Goal: Information Seeking & Learning: Learn about a topic

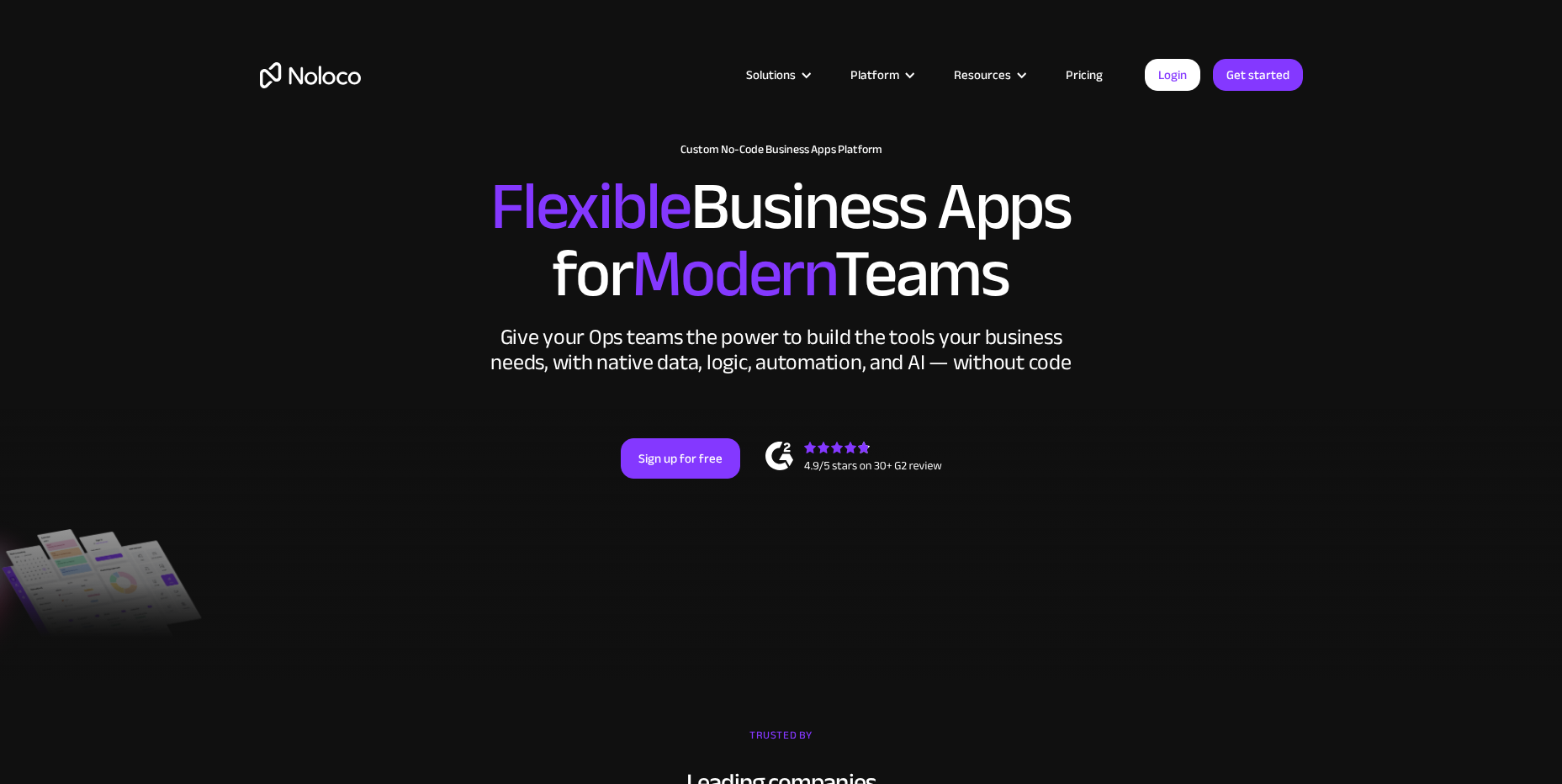
click at [1028, 287] on h2 "Flexible Business Apps for Modern Teams" at bounding box center [781, 240] width 1043 height 134
click at [1028, 287] on h2 "Flexible Business Apps for Modern Teams" at bounding box center [781, 240] width 1043 height 134
click at [1021, 275] on h2 "Flexible Business Apps for Modern Teams" at bounding box center [781, 240] width 1043 height 134
drag, startPoint x: 1016, startPoint y: 277, endPoint x: 494, endPoint y: 204, distance: 527.1
click at [494, 204] on h2 "Flexible Business Apps for Modern Teams" at bounding box center [781, 240] width 1043 height 134
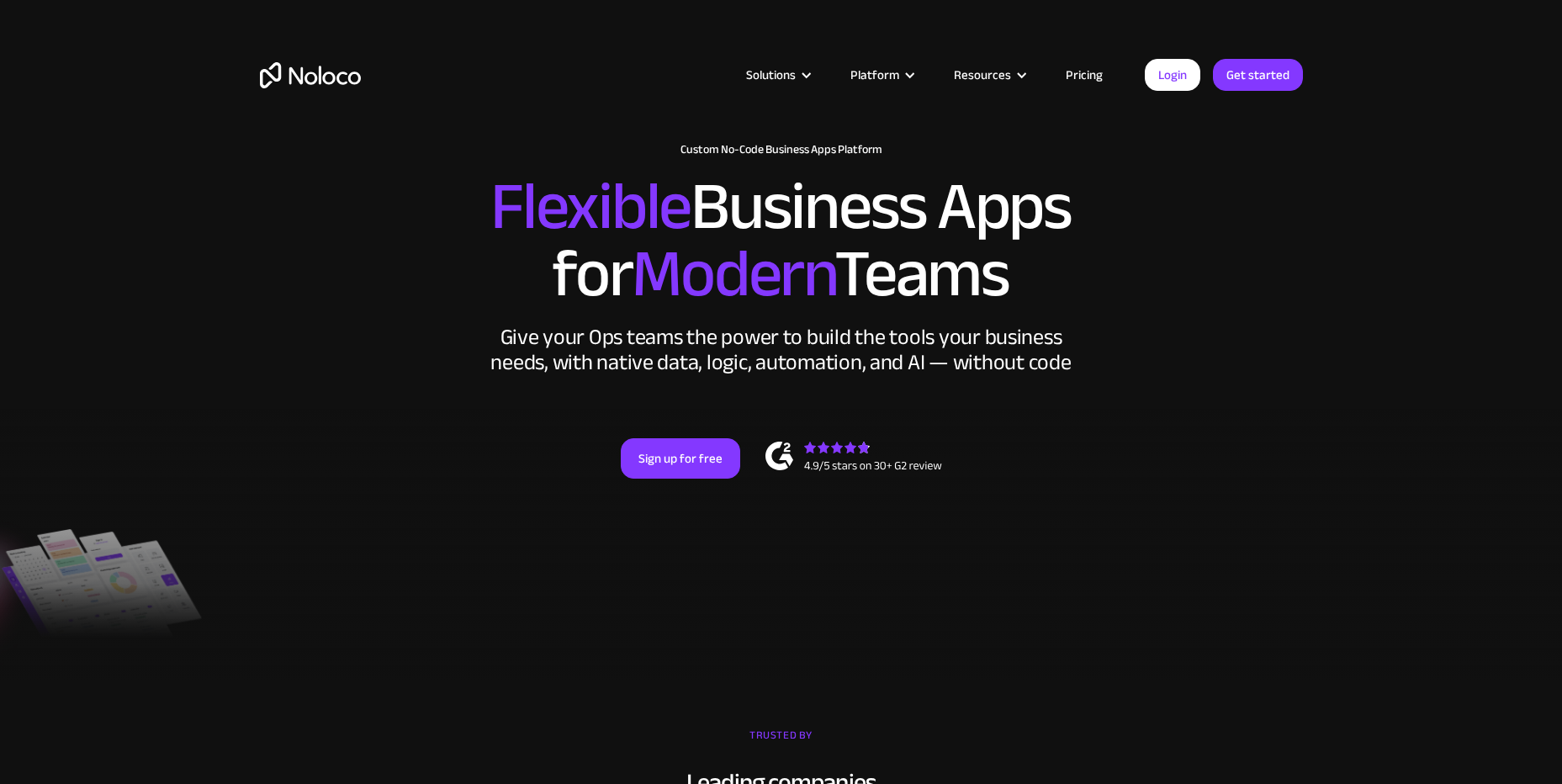
click at [494, 204] on span "Flexible" at bounding box center [591, 207] width 200 height 126
drag, startPoint x: 494, startPoint y: 204, endPoint x: 1035, endPoint y: 287, distance: 547.3
click at [1035, 287] on h2 "Flexible Business Apps for Modern Teams" at bounding box center [781, 240] width 1043 height 134
click at [1093, 78] on link "Pricing" at bounding box center [1085, 75] width 79 height 22
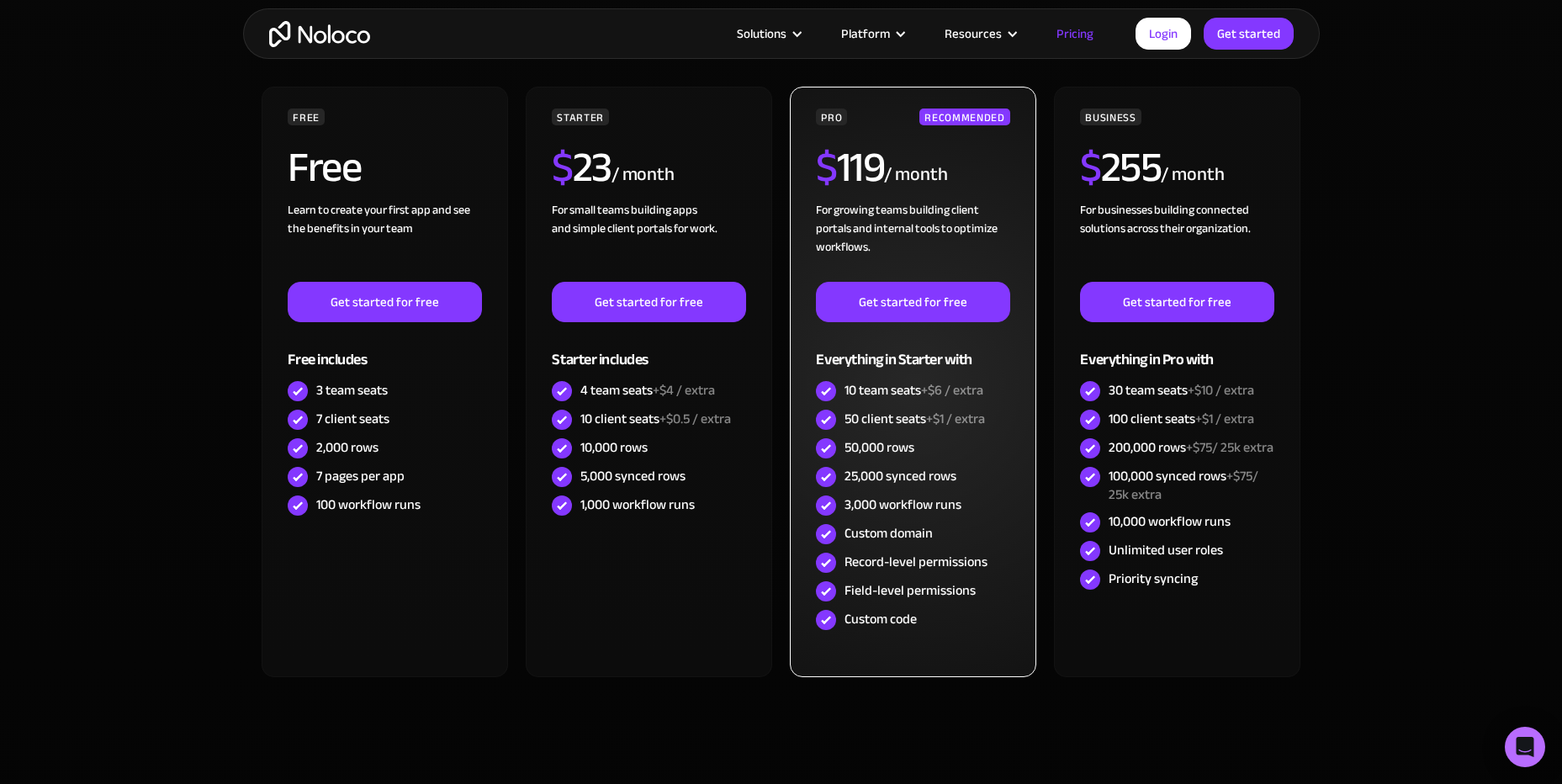
scroll to position [505, 0]
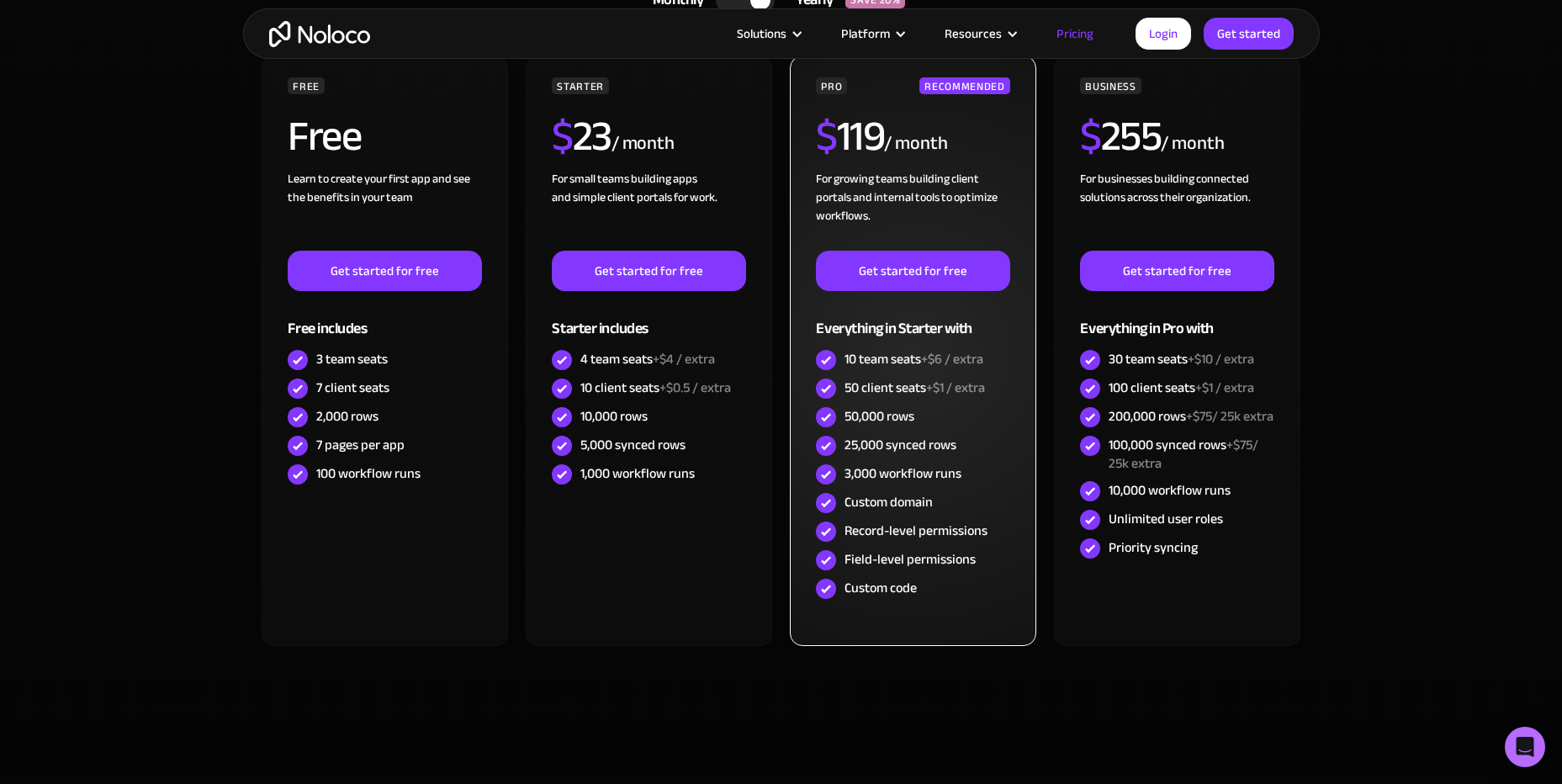
click at [825, 388] on img at bounding box center [825, 388] width 20 height 20
drag, startPoint x: 937, startPoint y: 385, endPoint x: 1002, endPoint y: 386, distance: 65.0
click at [1002, 386] on div "50 client seats +$1 / extra" at bounding box center [912, 388] width 193 height 29
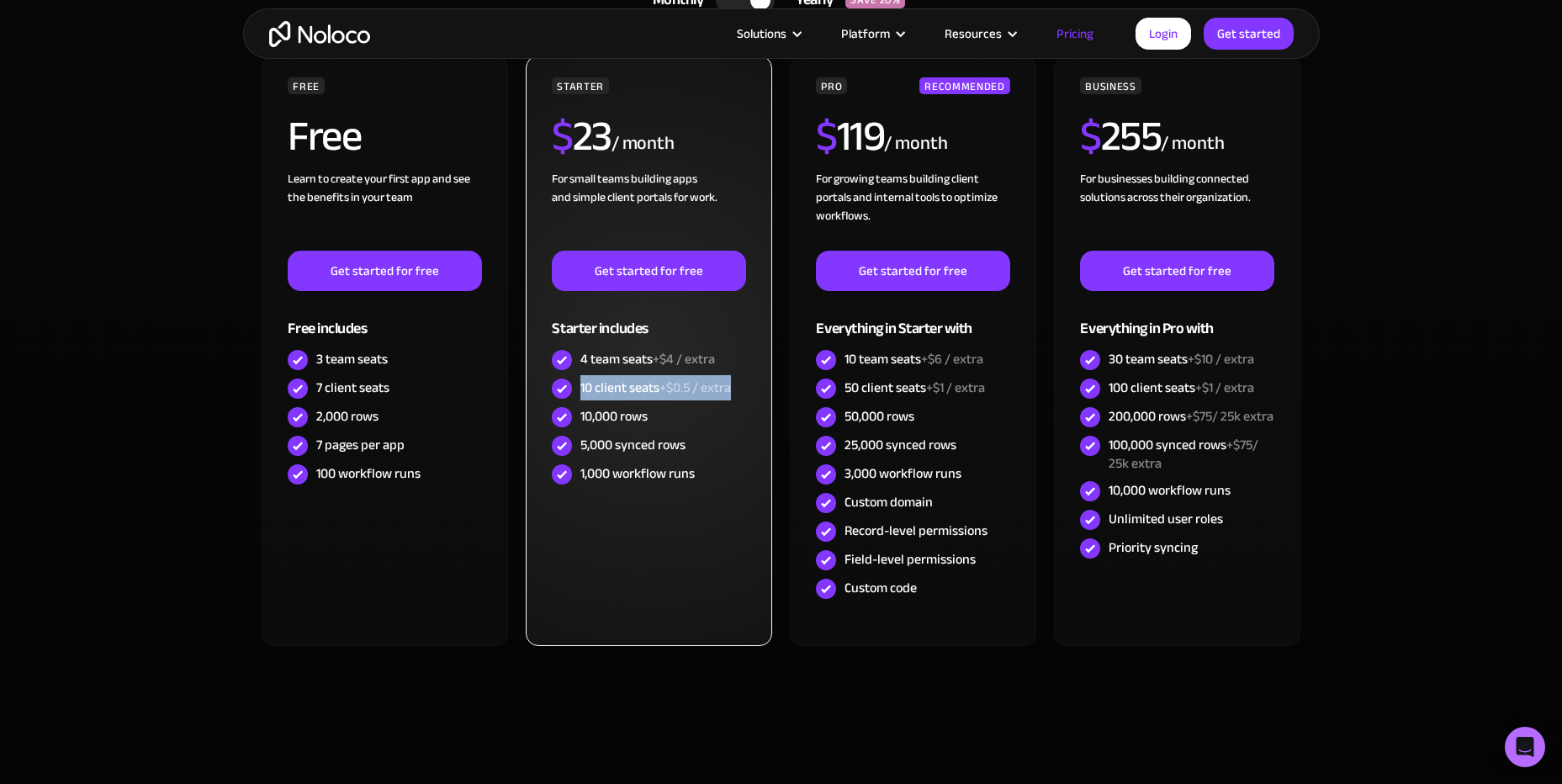
drag, startPoint x: 730, startPoint y: 387, endPoint x: 578, endPoint y: 390, distance: 152.0
click at [578, 390] on div "10 client seats +$0.5 / extra" at bounding box center [649, 388] width 193 height 29
click at [580, 388] on div "10 client seats +$0.5 / extra" at bounding box center [655, 388] width 150 height 18
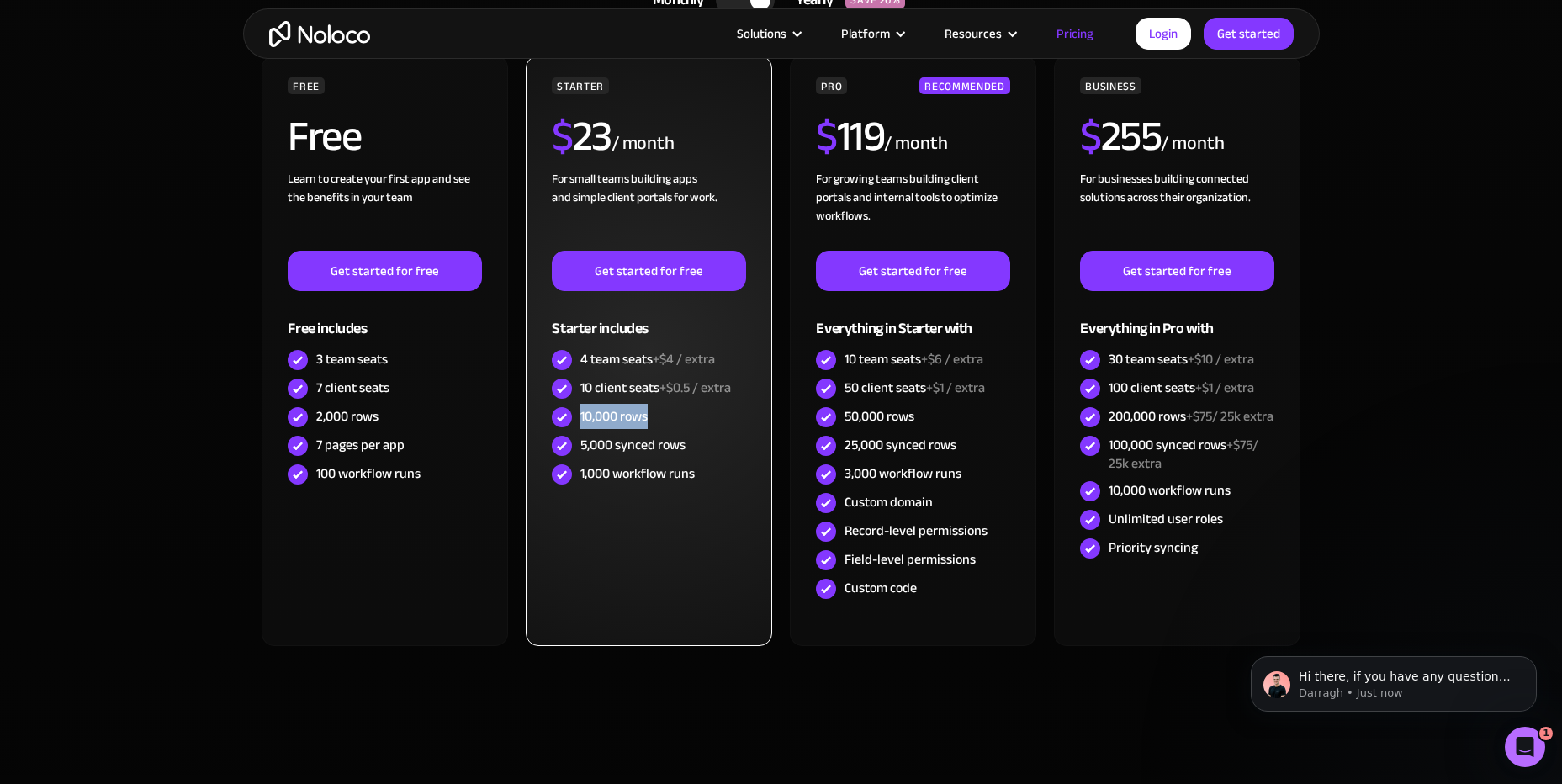
drag, startPoint x: 579, startPoint y: 416, endPoint x: 662, endPoint y: 419, distance: 83.1
click at [662, 419] on div "10,000 rows" at bounding box center [649, 417] width 193 height 29
click at [661, 419] on div "10,000 rows" at bounding box center [649, 417] width 193 height 29
drag, startPoint x: 687, startPoint y: 446, endPoint x: 579, endPoint y: 439, distance: 108.2
click at [579, 439] on div "5,000 synced rows" at bounding box center [649, 446] width 193 height 29
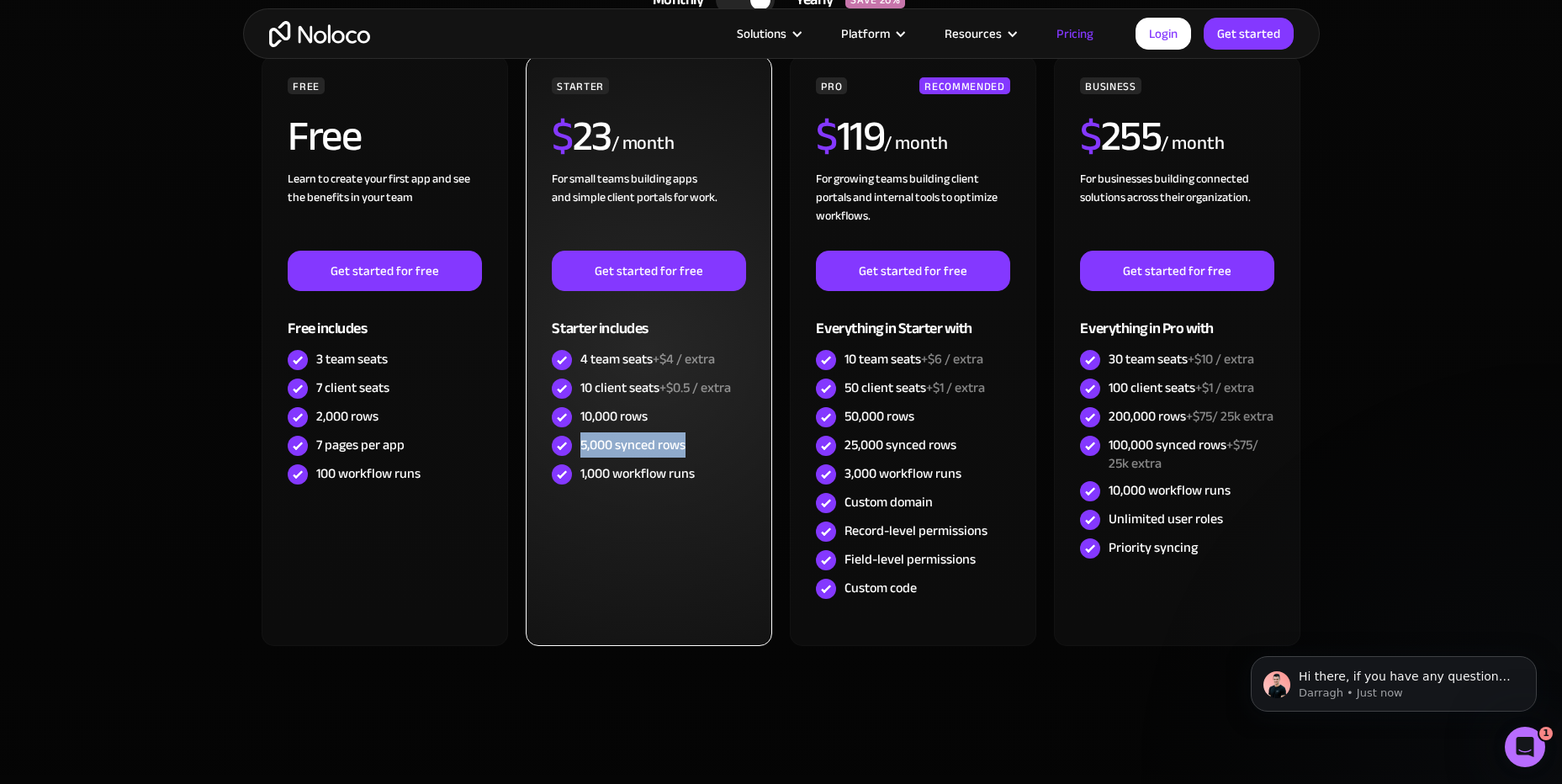
click at [579, 441] on div "5,000 synced rows" at bounding box center [649, 446] width 193 height 29
drag, startPoint x: 581, startPoint y: 444, endPoint x: 718, endPoint y: 449, distance: 137.1
click at [718, 449] on div "5,000 synced rows" at bounding box center [649, 446] width 193 height 29
drag, startPoint x: 701, startPoint y: 472, endPoint x: 585, endPoint y: 403, distance: 135.0
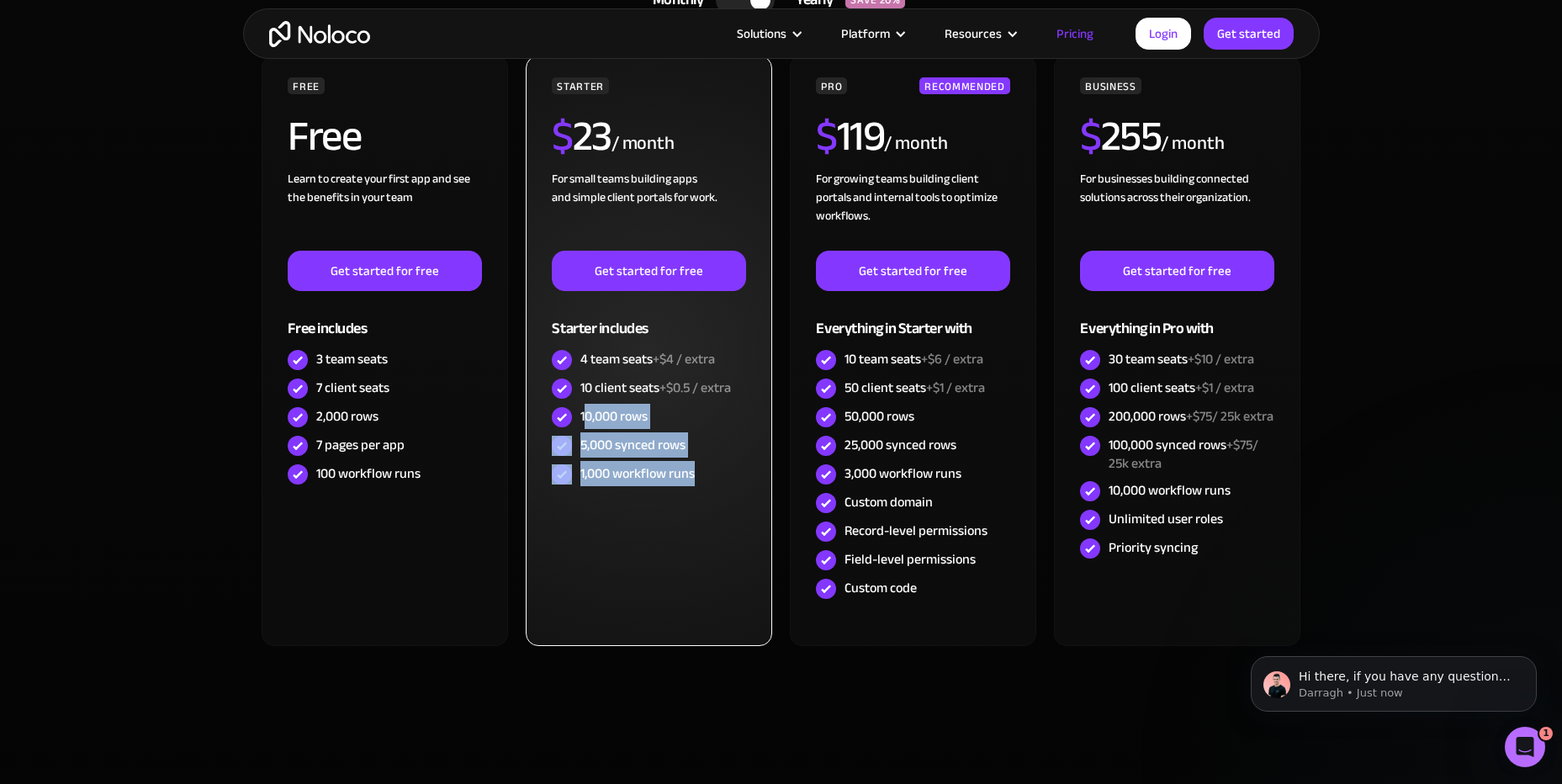
click at [585, 403] on div "STARTER $ 23 / month For small teams building apps and simple client portals fo…" at bounding box center [649, 283] width 193 height 411
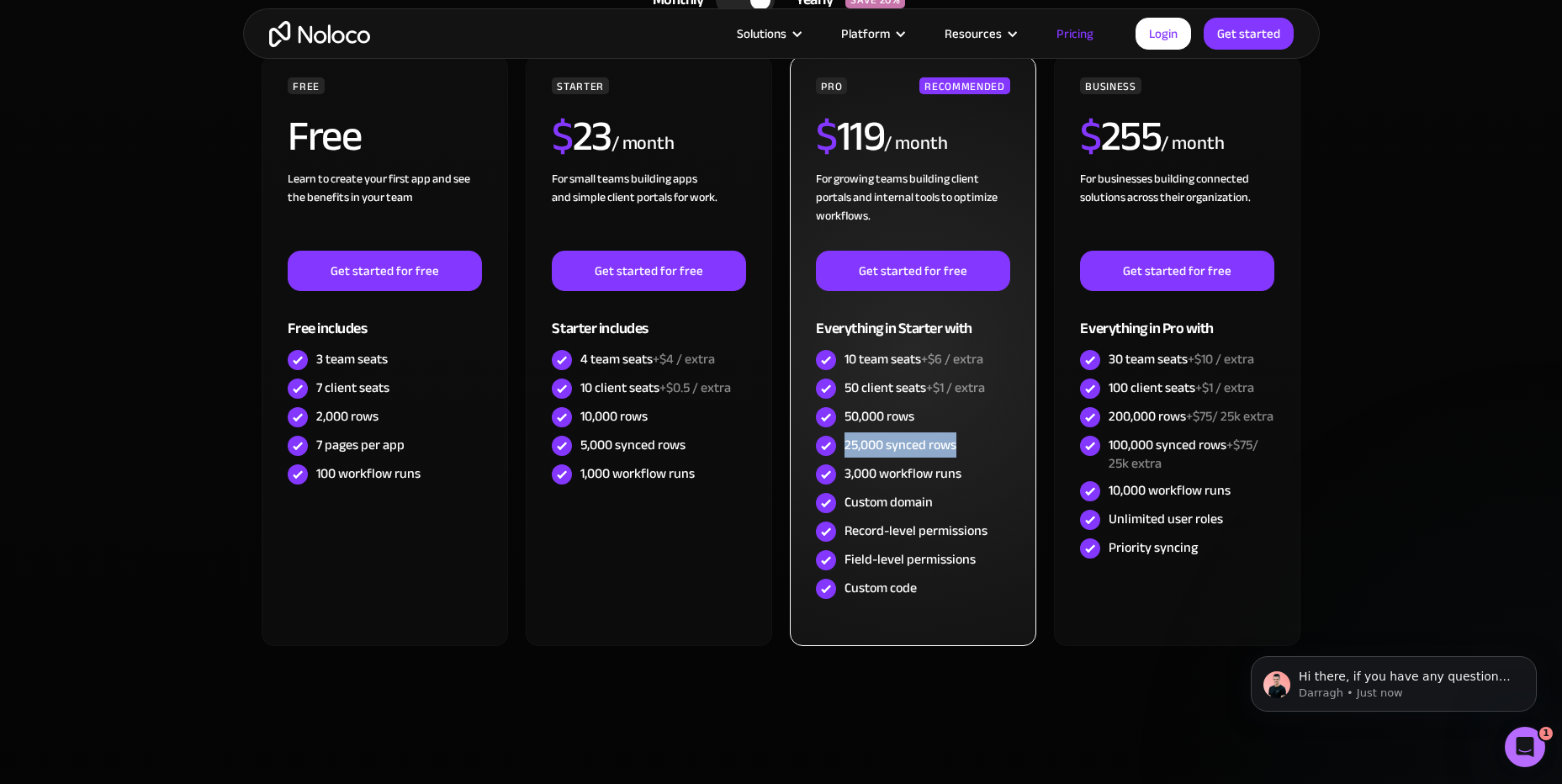
drag, startPoint x: 890, startPoint y: 444, endPoint x: 985, endPoint y: 440, distance: 95.1
click at [985, 440] on div "25,000 synced rows" at bounding box center [912, 446] width 193 height 29
drag, startPoint x: 923, startPoint y: 416, endPoint x: 838, endPoint y: 414, distance: 85.0
click at [838, 414] on div "50,000 rows" at bounding box center [912, 417] width 193 height 29
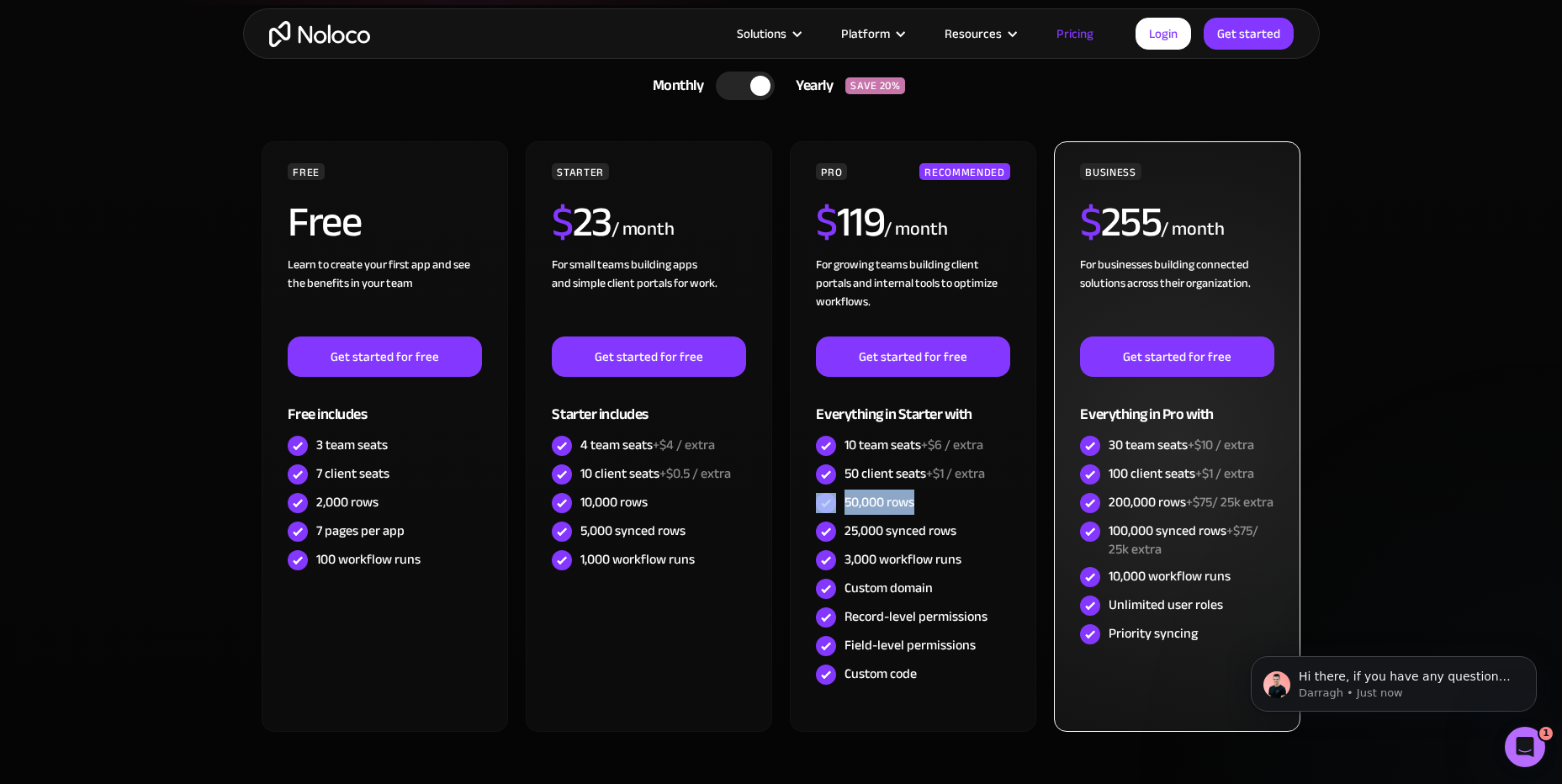
scroll to position [421, 0]
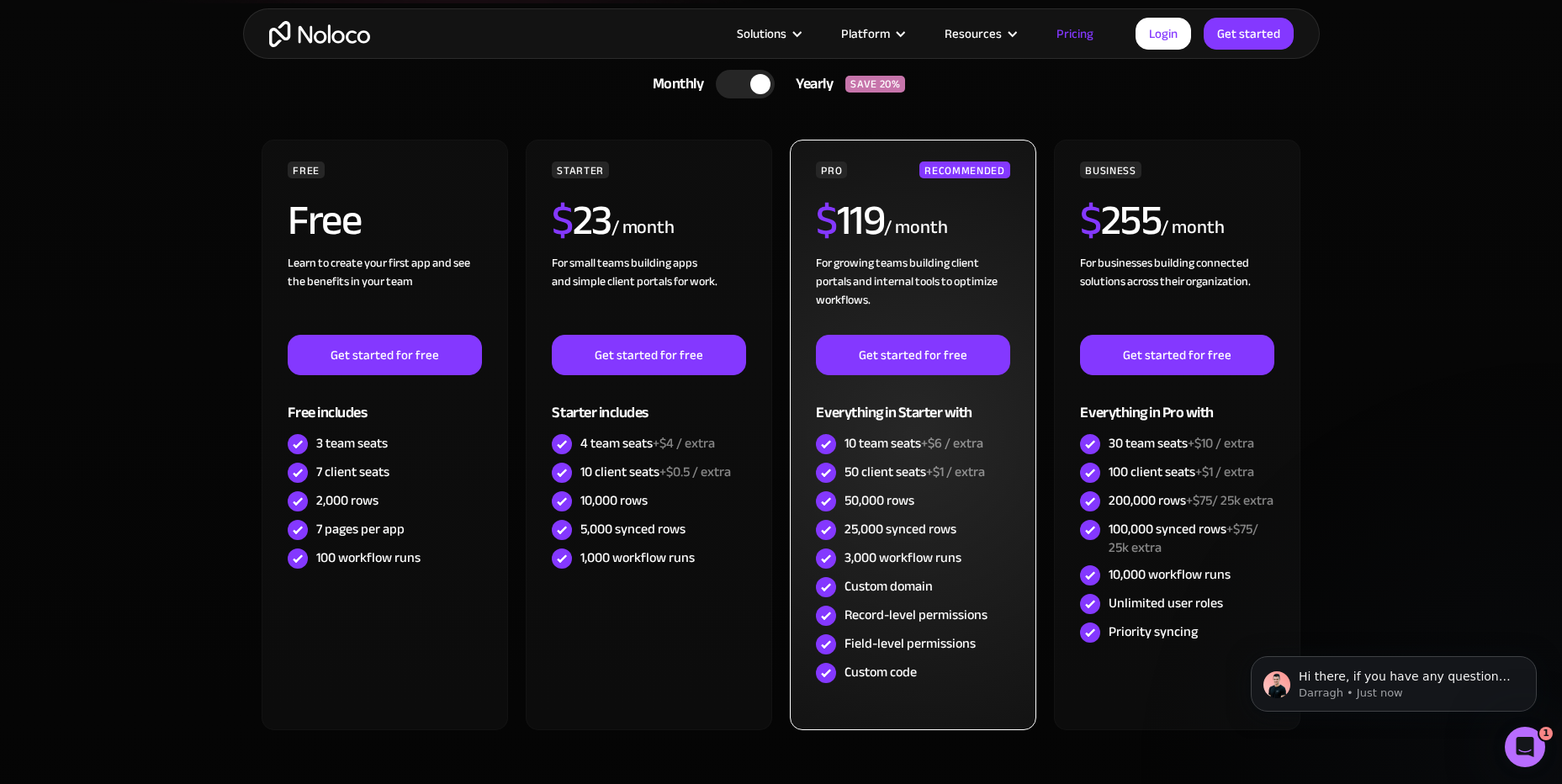
click at [899, 245] on div "$ 119 / month" at bounding box center [912, 227] width 193 height 54
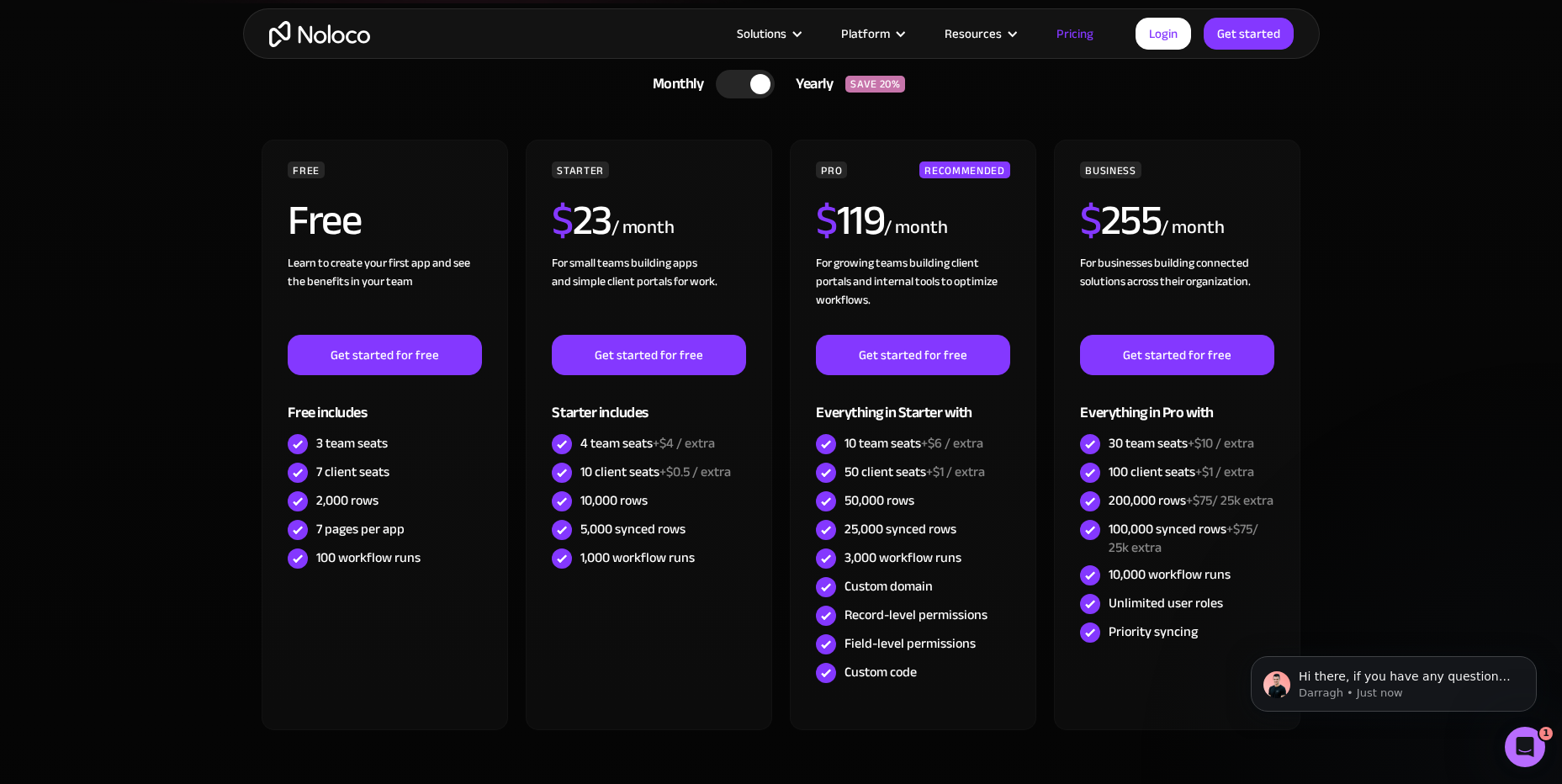
click at [752, 87] on div at bounding box center [760, 83] width 20 height 20
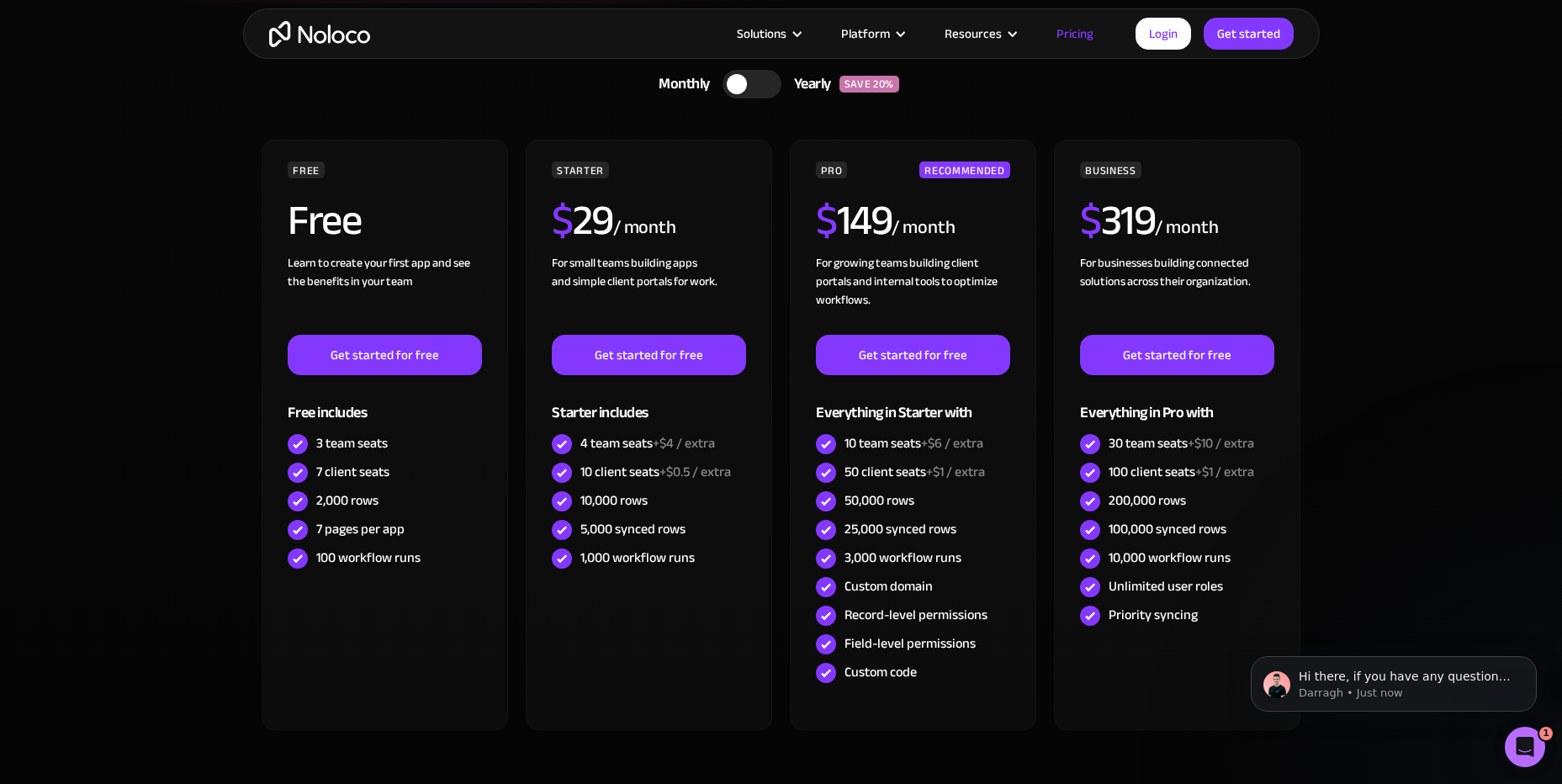
click at [757, 88] on div at bounding box center [752, 83] width 59 height 29
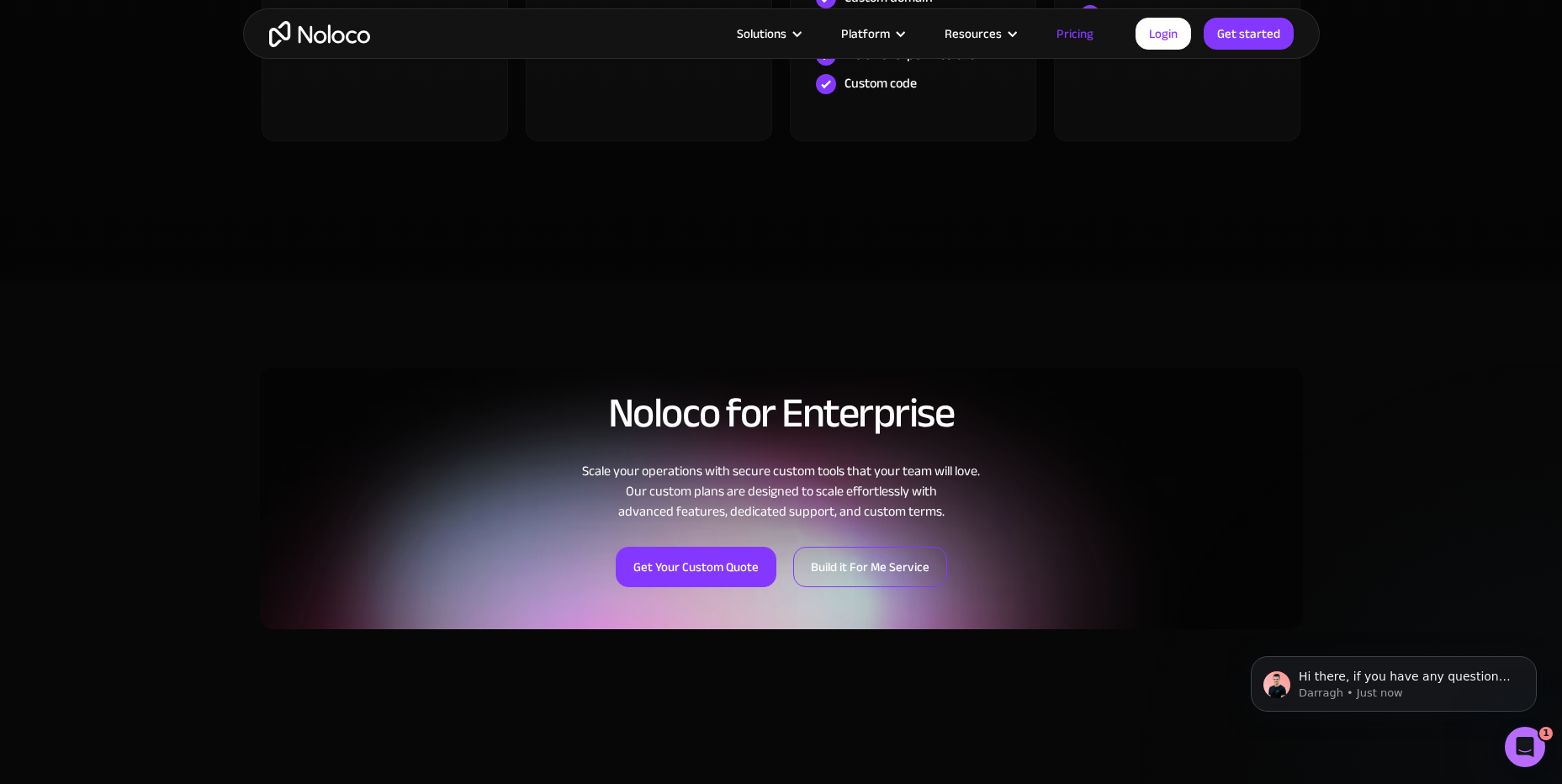
scroll to position [337, 0]
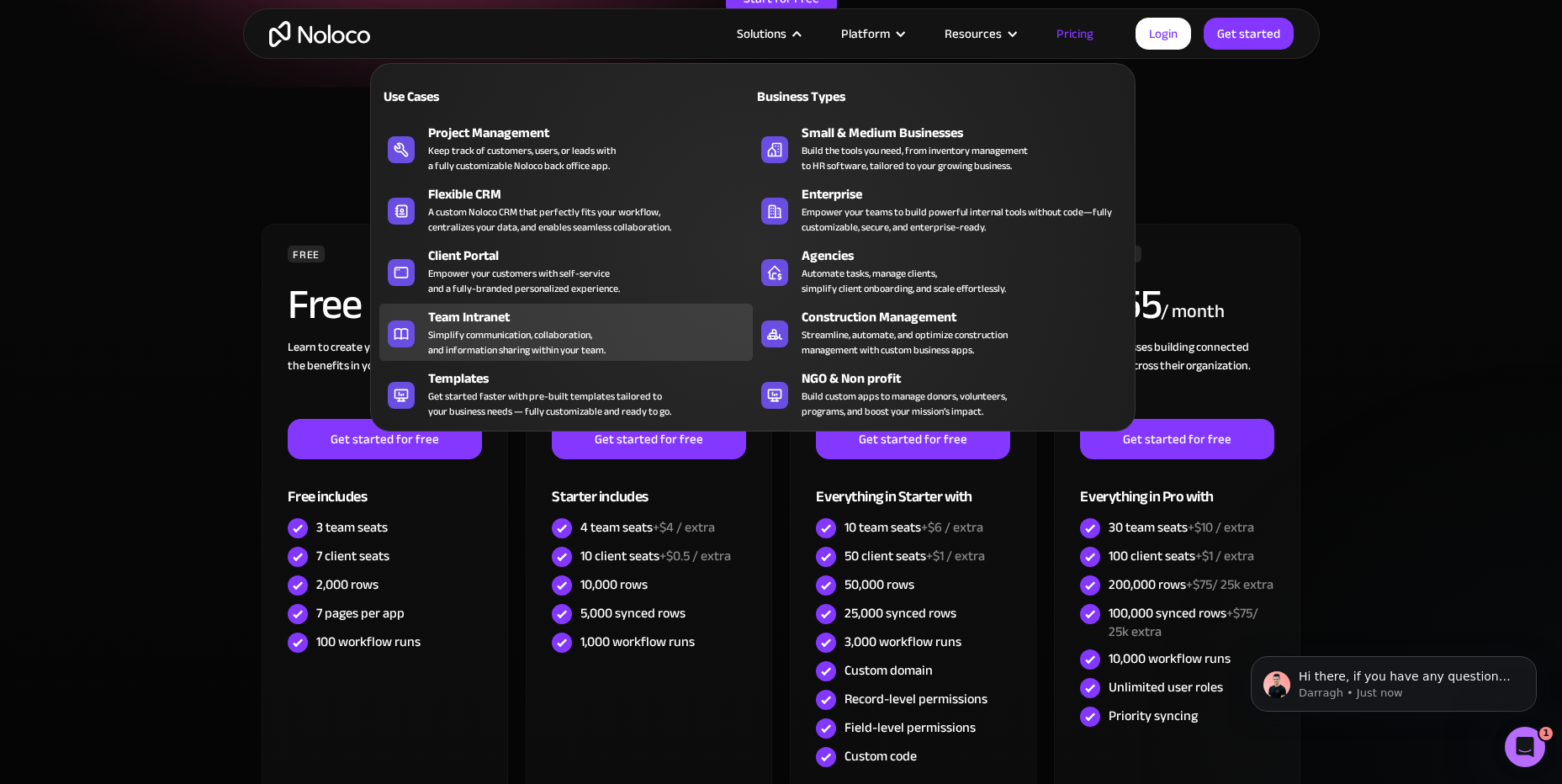
click at [452, 337] on div "Simplify communication, collaboration, and information sharing within your team." at bounding box center [517, 342] width 178 height 30
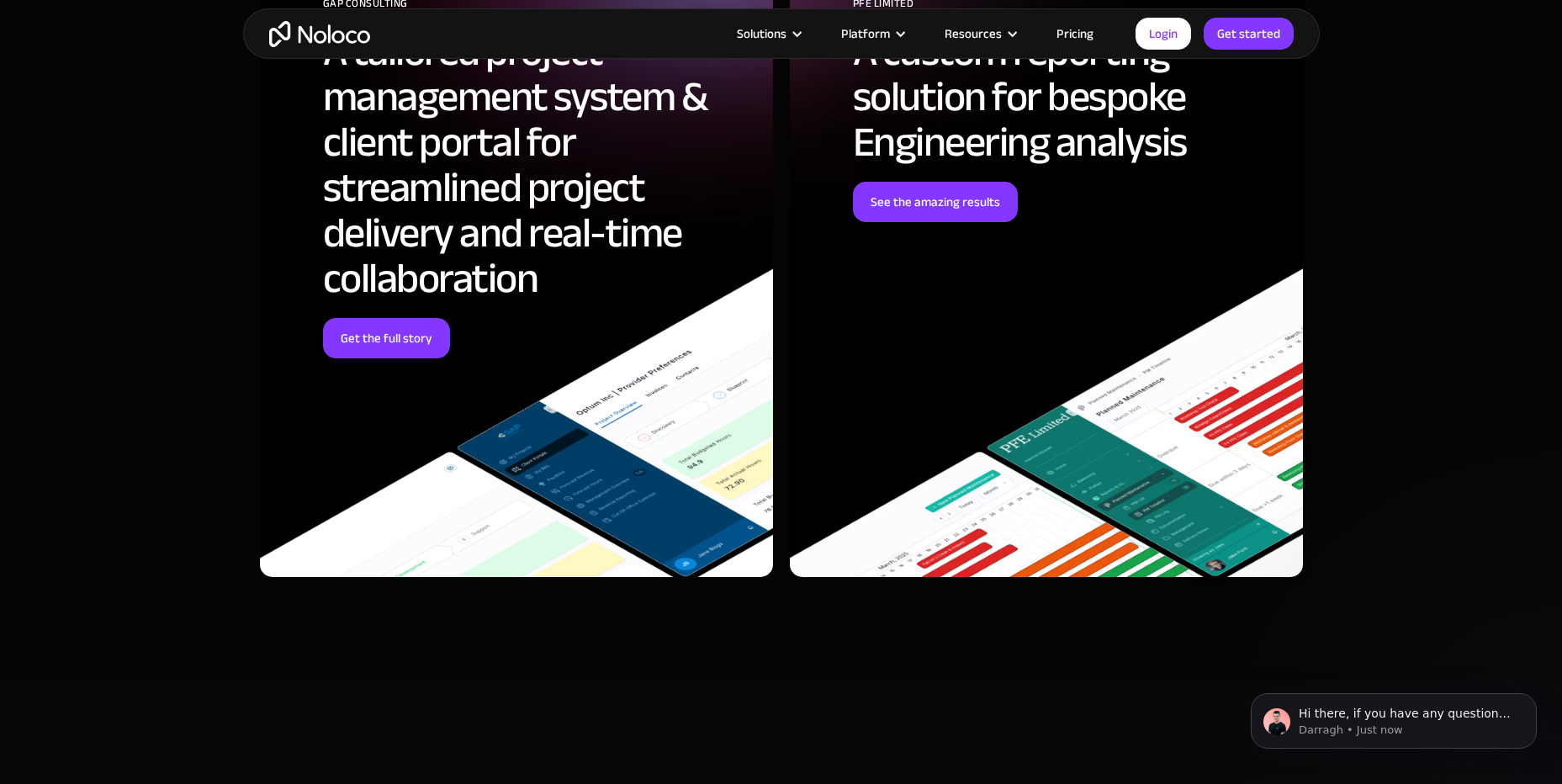
scroll to position [4879, 0]
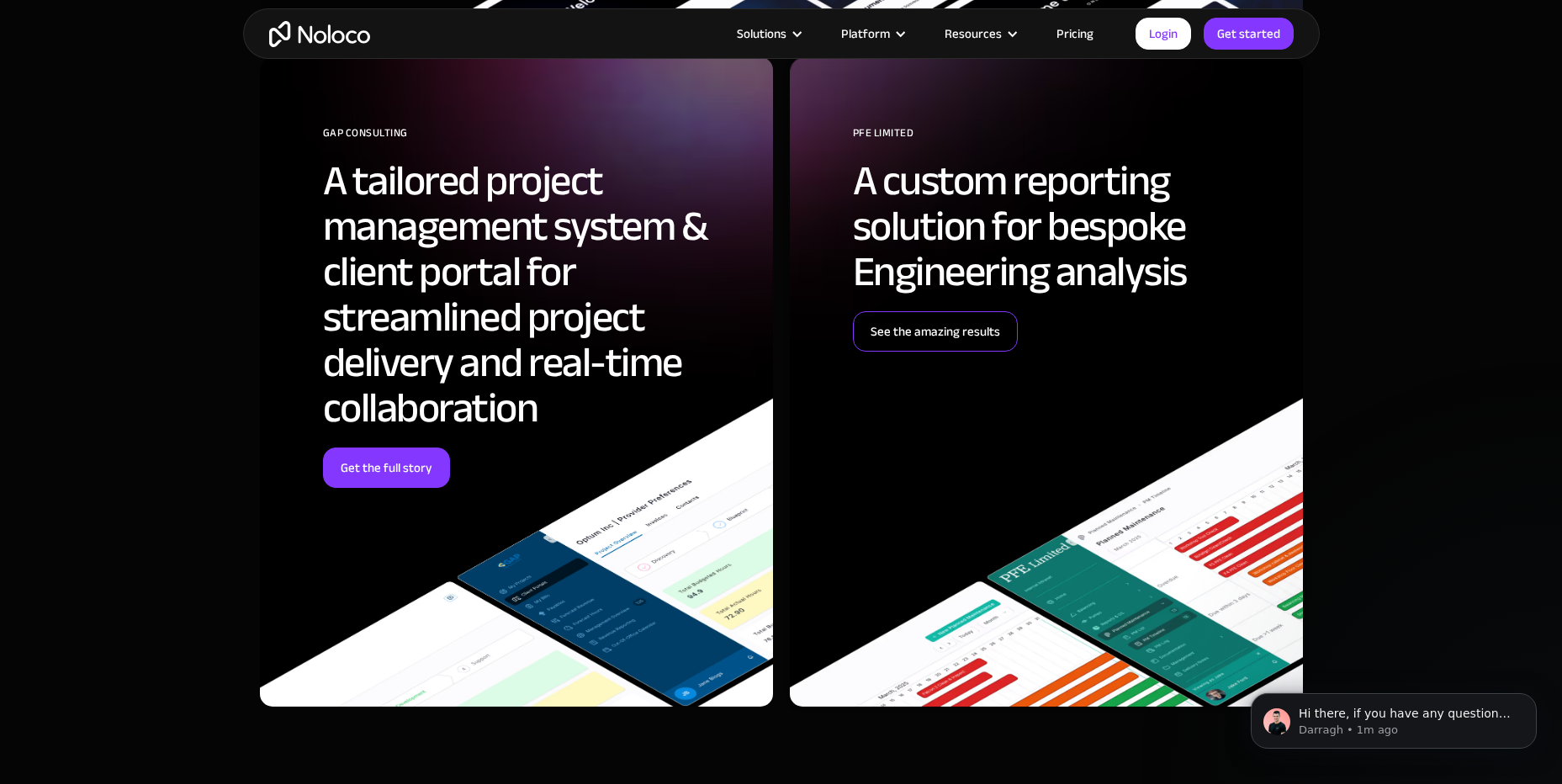
click at [941, 323] on link "See the amazing results" at bounding box center [935, 331] width 165 height 40
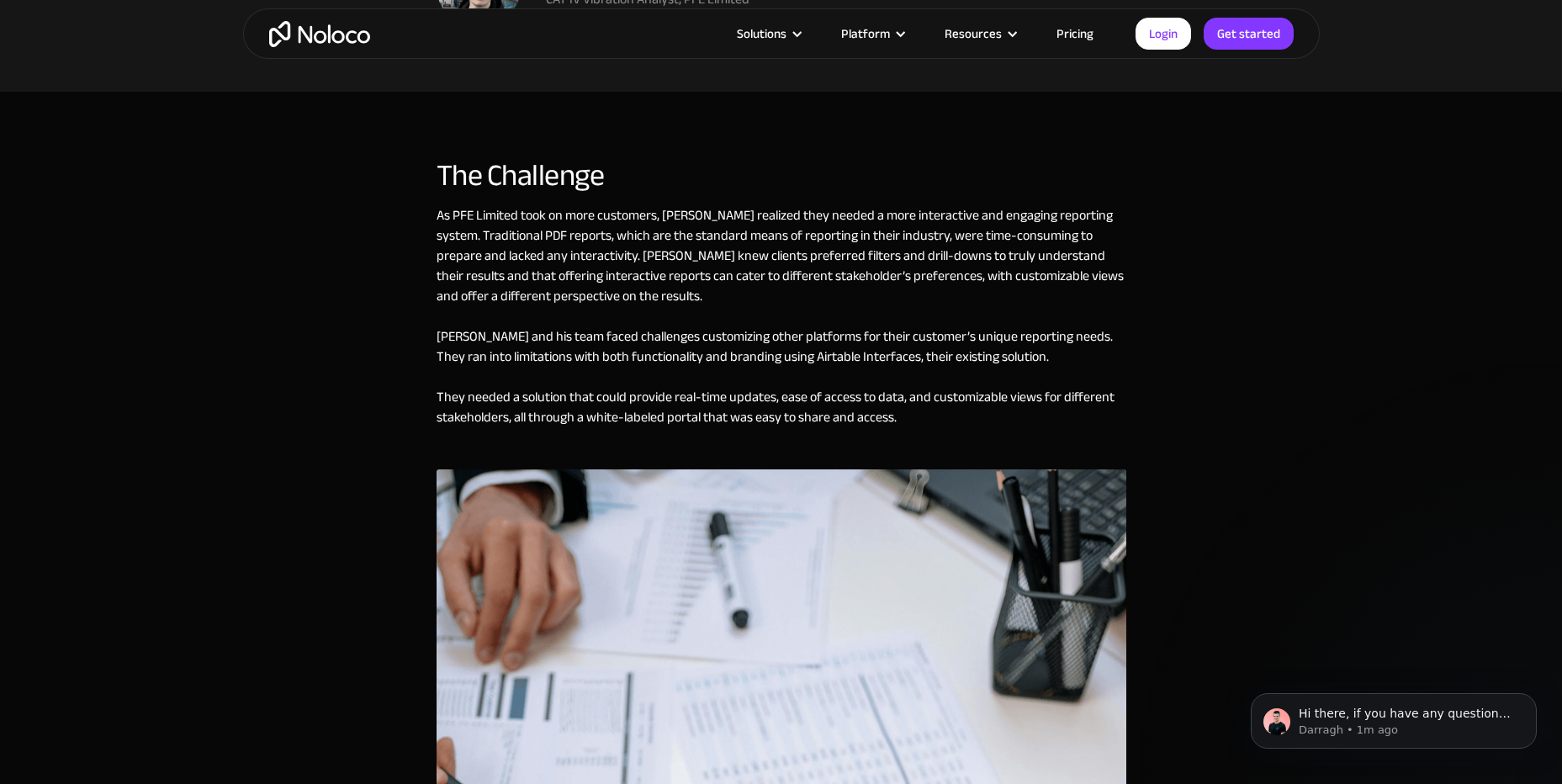
scroll to position [1598, 0]
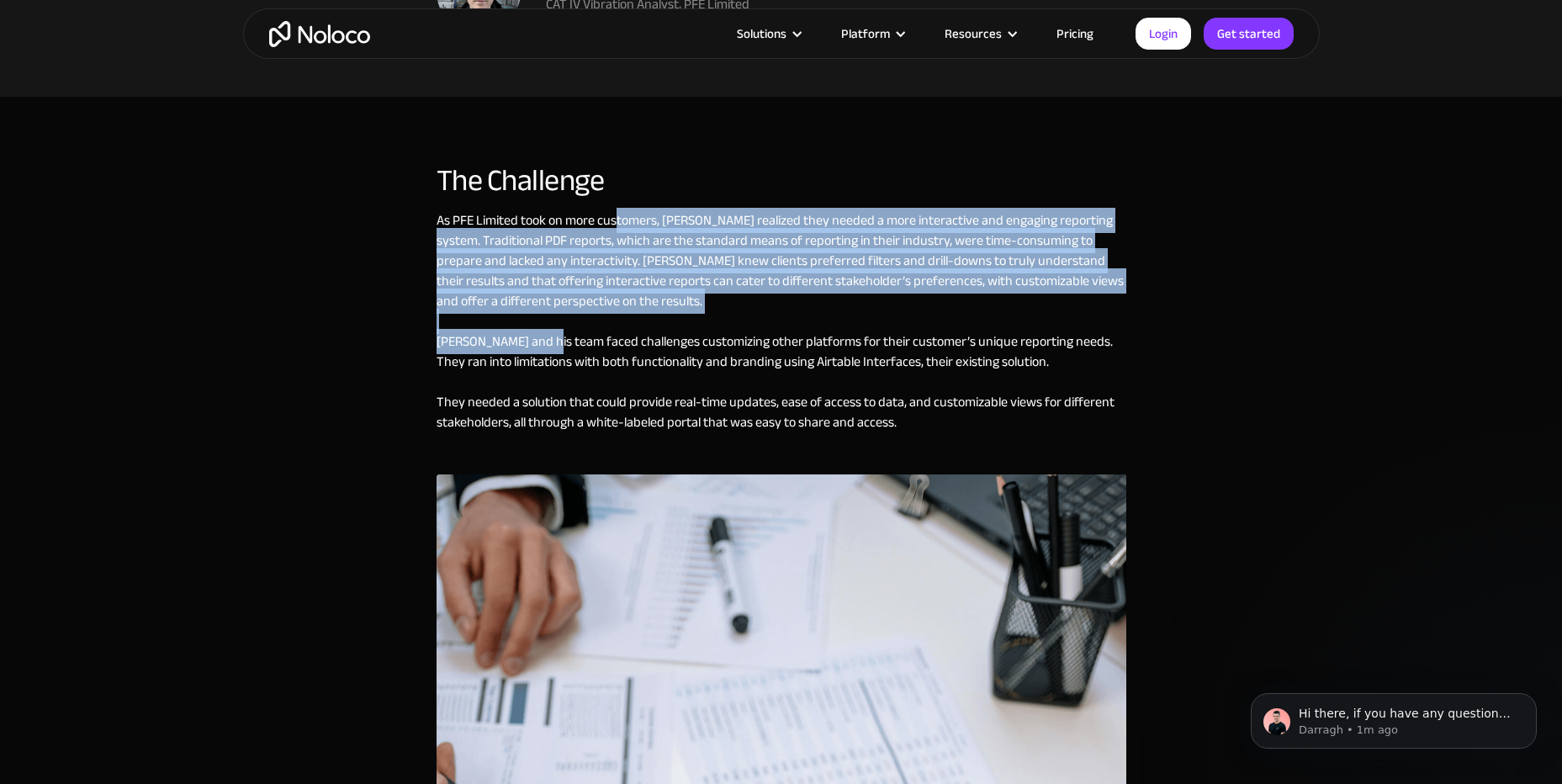
drag, startPoint x: 616, startPoint y: 221, endPoint x: 574, endPoint y: 357, distance: 142.3
click at [566, 361] on div "As PFE Limited took on more customers, Jake realized they needed a more interac…" at bounding box center [781, 342] width 690 height 265
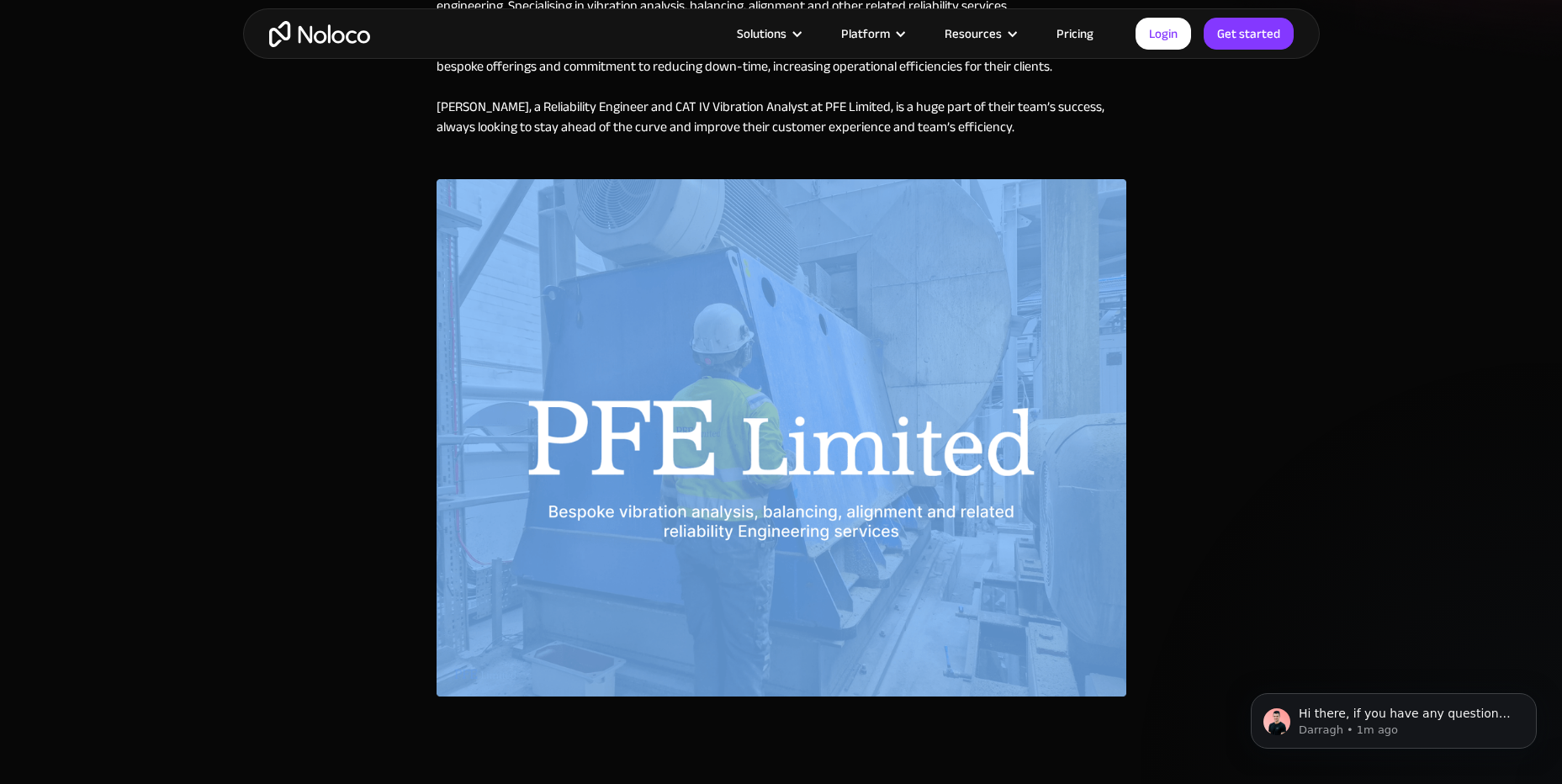
scroll to position [0, 0]
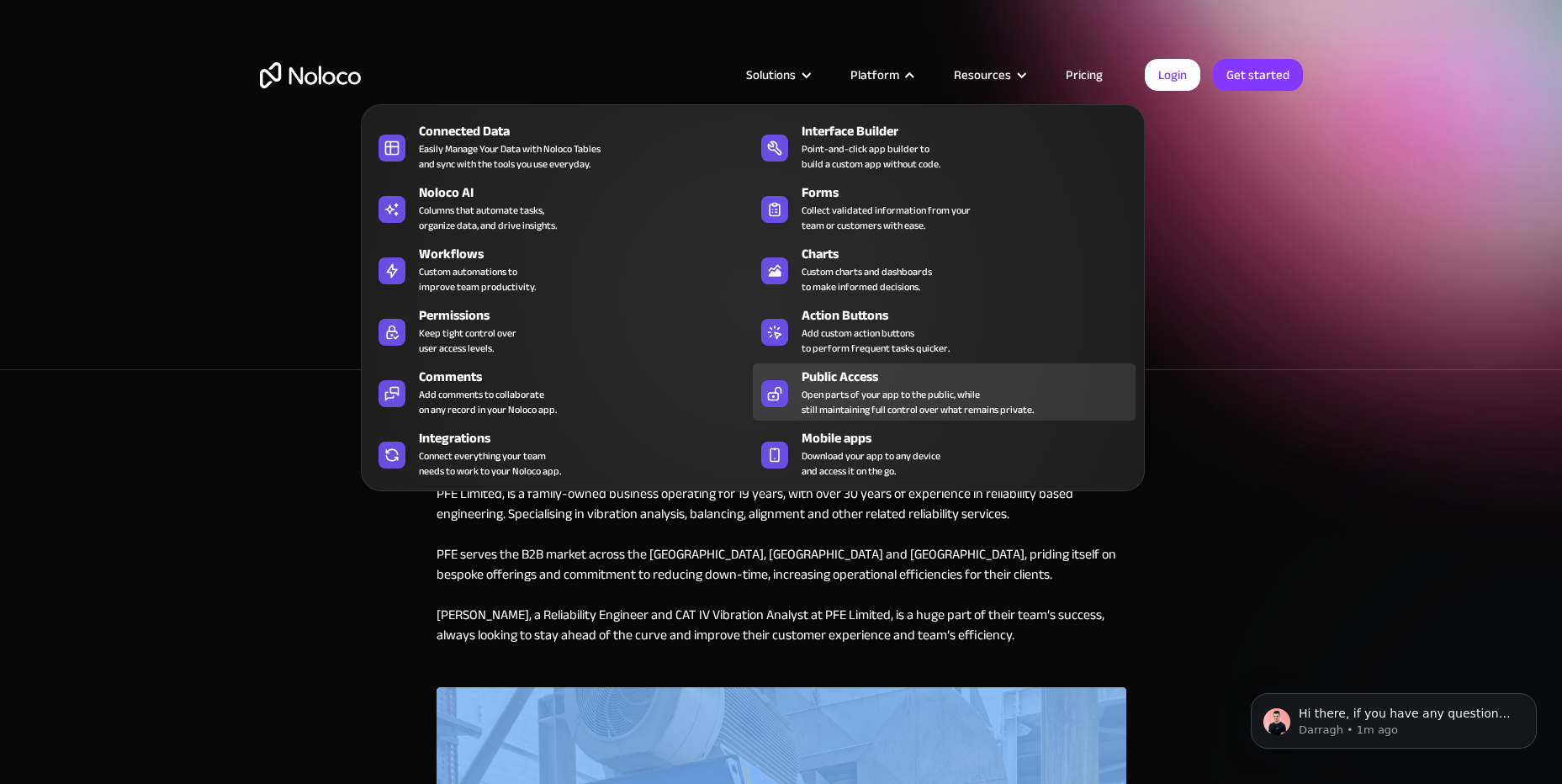
click at [843, 388] on div "Open parts of your app to the public, while still maintaining full control over…" at bounding box center [918, 402] width 232 height 30
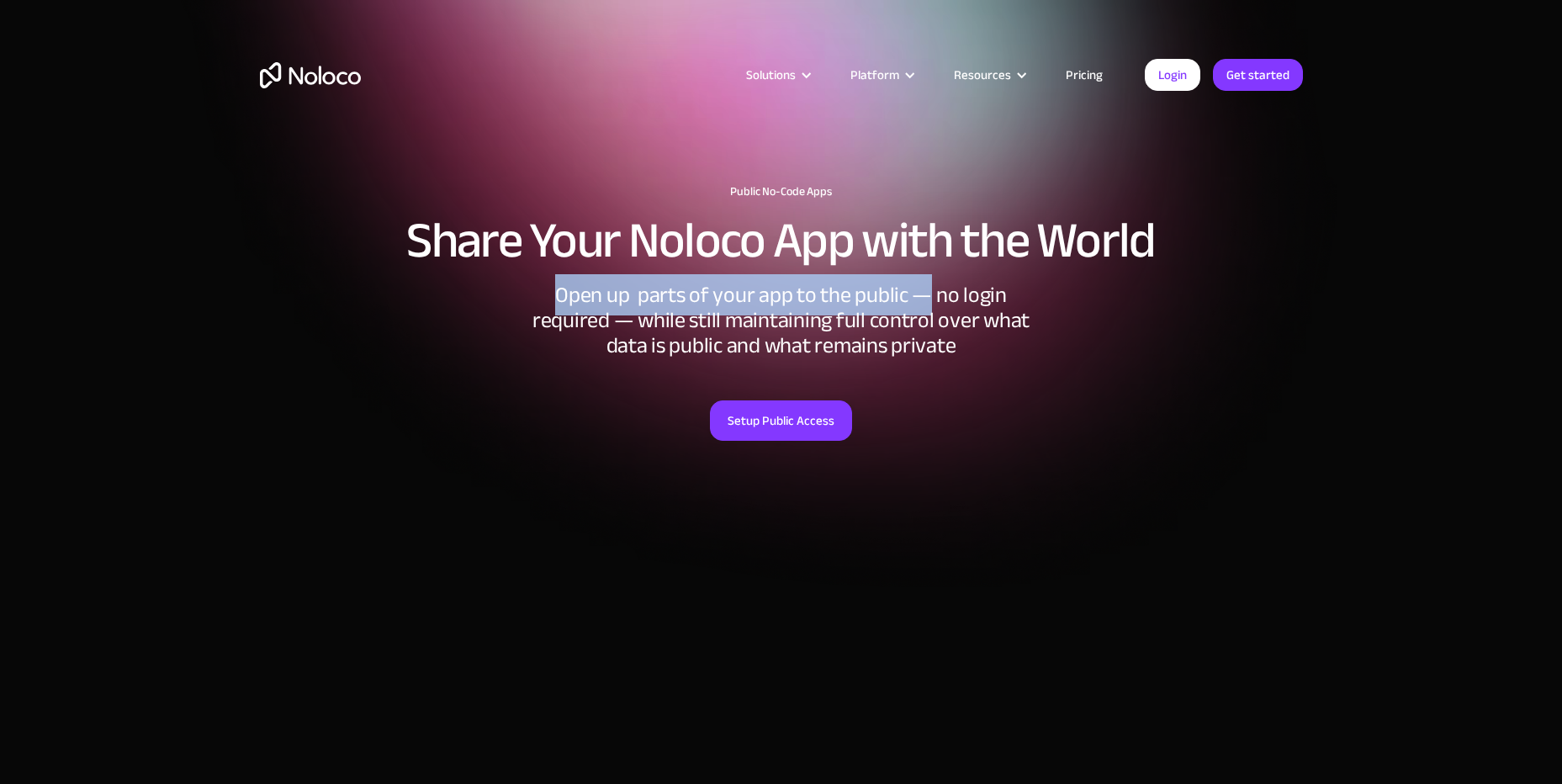
drag, startPoint x: 629, startPoint y: 292, endPoint x: 924, endPoint y: 300, distance: 295.1
click at [924, 300] on div "Open up parts of your app to the public — no login required — while still maint…" at bounding box center [781, 321] width 505 height 76
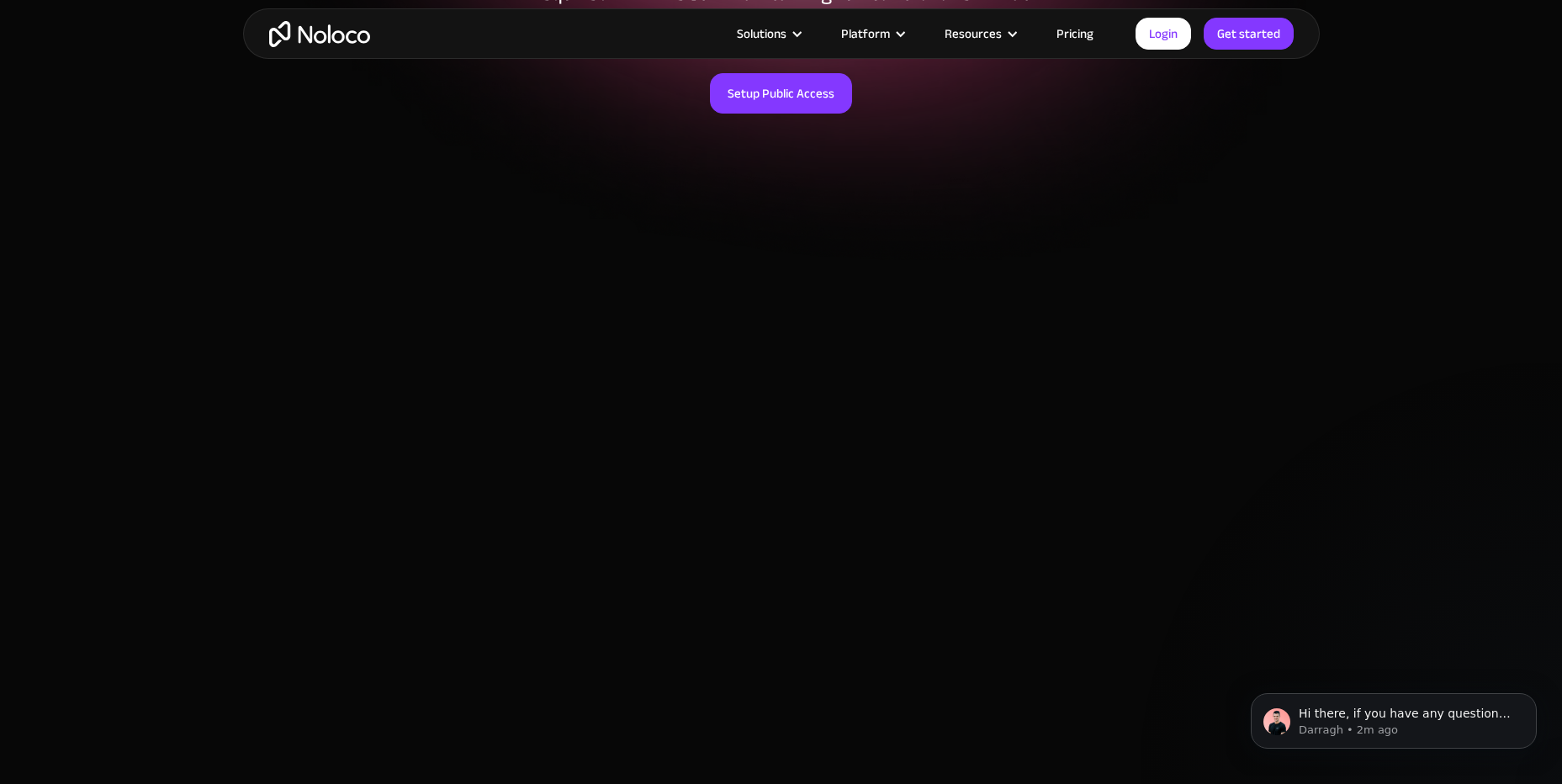
scroll to position [11, 0]
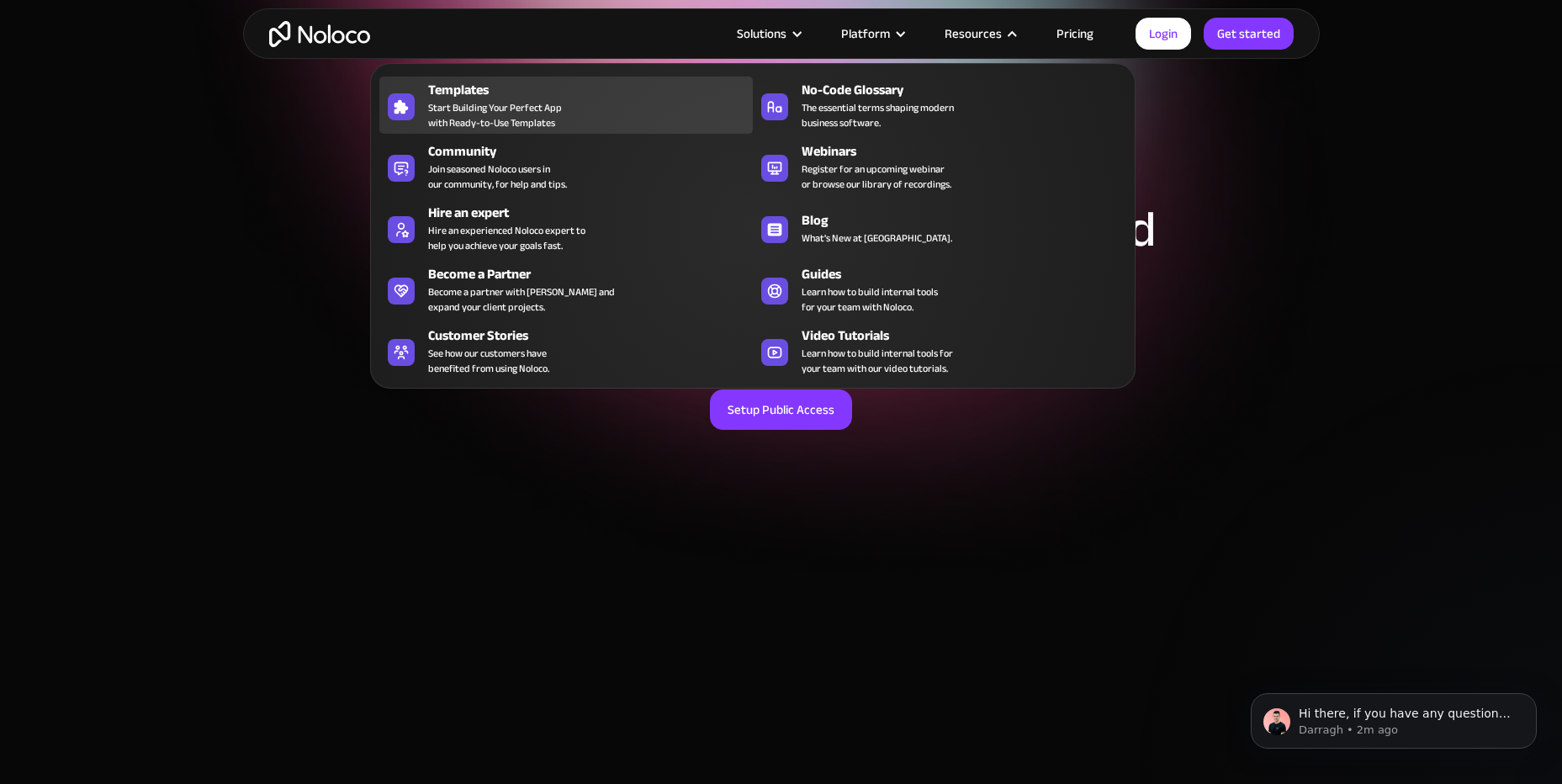
click at [461, 102] on span "Start Building Your Perfect App with Ready-to-Use Templates" at bounding box center [495, 115] width 134 height 30
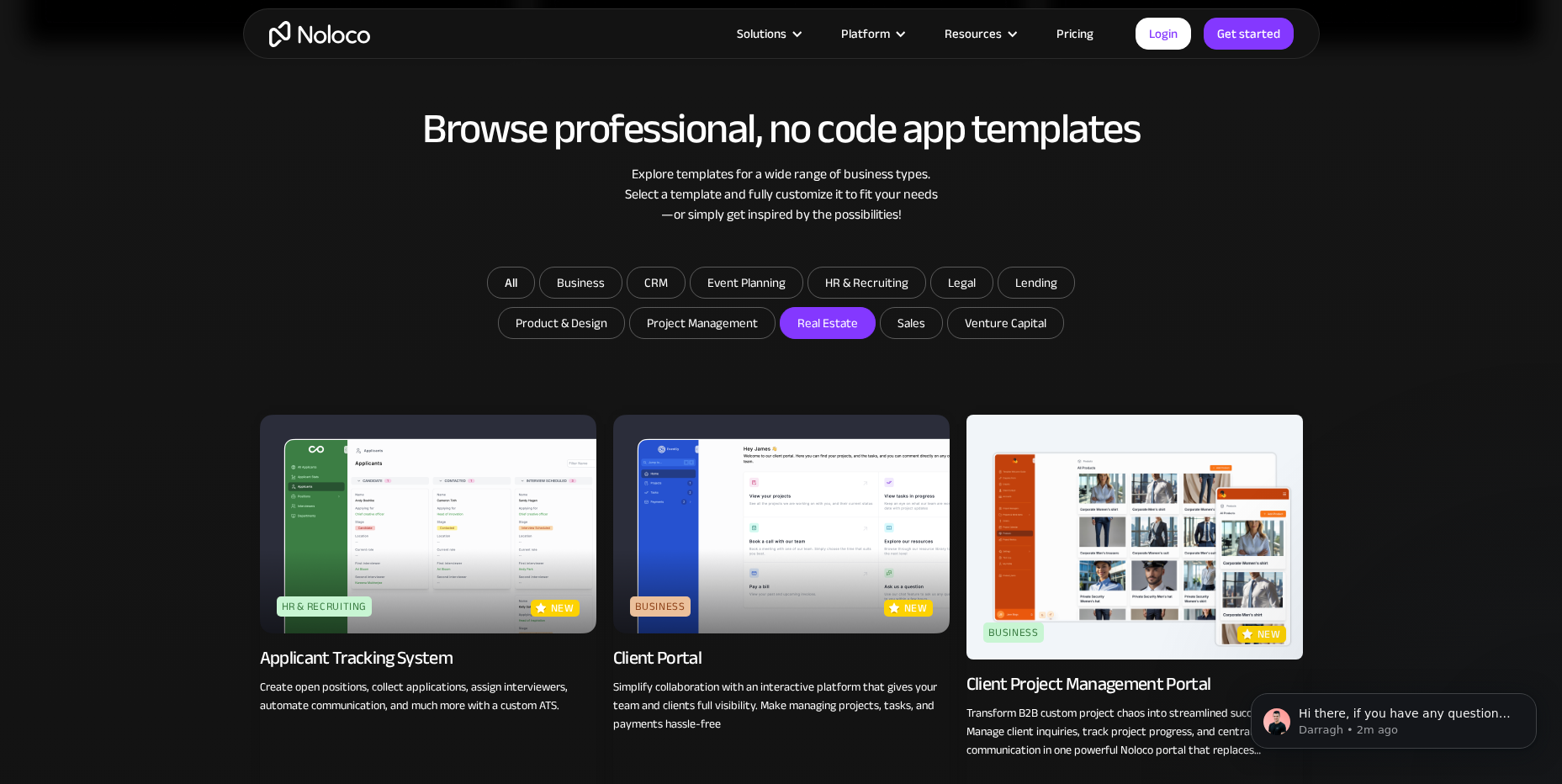
scroll to position [926, 0]
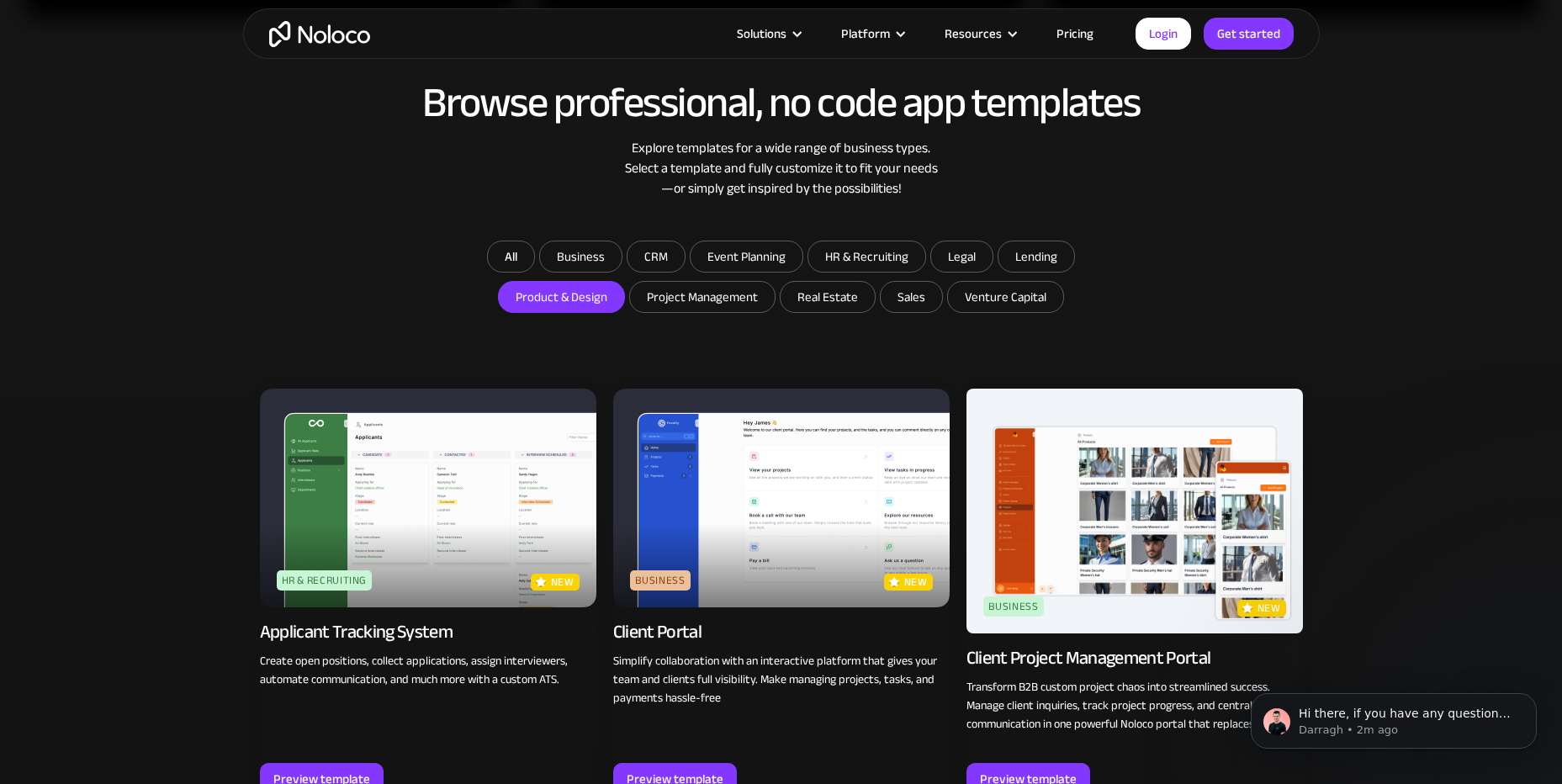
click at [567, 272] on input "Product & Design" at bounding box center [580, 257] width 82 height 30
checkbox input "true"
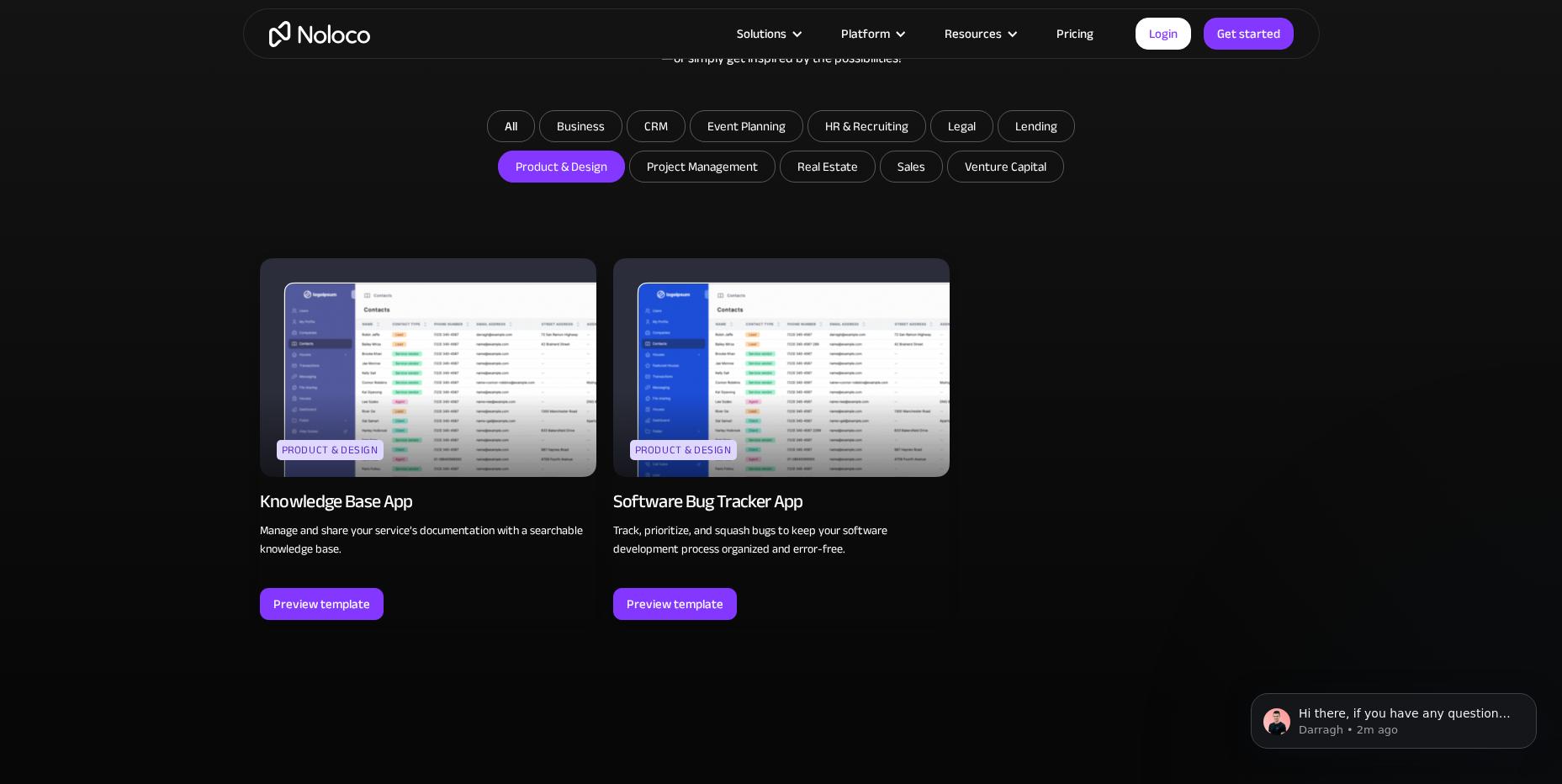
scroll to position [1093, 0]
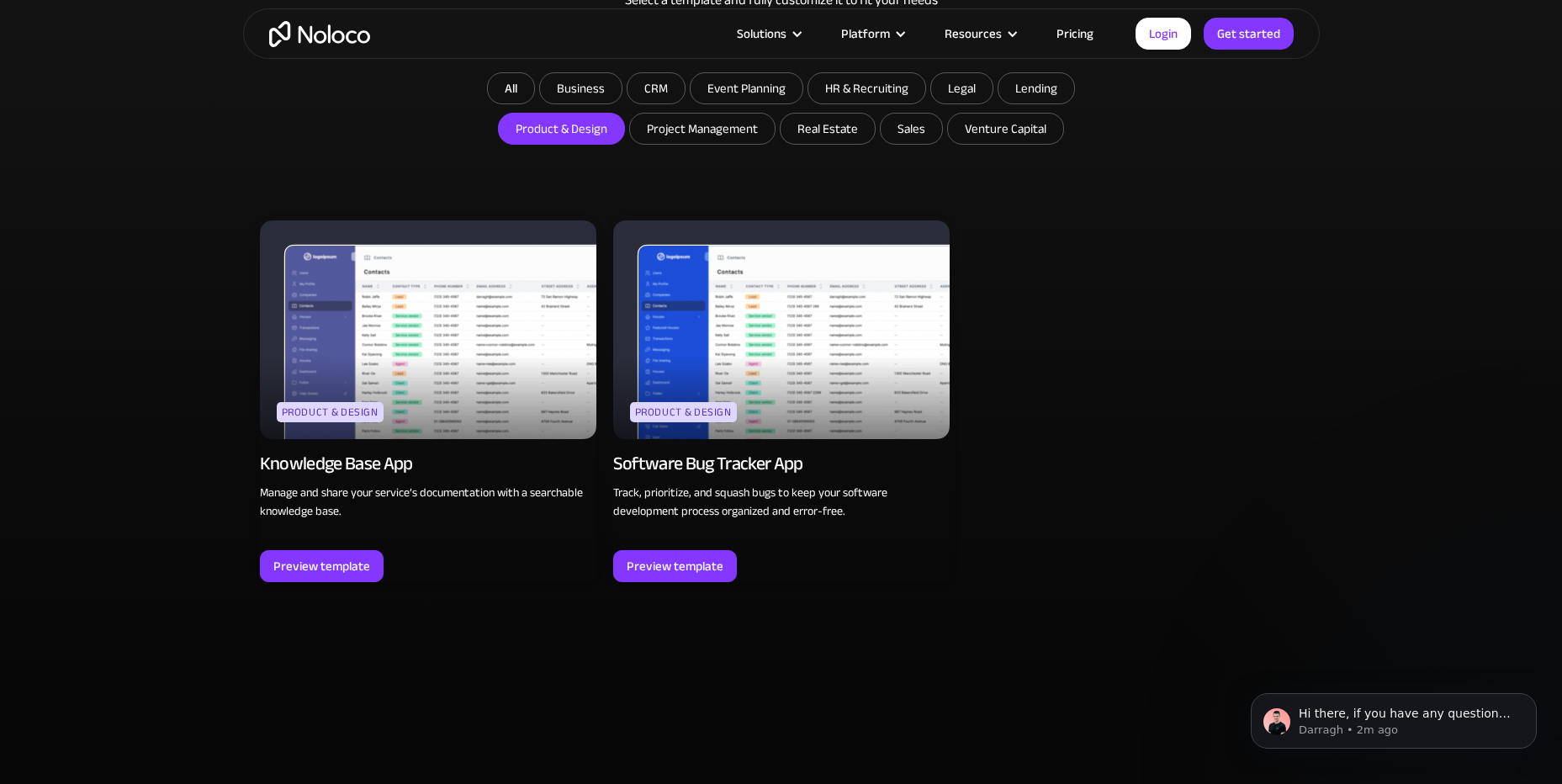
click at [422, 329] on img at bounding box center [428, 330] width 337 height 219
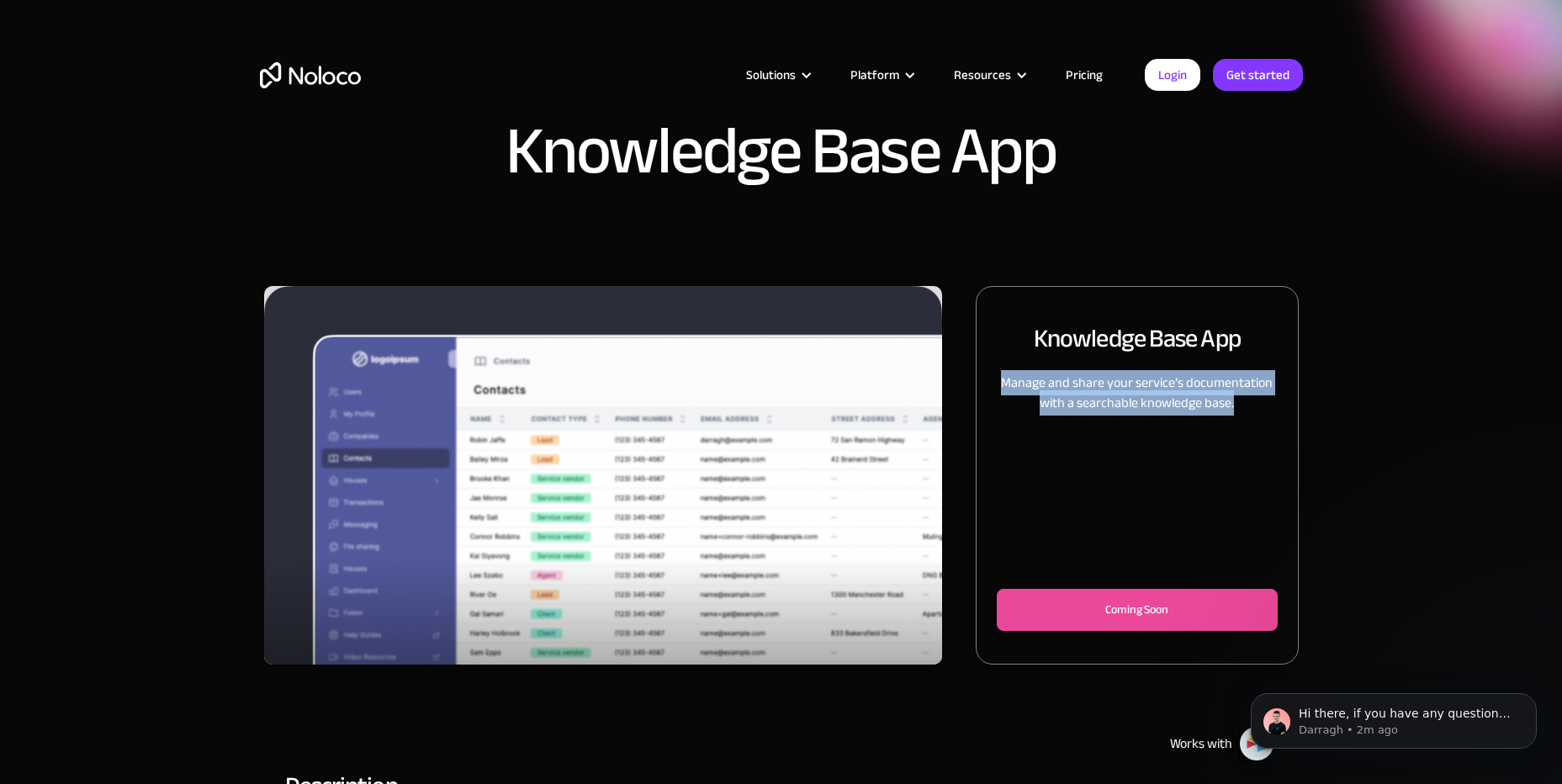
drag, startPoint x: 1032, startPoint y: 380, endPoint x: 1251, endPoint y: 406, distance: 220.5
click at [1257, 408] on p "Manage and share your service’s documentation with a searchable knowledge base." at bounding box center [1137, 393] width 280 height 40
click at [1251, 406] on p "Manage and share your service’s documentation with a searchable knowledge base." at bounding box center [1137, 393] width 280 height 40
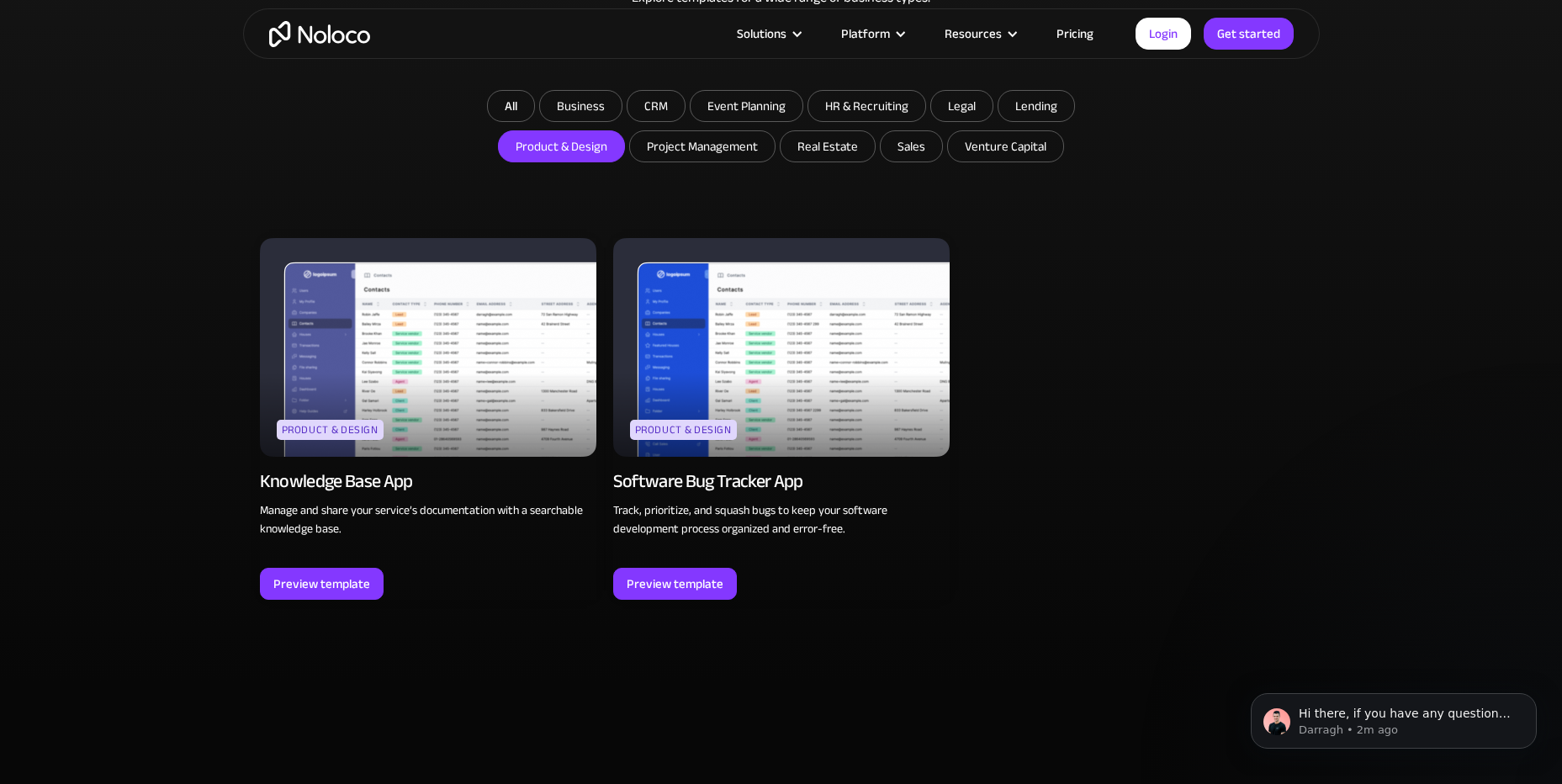
click at [834, 363] on img at bounding box center [781, 347] width 337 height 219
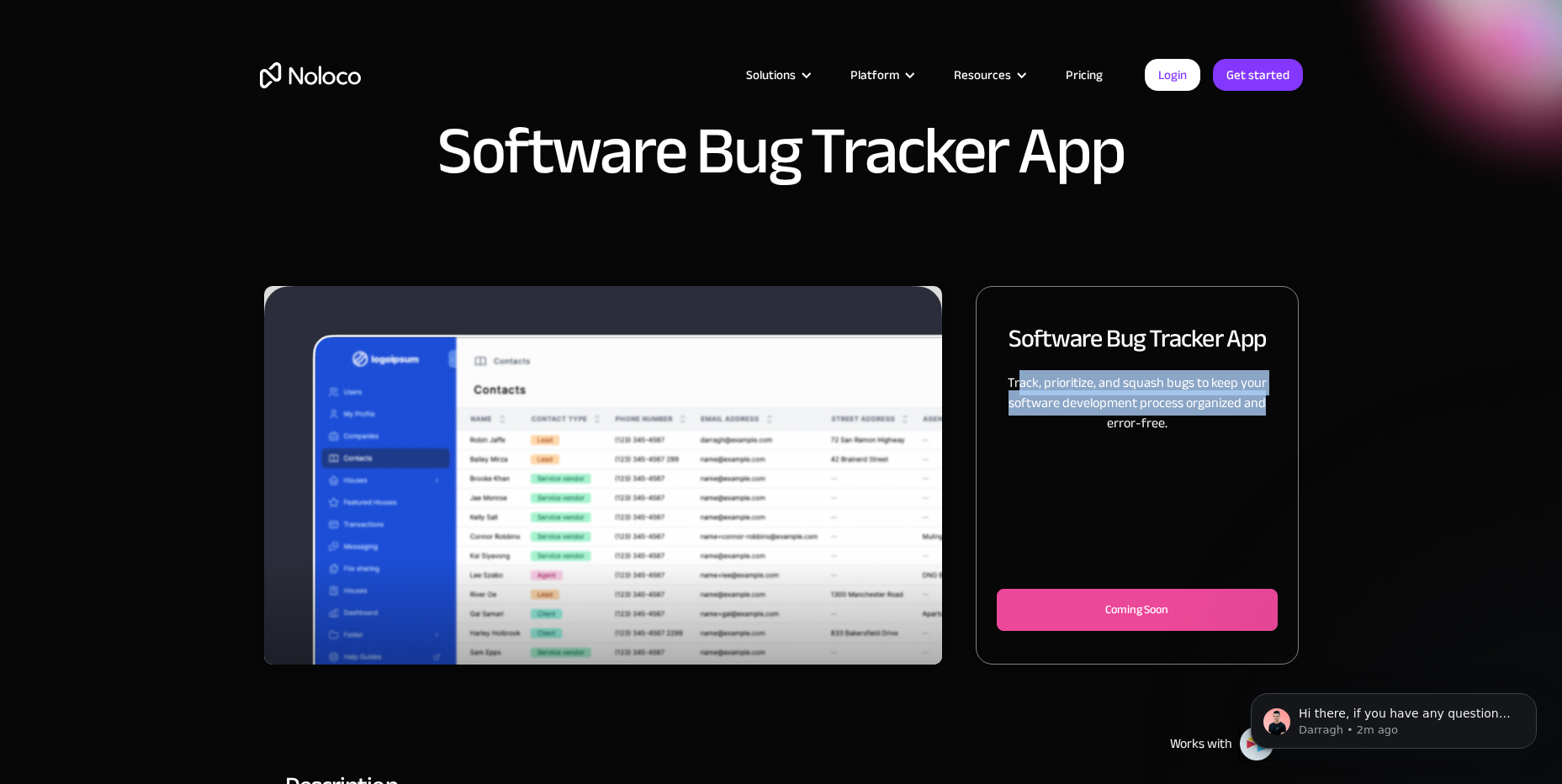
drag, startPoint x: 1023, startPoint y: 383, endPoint x: 1265, endPoint y: 403, distance: 242.8
click at [1266, 403] on p "Track, prioritize, and squash bugs to keep your software development process or…" at bounding box center [1137, 403] width 280 height 61
click at [1264, 403] on p "Track, prioritize, and squash bugs to keep your software development process or…" at bounding box center [1137, 403] width 280 height 61
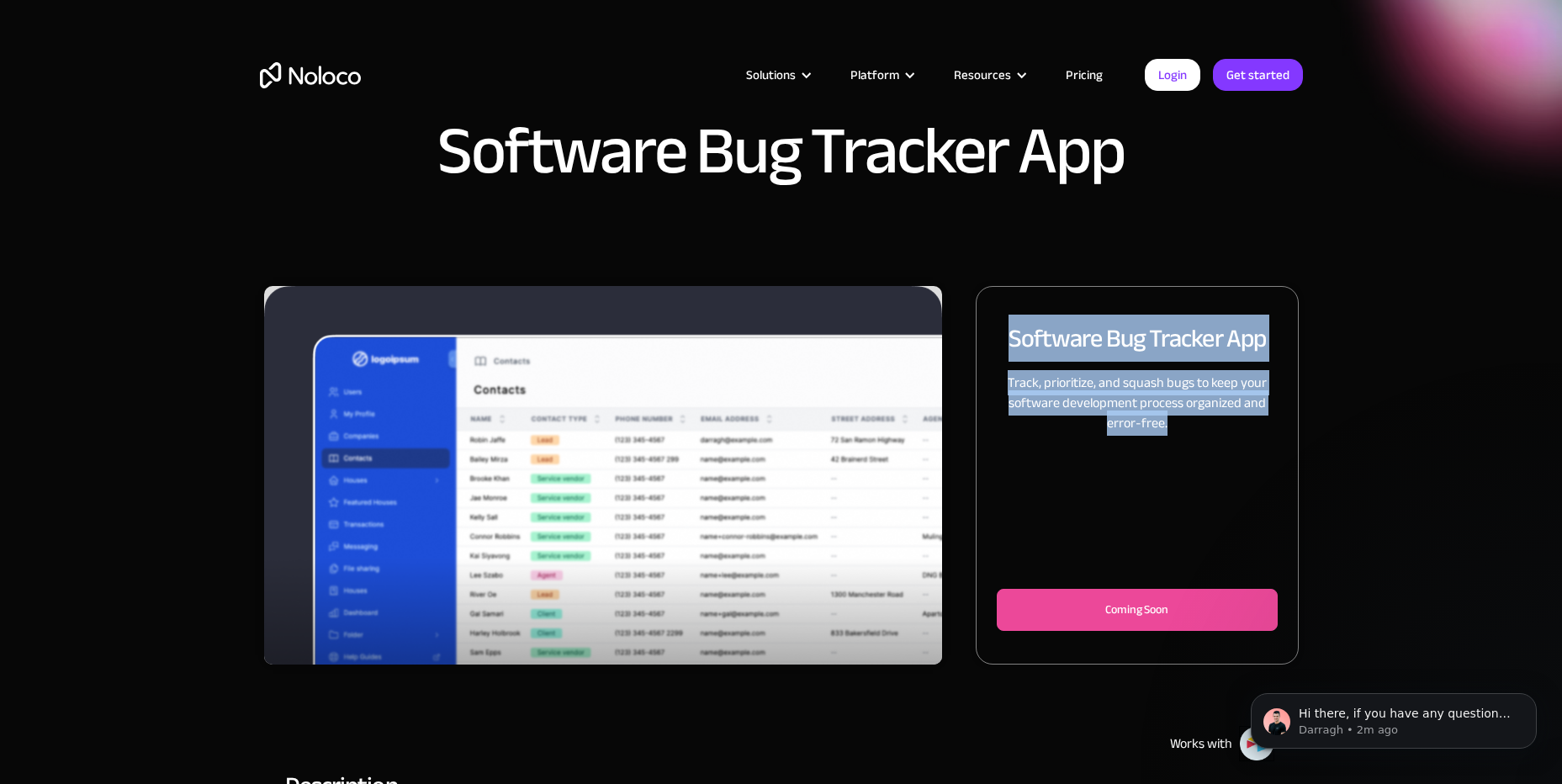
drag, startPoint x: 1217, startPoint y: 416, endPoint x: 1028, endPoint y: 362, distance: 196.6
click at [1025, 362] on div "Software Bug Tracker App Track, prioritize, and squash bugs to keep your softwa…" at bounding box center [1137, 474] width 280 height 340
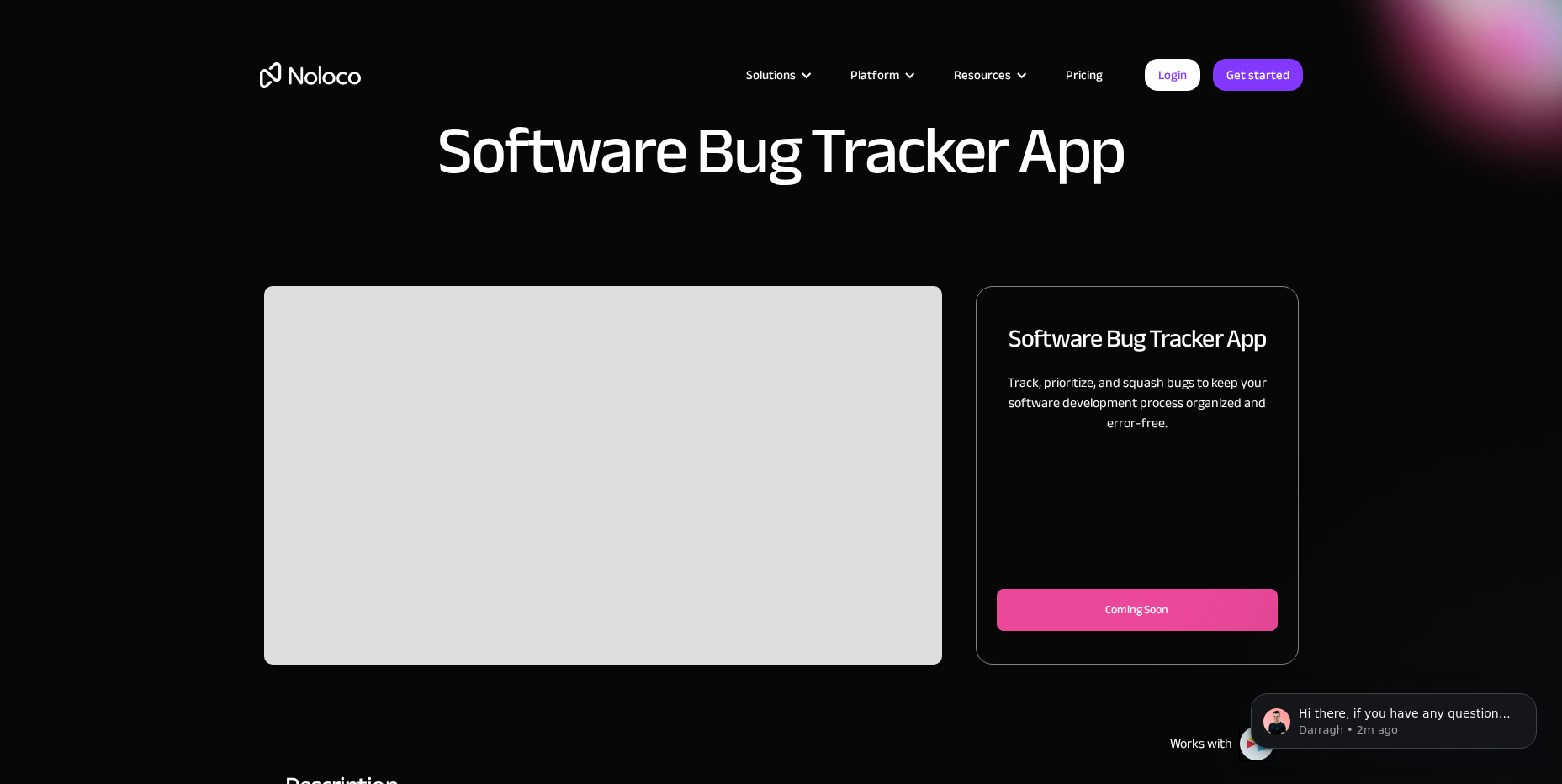
click at [778, 451] on div "Slide 2 of 2." at bounding box center [604, 475] width 679 height 379
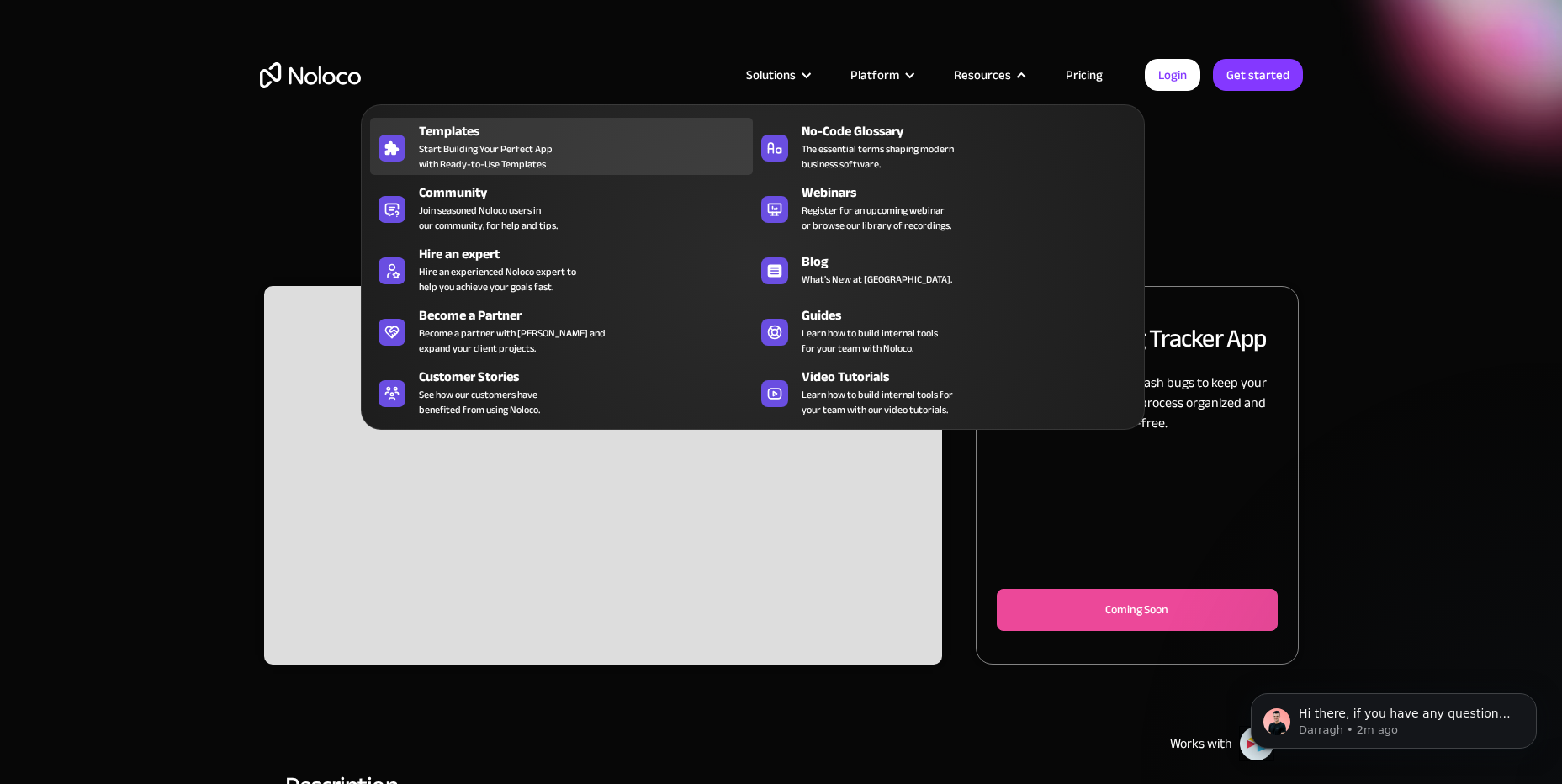
click at [435, 155] on span "Start Building Your Perfect App with Ready-to-Use Templates" at bounding box center [486, 156] width 134 height 30
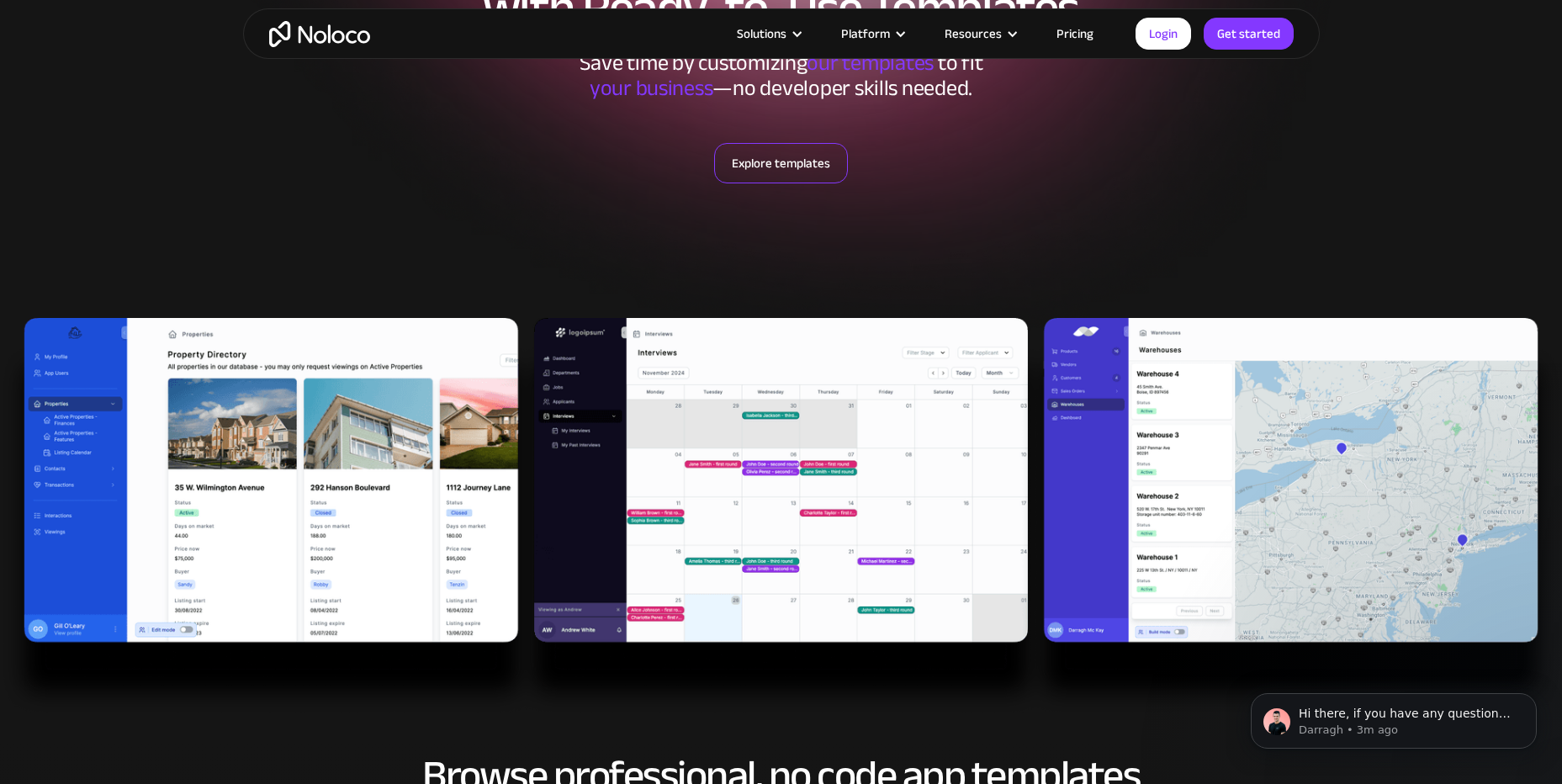
click at [784, 171] on link "Explore templates" at bounding box center [781, 163] width 134 height 40
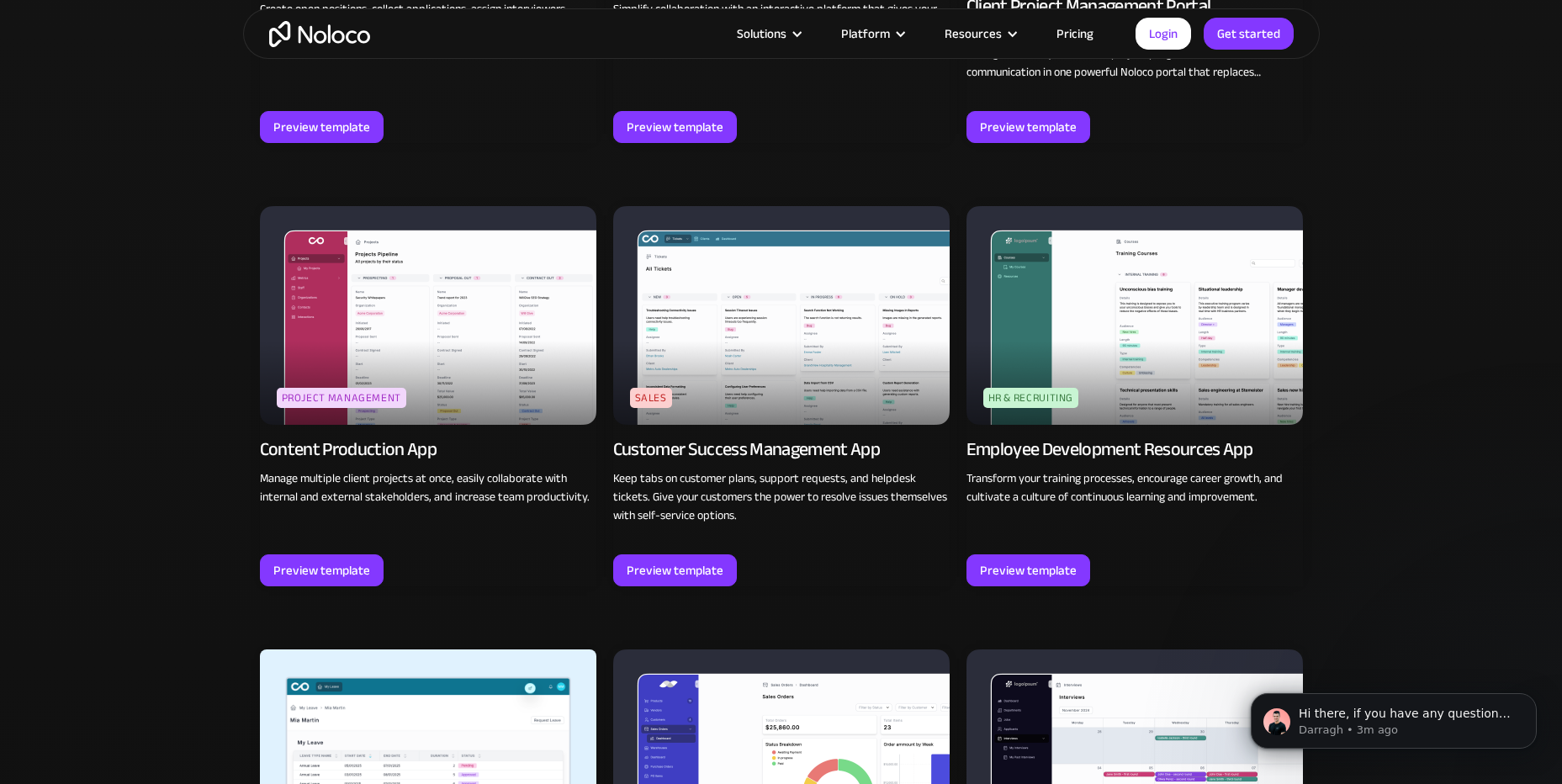
scroll to position [1661, 0]
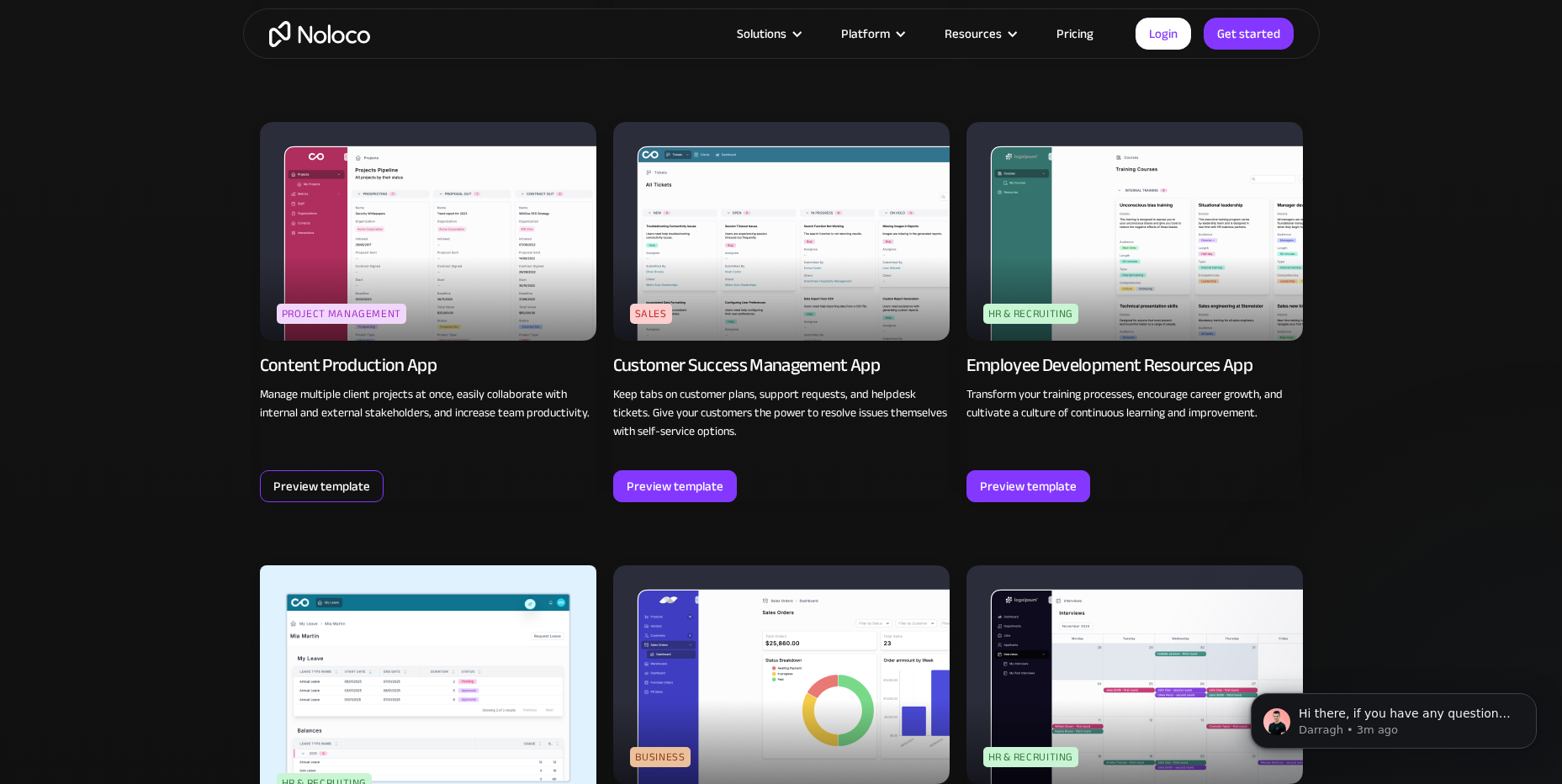
click at [318, 482] on div "Preview template" at bounding box center [322, 486] width 97 height 22
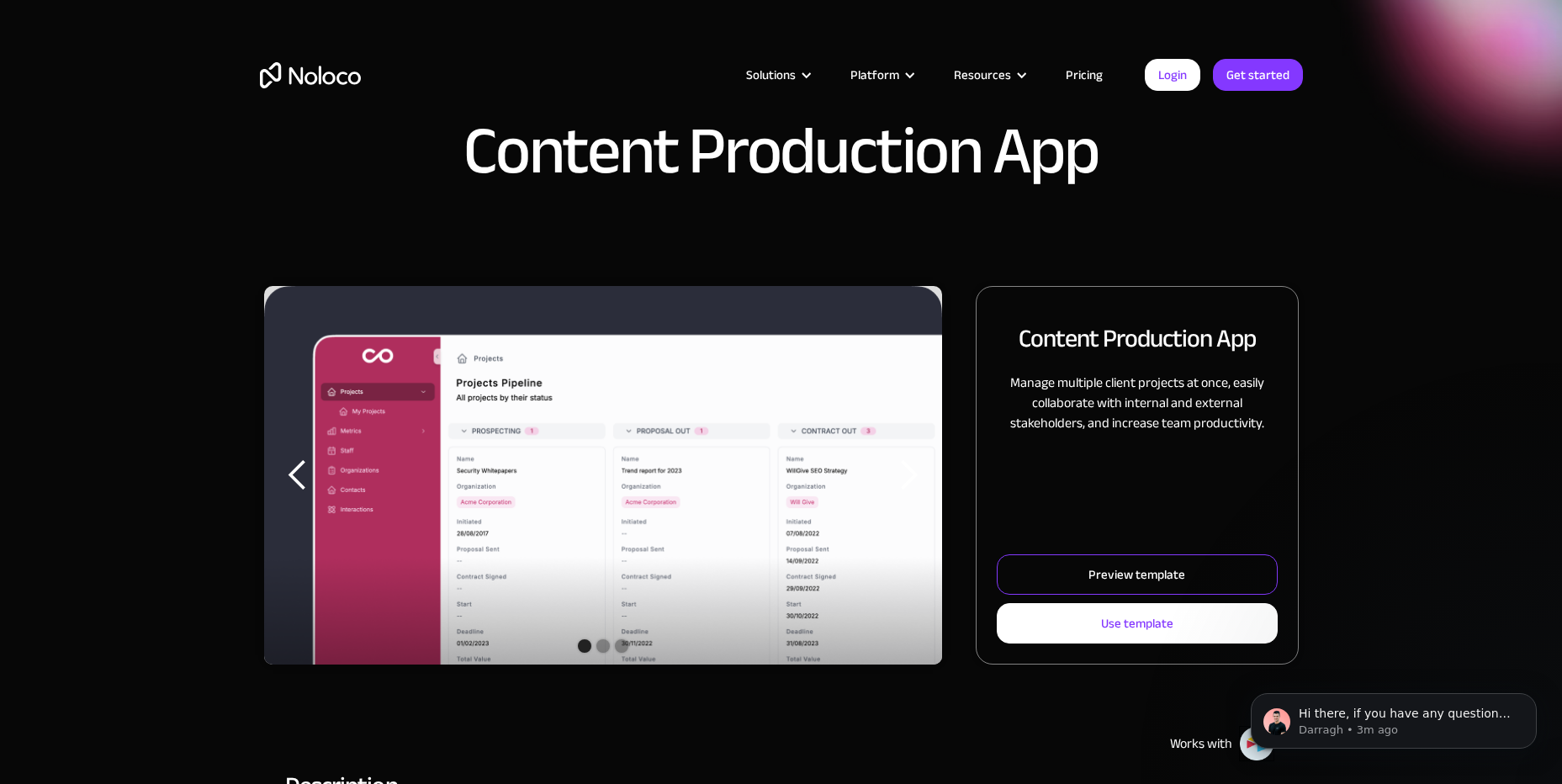
click at [1140, 574] on div "Preview template" at bounding box center [1137, 574] width 97 height 22
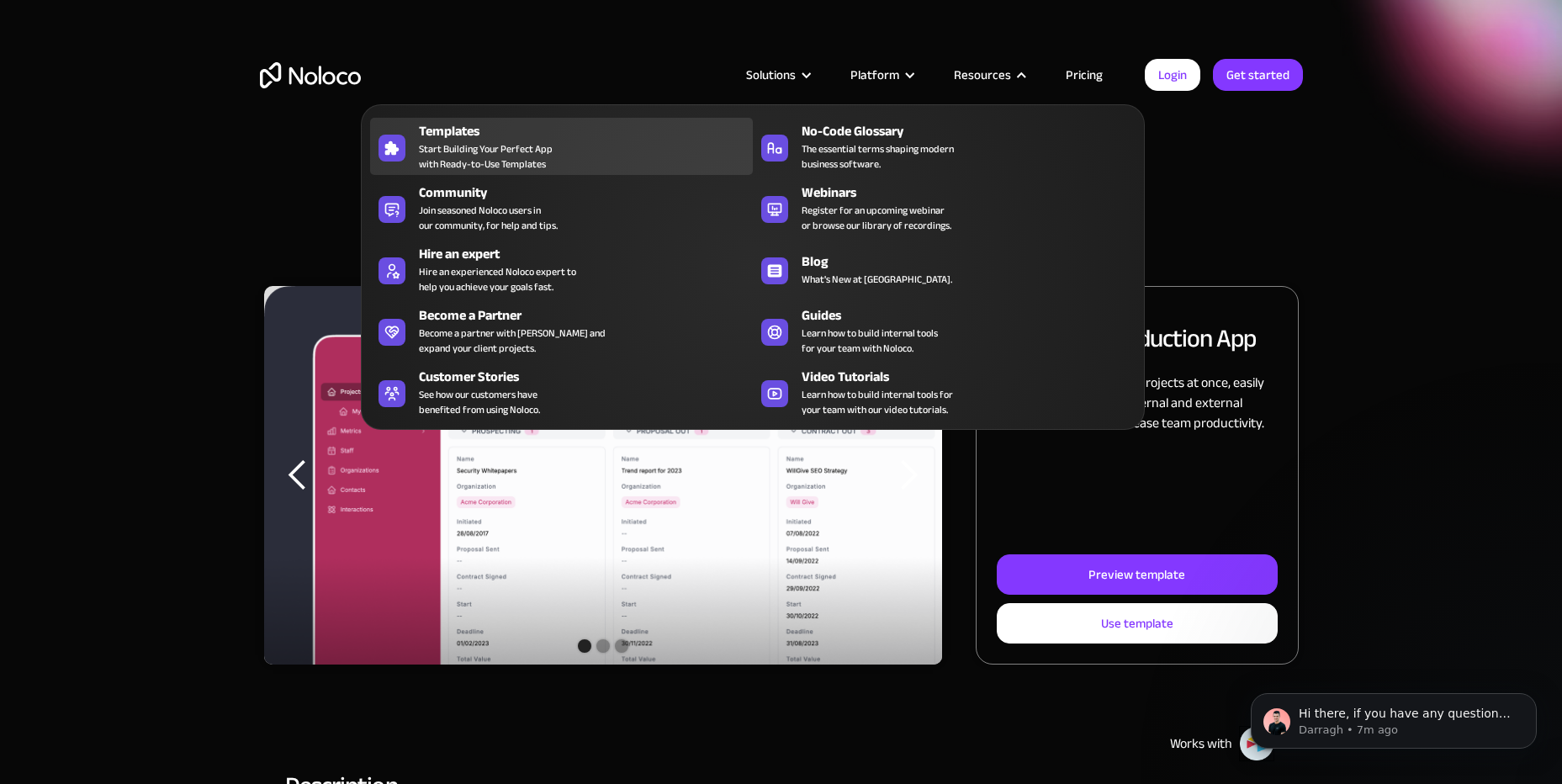
click at [444, 162] on span "Start Building Your Perfect App with Ready-to-Use Templates" at bounding box center [486, 156] width 134 height 30
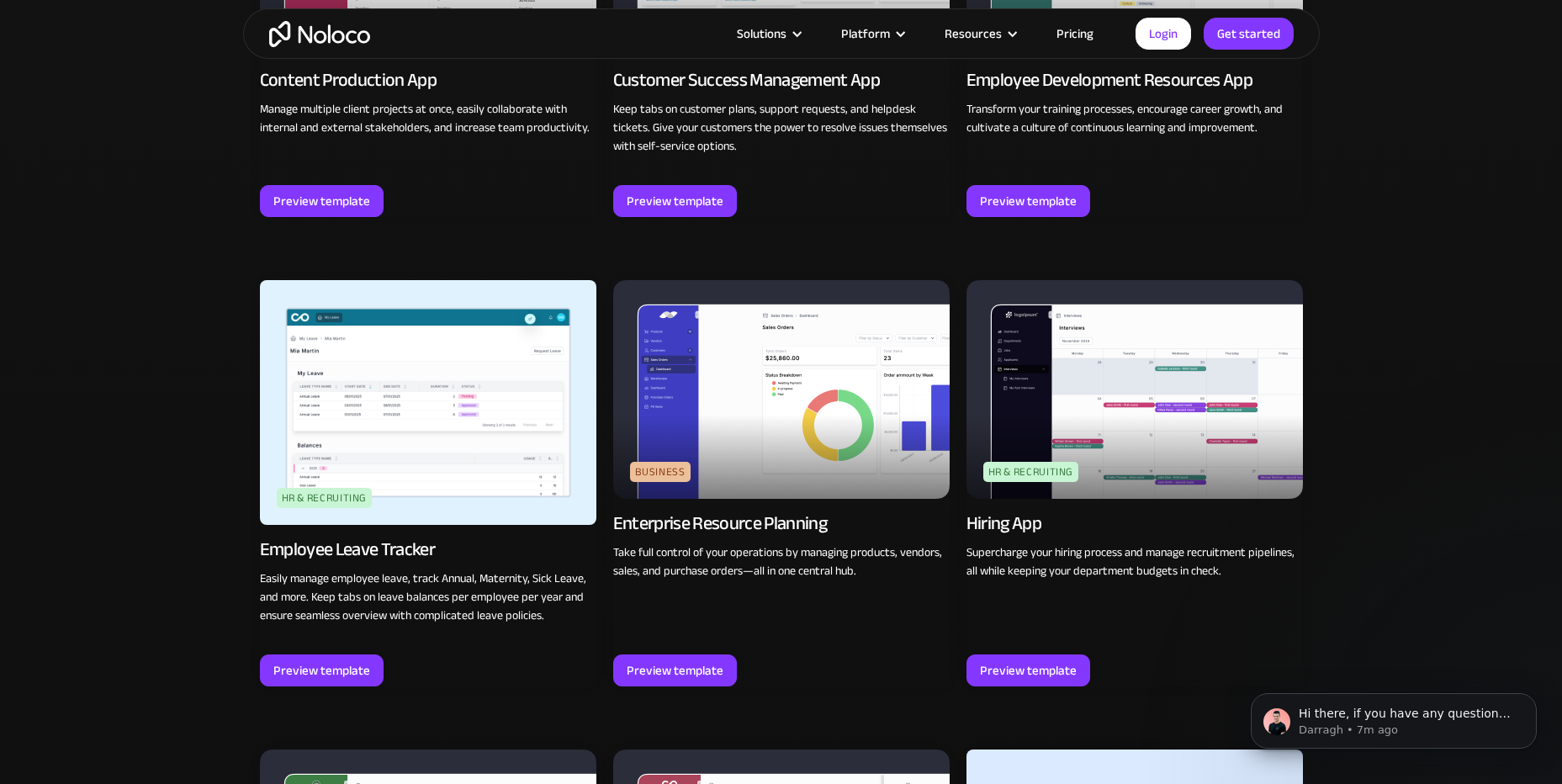
scroll to position [1598, 0]
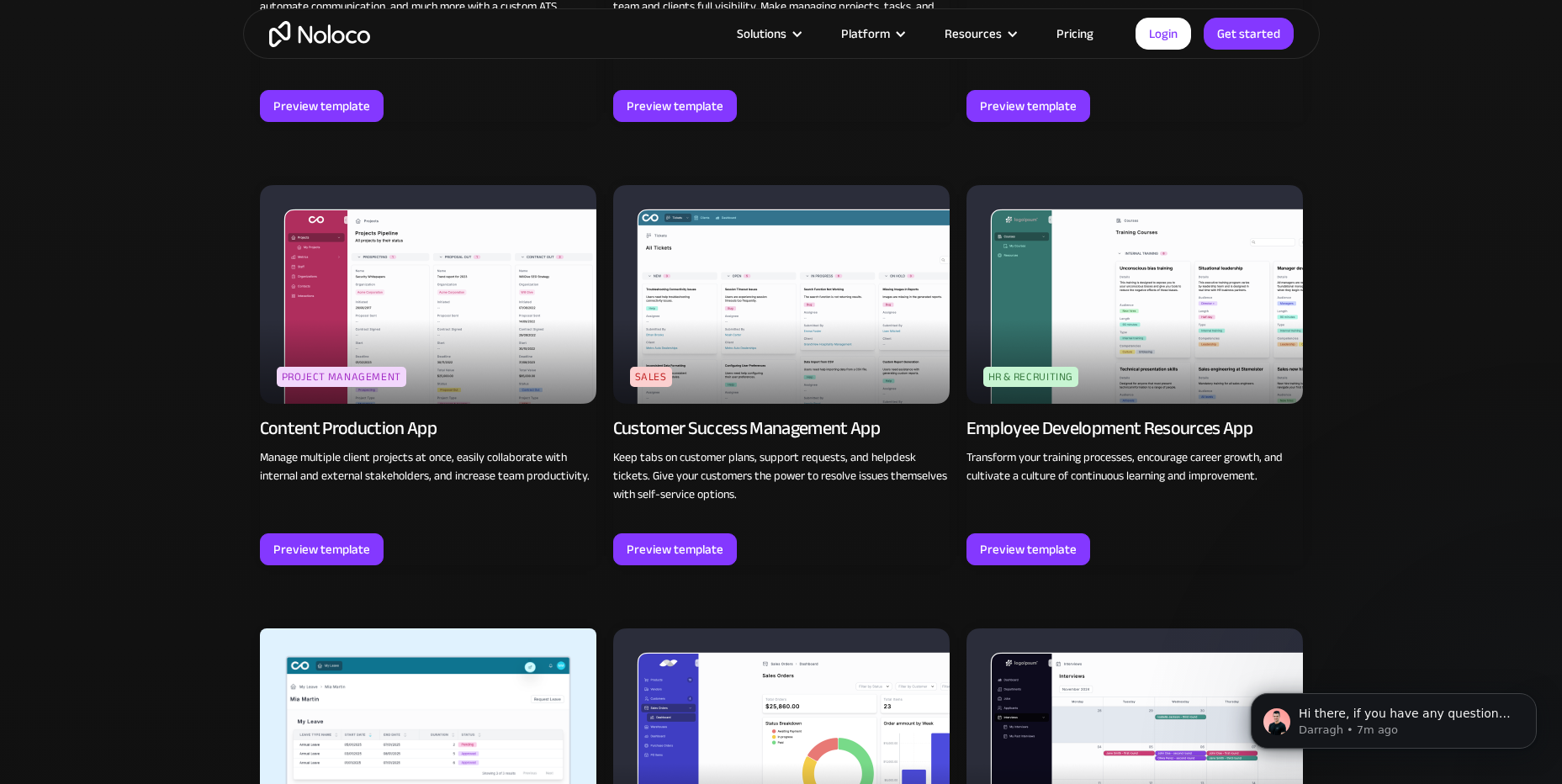
click at [1065, 33] on link "Pricing" at bounding box center [1075, 33] width 79 height 22
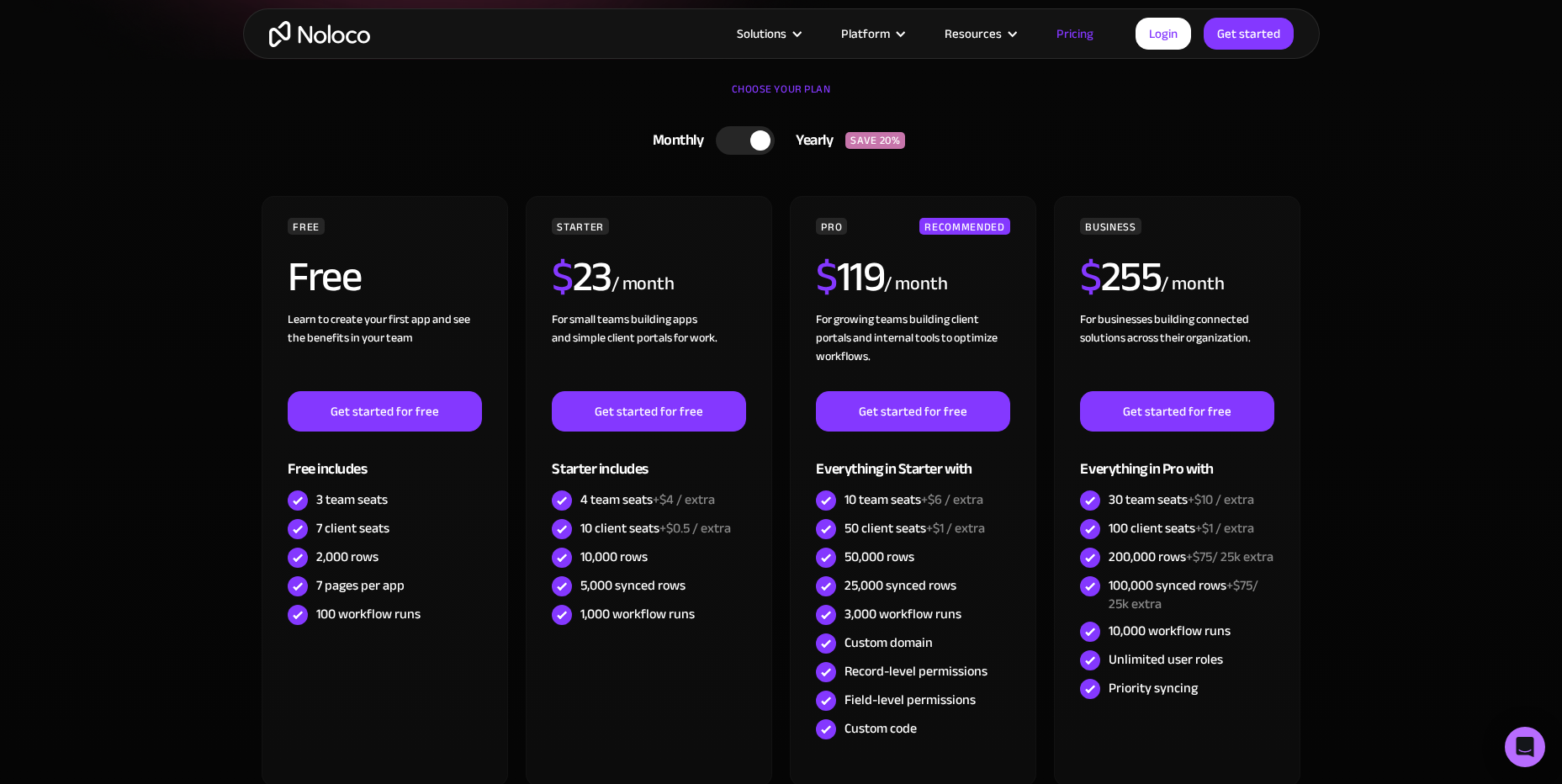
scroll to position [421, 0]
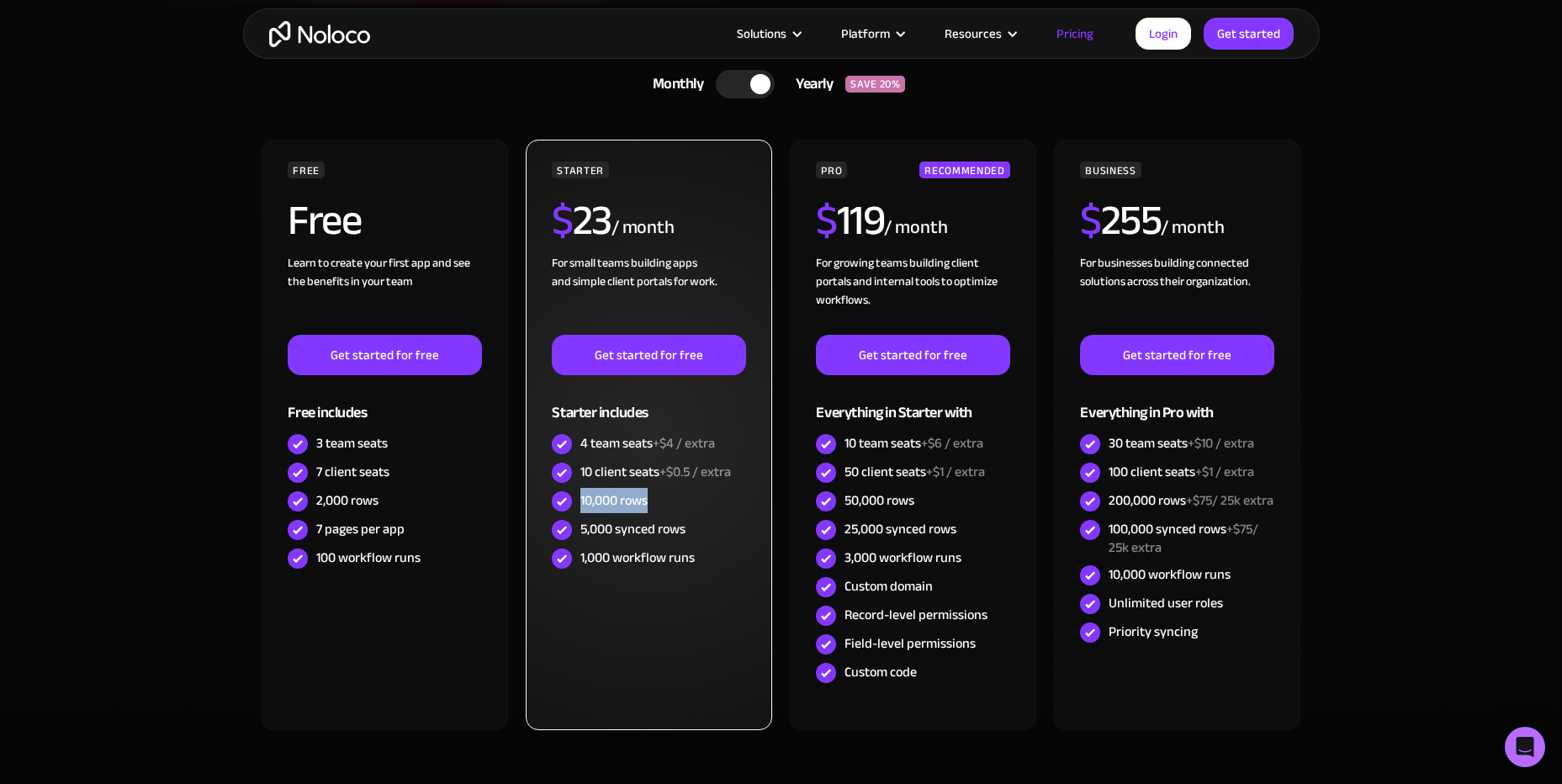
drag, startPoint x: 580, startPoint y: 499, endPoint x: 657, endPoint y: 501, distance: 77.0
click at [657, 501] on div "10,000 rows" at bounding box center [649, 501] width 193 height 29
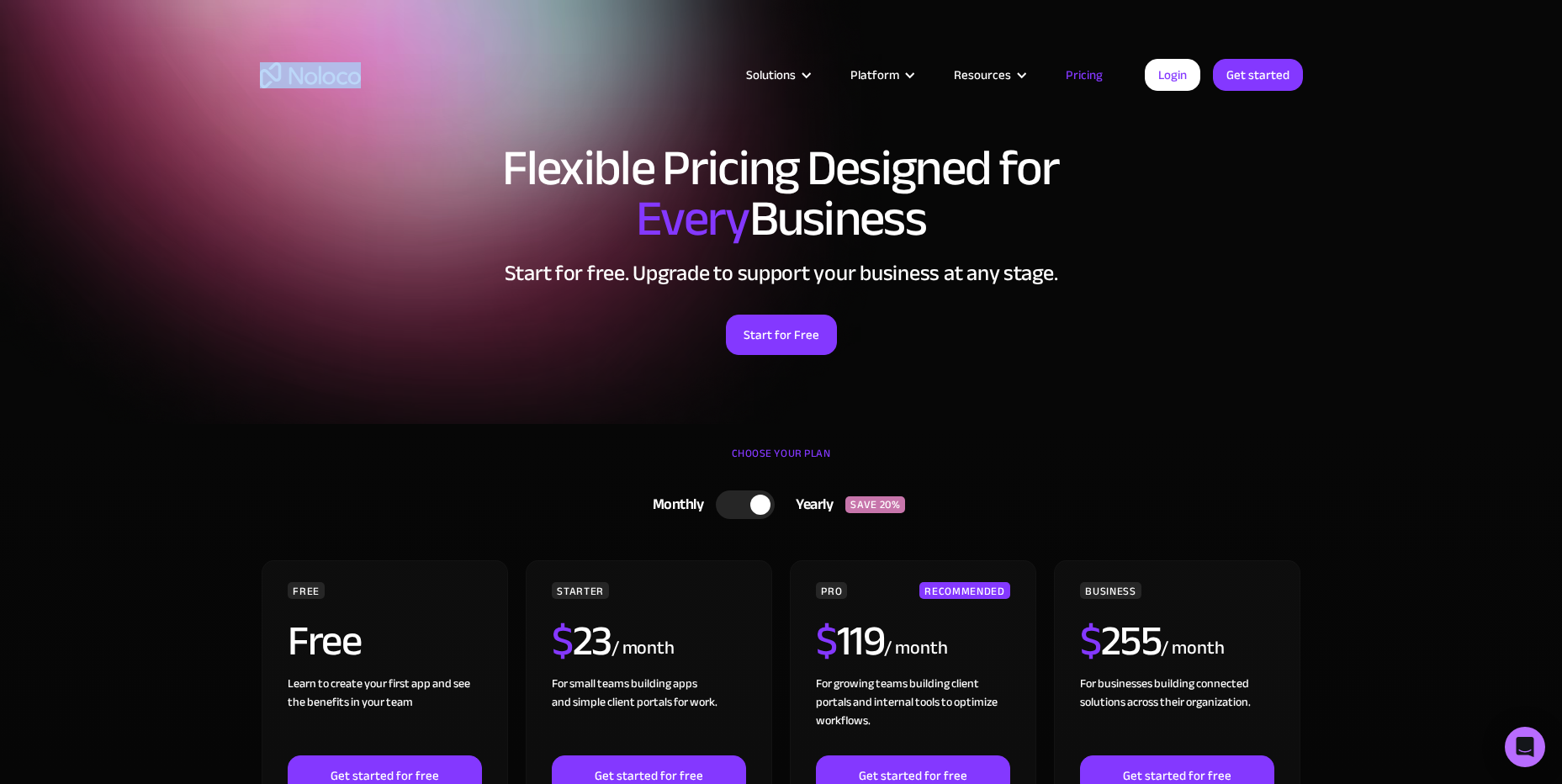
drag, startPoint x: 211, startPoint y: 45, endPoint x: 413, endPoint y: 96, distance: 208.3
click at [413, 96] on div "Solutions Use Cases Business Types Project Management Keep track of customers, …" at bounding box center [781, 79] width 1562 height 158
click at [408, 171] on h1 "Flexible Pricing Designed for Every Business" at bounding box center [781, 193] width 1043 height 101
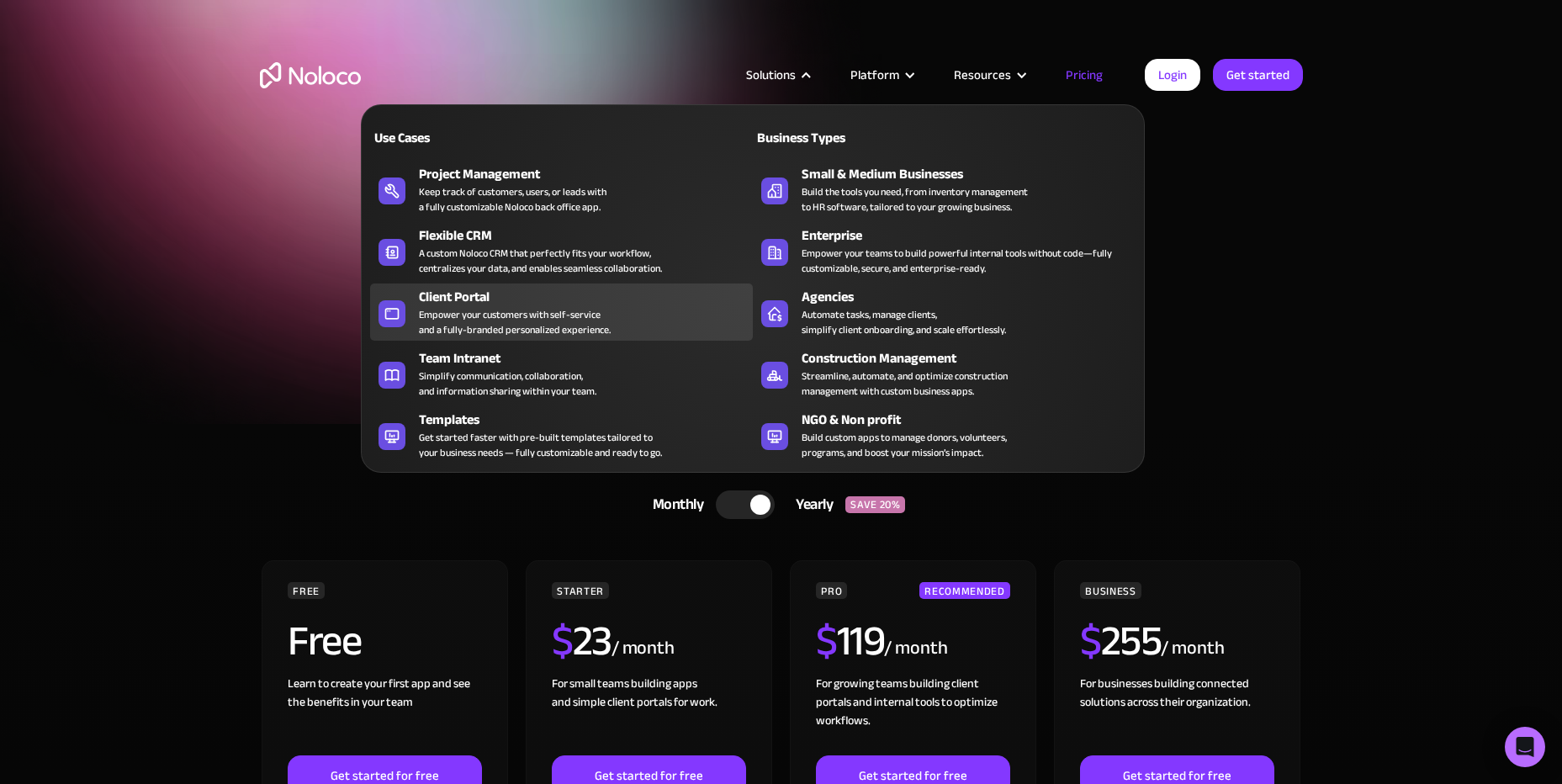
click at [467, 309] on div "Empower your customers with self-service and a fully-branded personalized exper…" at bounding box center [515, 322] width 192 height 30
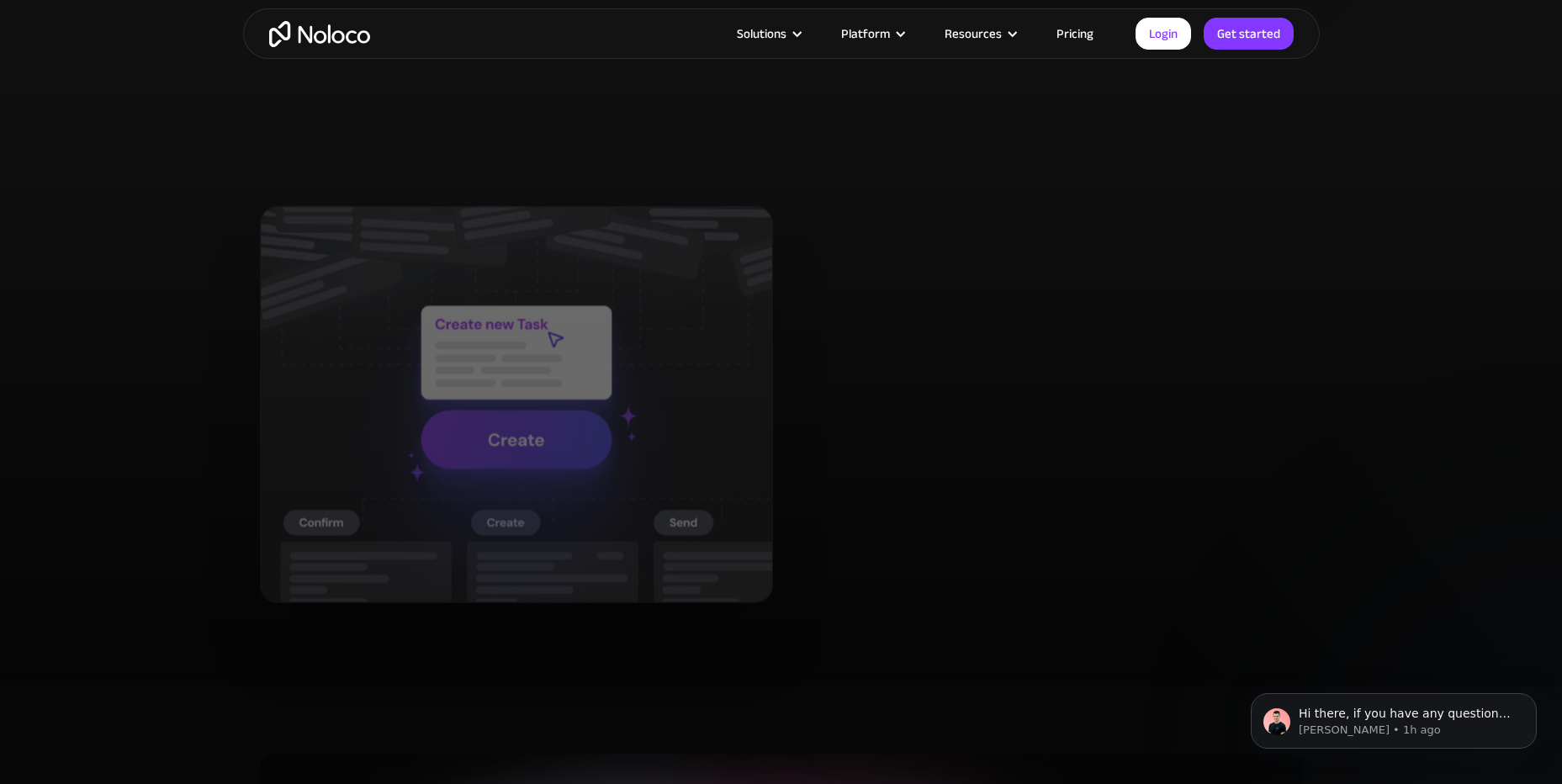
scroll to position [3281, 0]
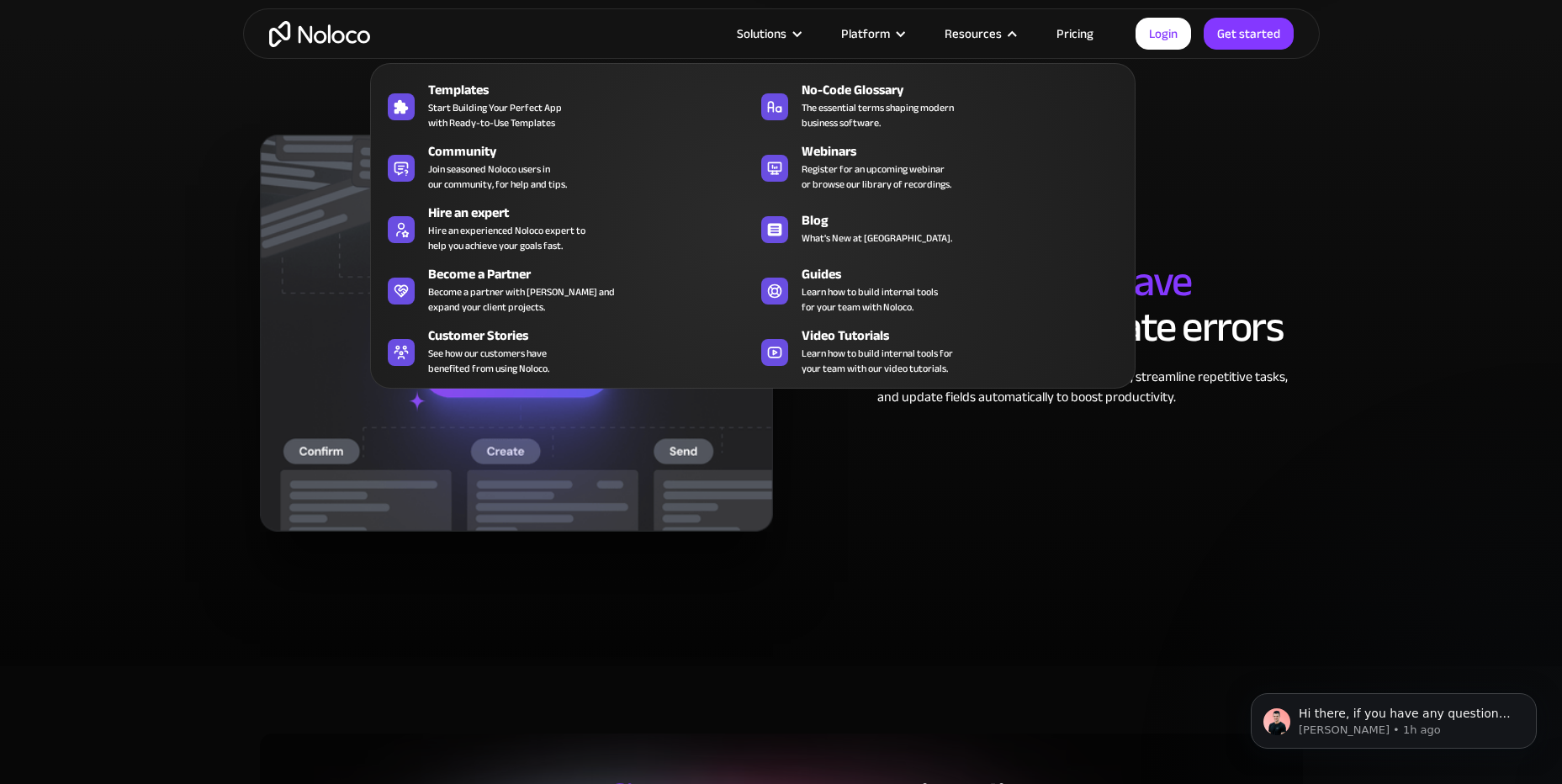
click at [999, 31] on div "Resources" at bounding box center [973, 33] width 57 height 22
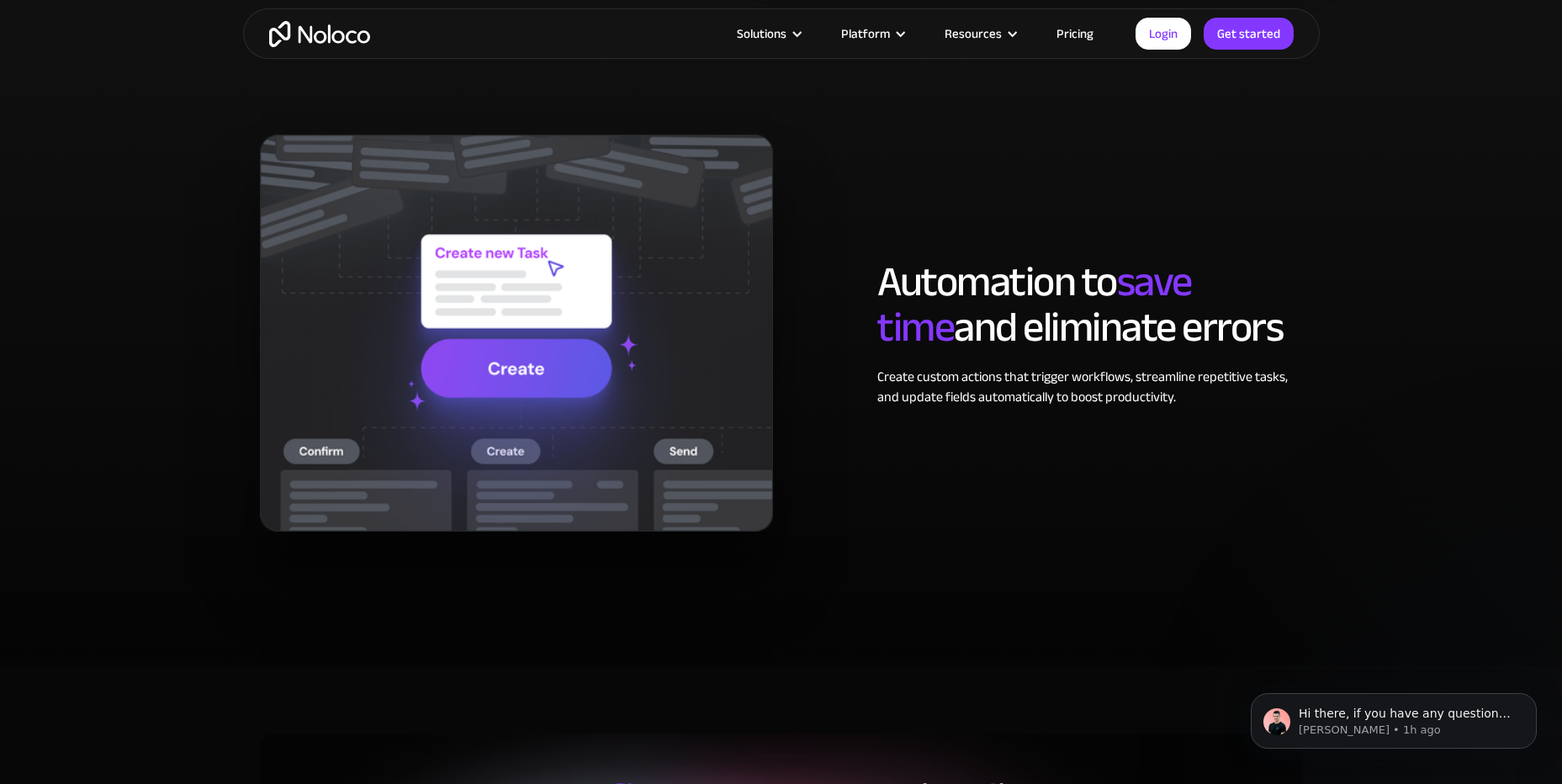
click at [999, 31] on div "Resources" at bounding box center [973, 33] width 57 height 22
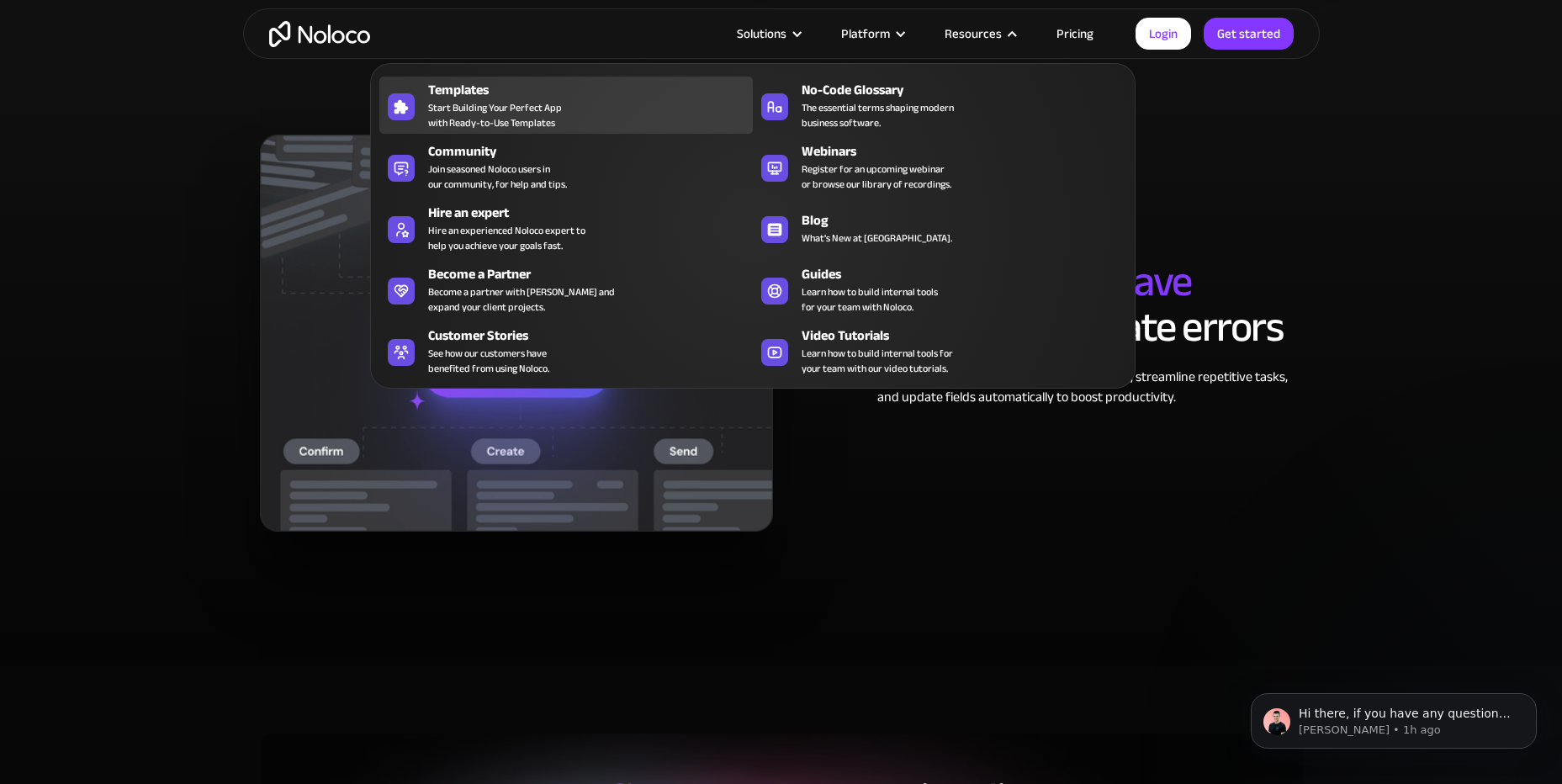
click at [428, 100] on span "Start Building Your Perfect App with Ready-to-Use Templates" at bounding box center [495, 115] width 134 height 30
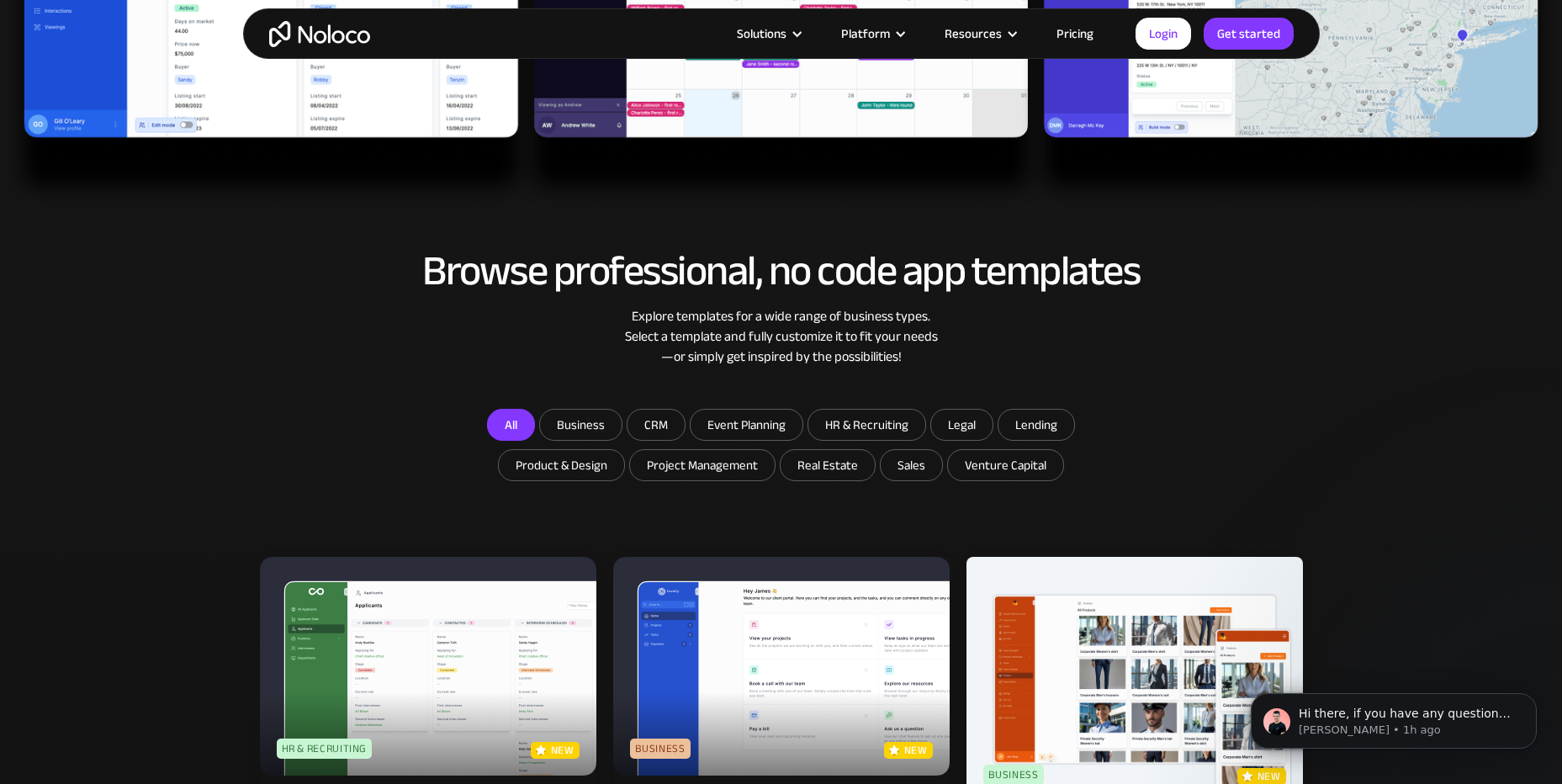
click at [504, 423] on link "All" at bounding box center [511, 425] width 48 height 32
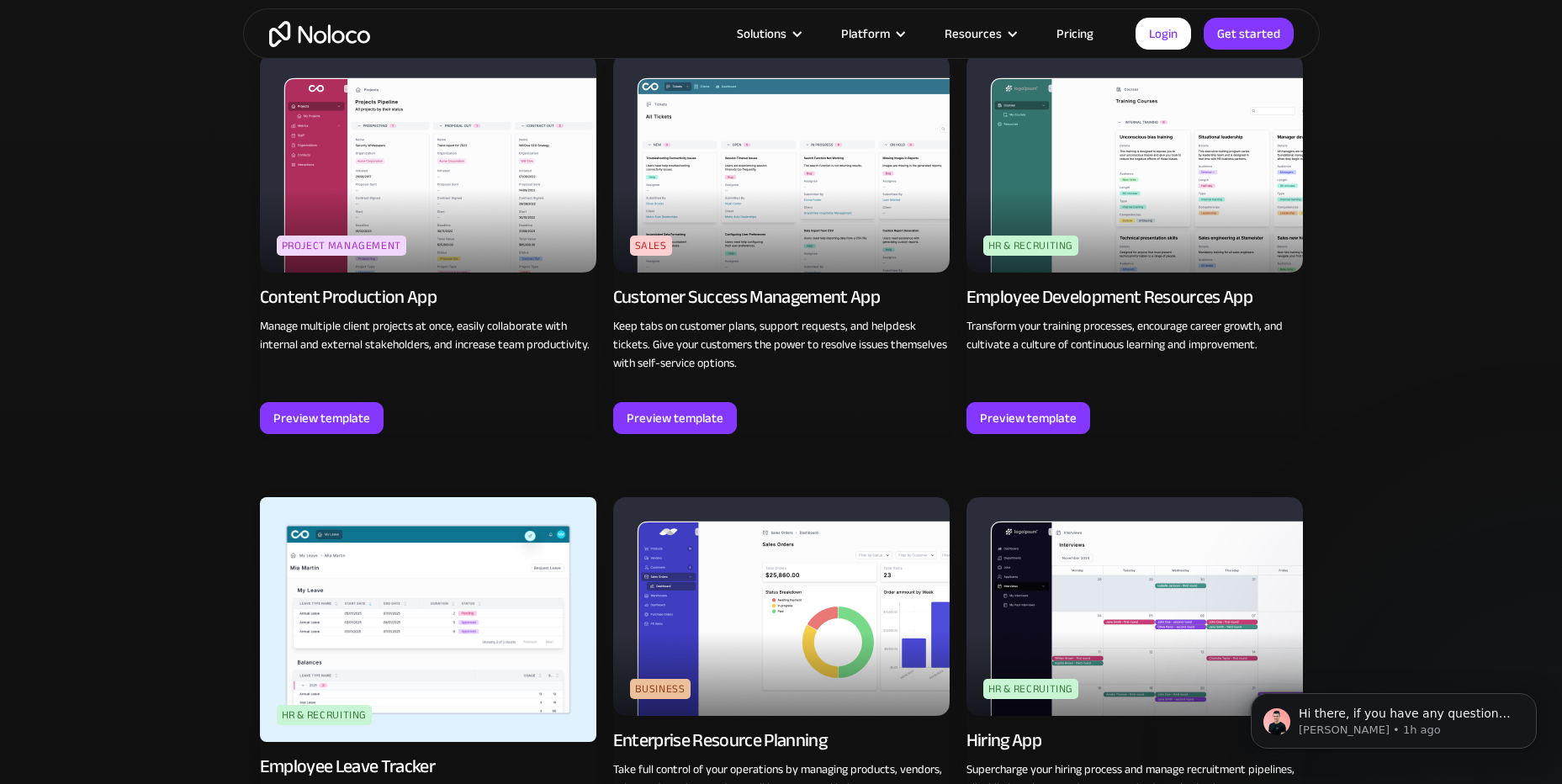
scroll to position [1851, 0]
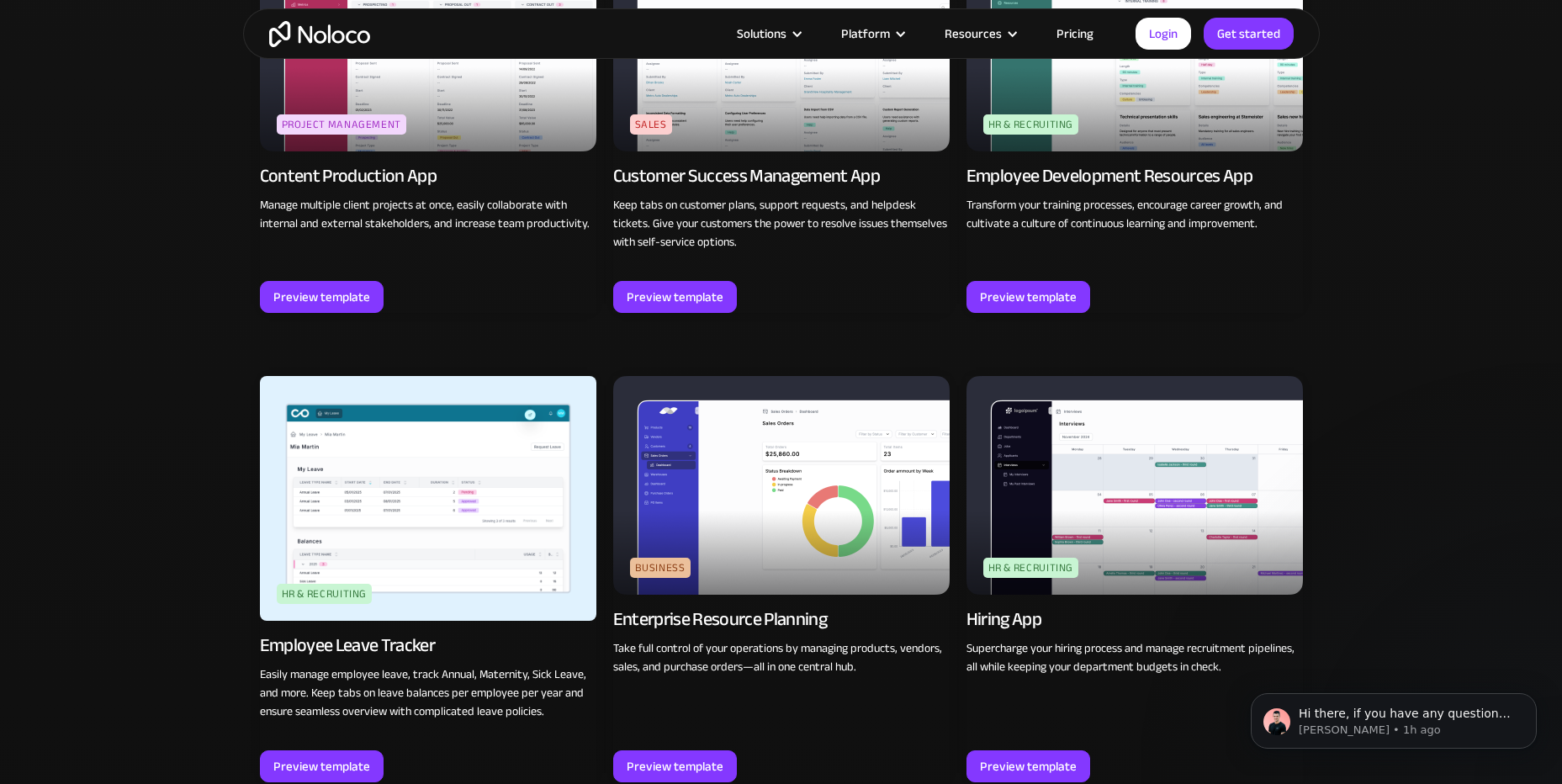
click at [754, 542] on img at bounding box center [781, 485] width 337 height 219
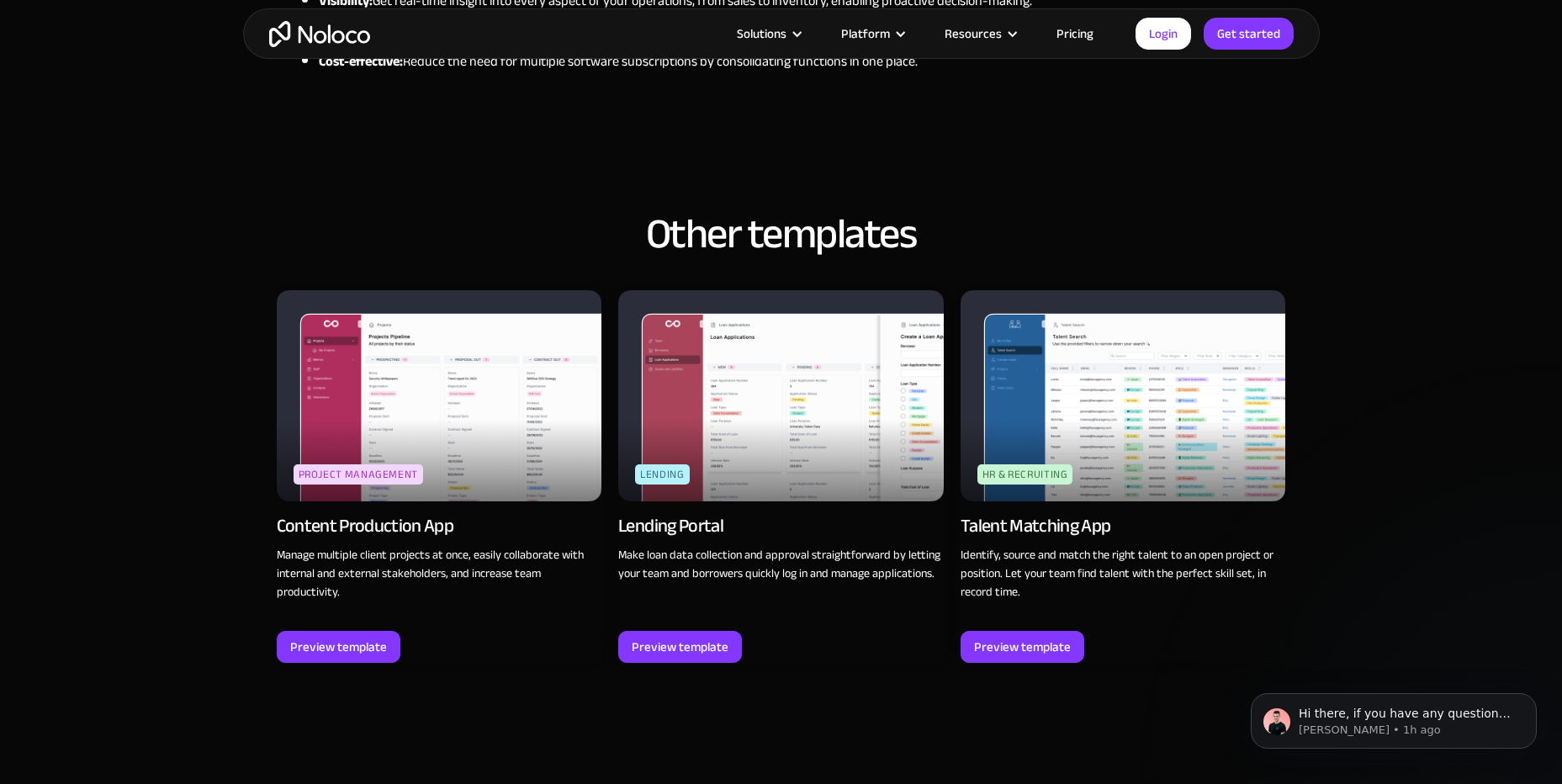
scroll to position [1430, 0]
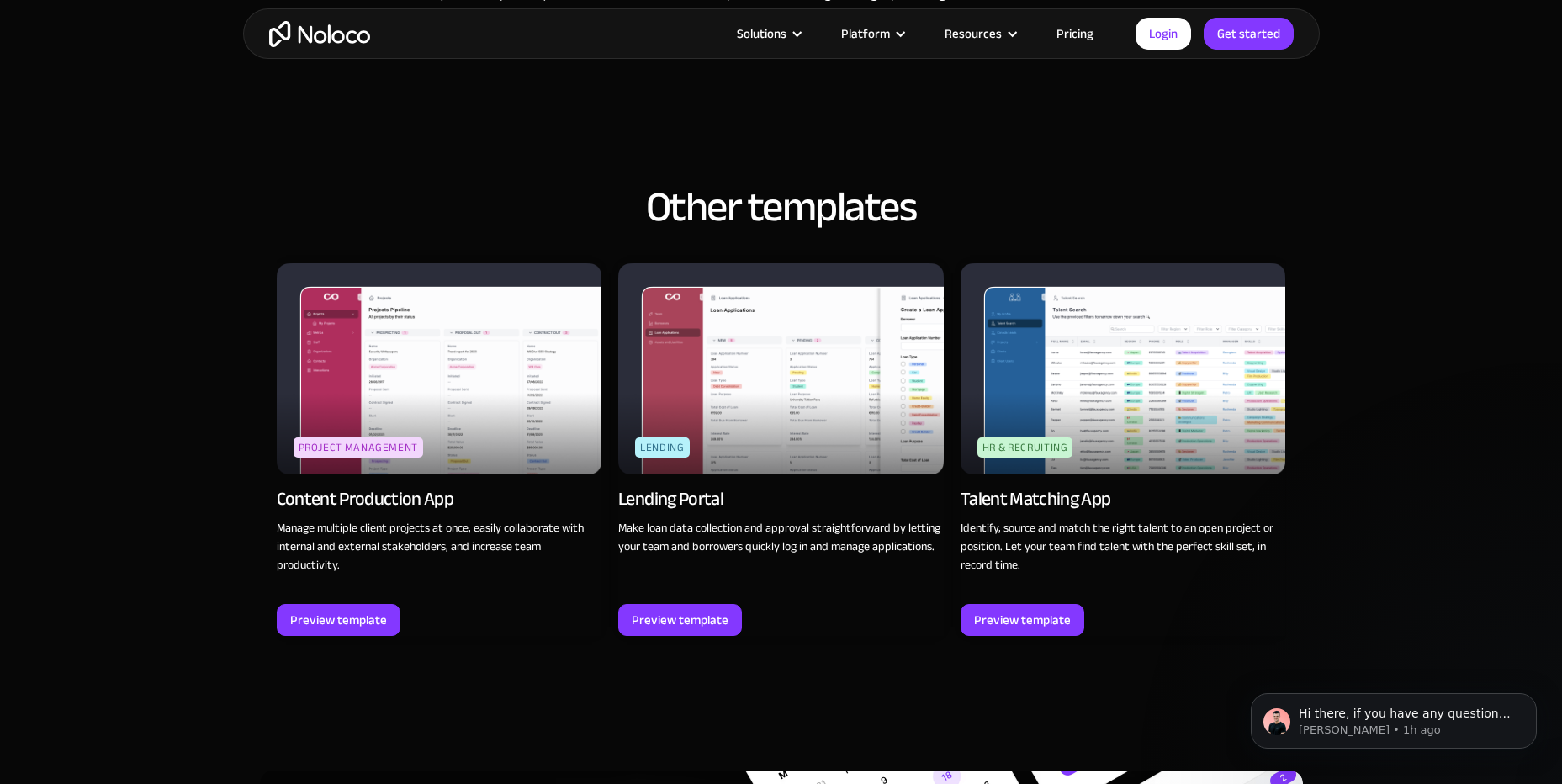
click at [445, 380] on img at bounding box center [440, 369] width 325 height 211
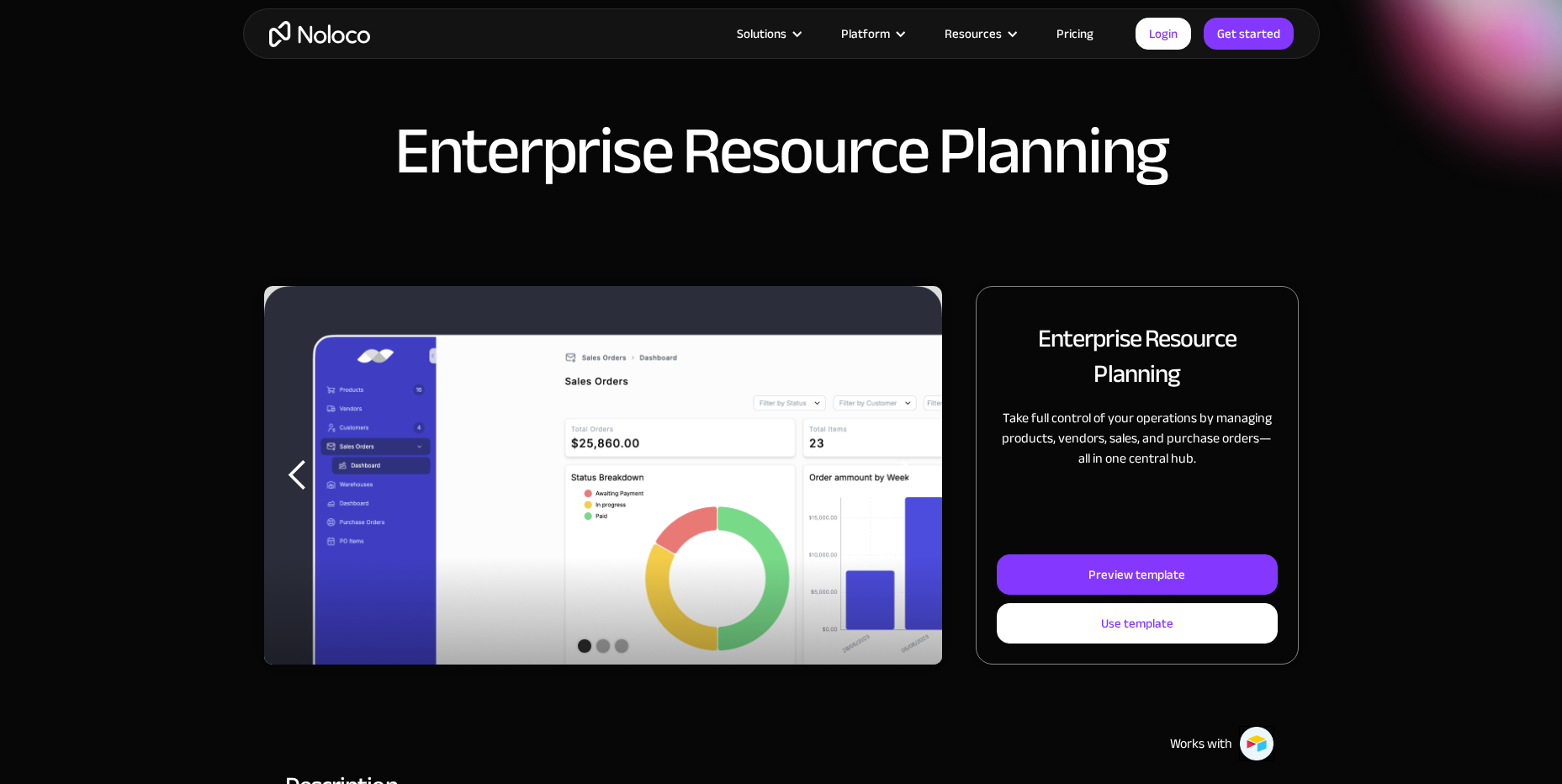
scroll to position [1430, 0]
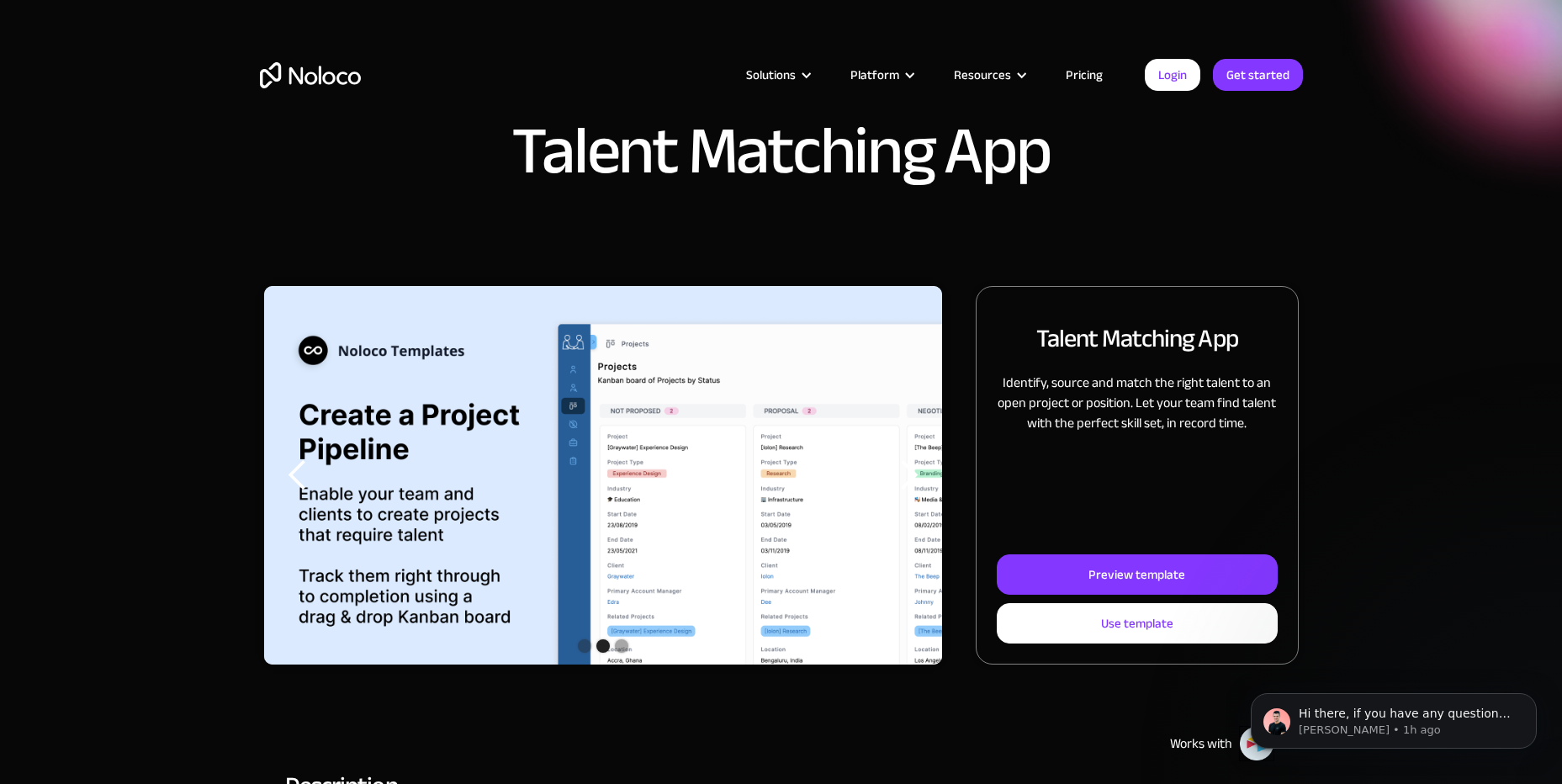
drag, startPoint x: 519, startPoint y: 147, endPoint x: 1068, endPoint y: 149, distance: 549.0
click at [1068, 149] on div "Solutions Use Cases Business Types Project Management Keep track of customers, …" at bounding box center [781, 79] width 1562 height 158
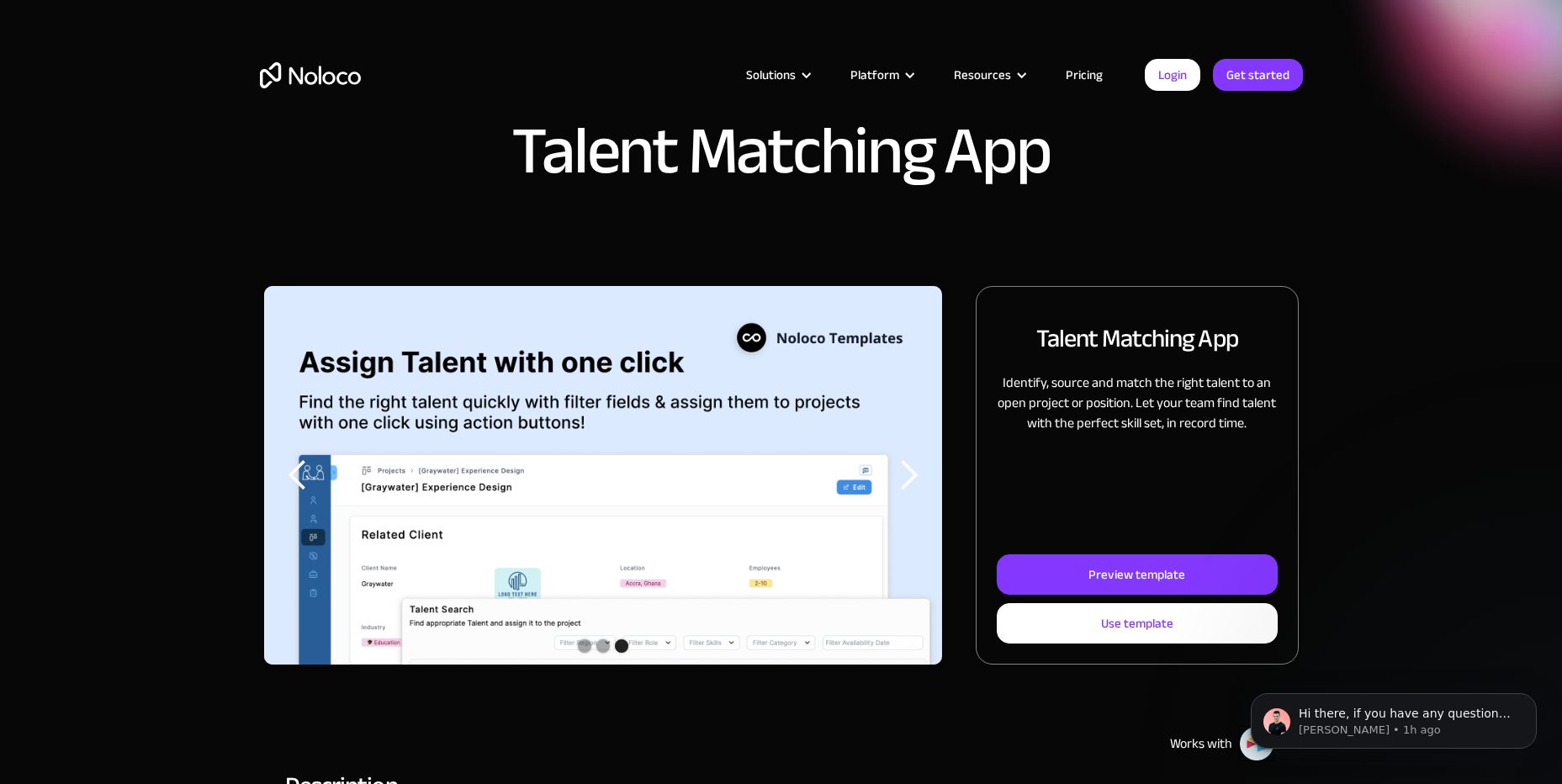
click at [1089, 76] on link "Pricing" at bounding box center [1085, 75] width 79 height 22
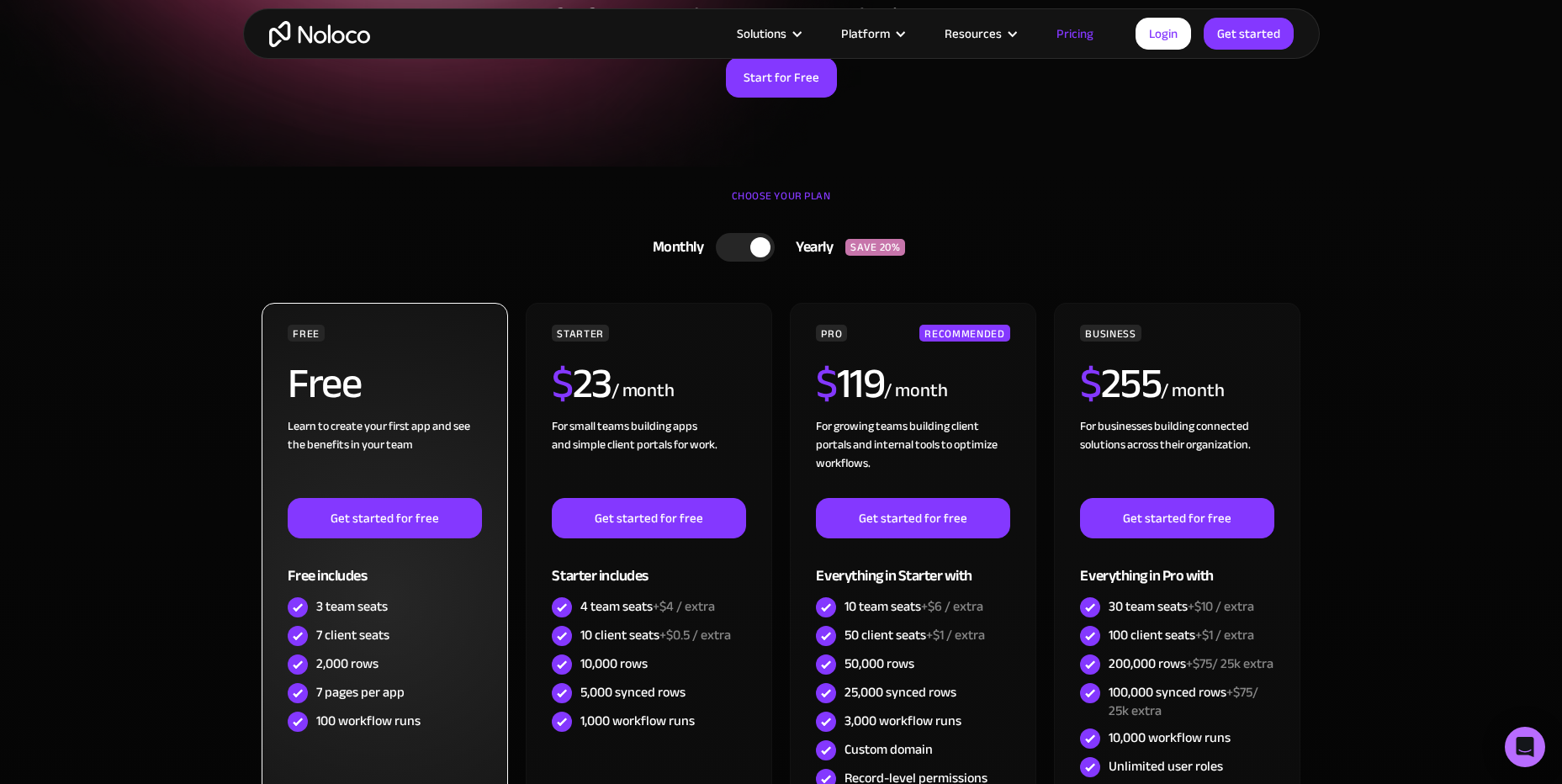
scroll to position [337, 0]
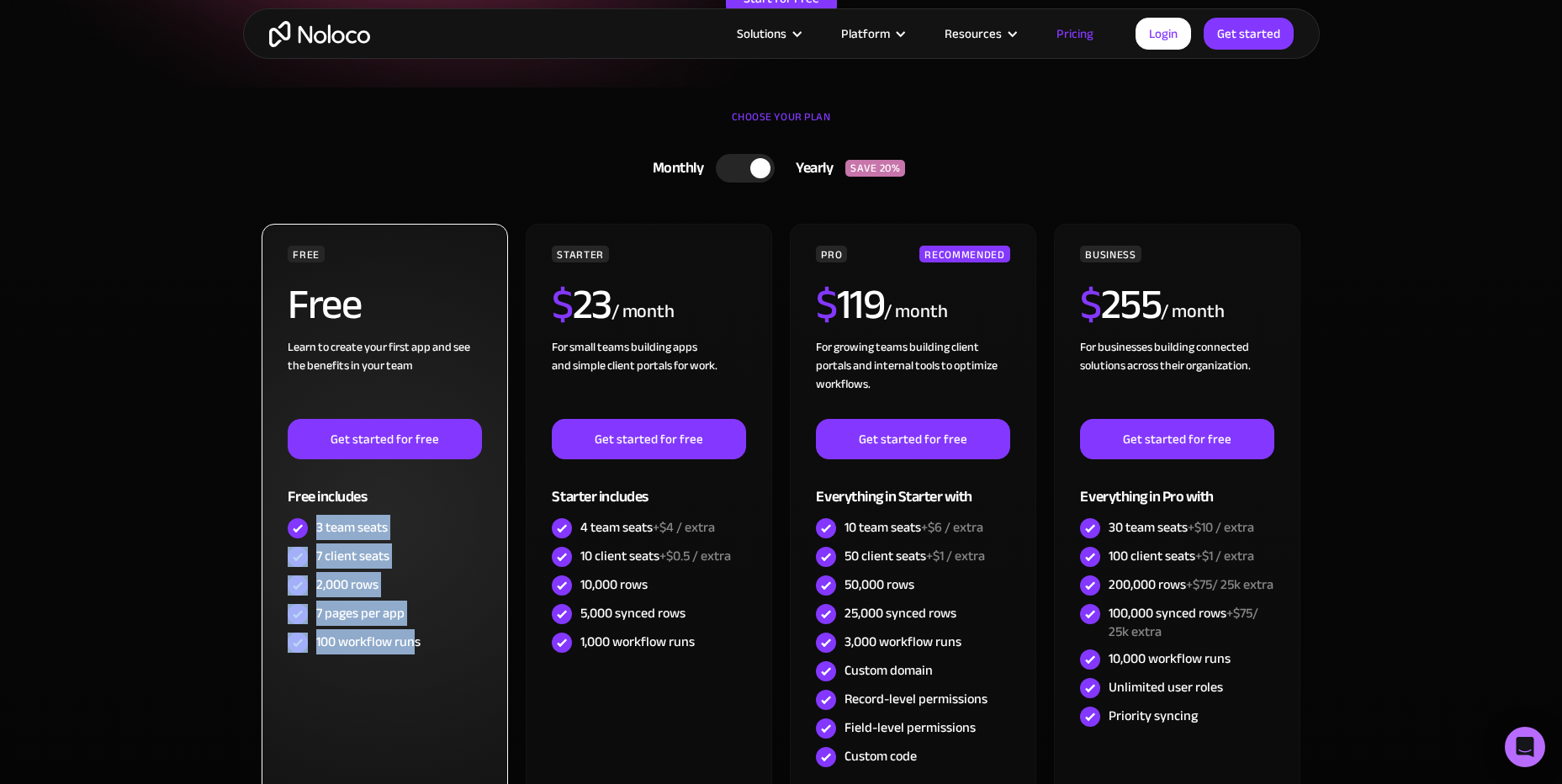
drag, startPoint x: 318, startPoint y: 527, endPoint x: 416, endPoint y: 643, distance: 151.9
click at [416, 643] on div "FREE Free Learn to create your first app and see the benefits in your team ‍ Ge…" at bounding box center [384, 451] width 193 height 411
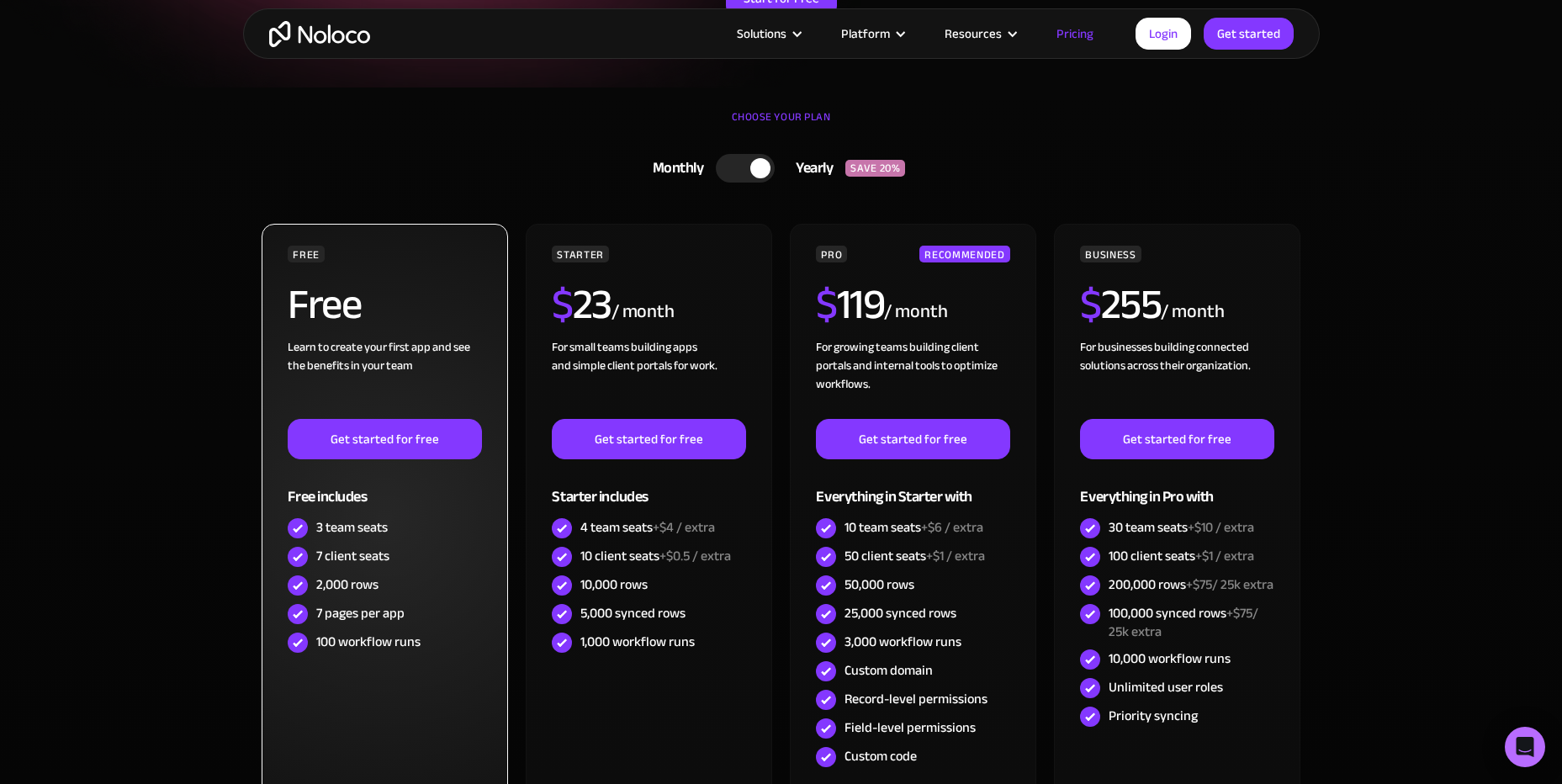
click at [425, 639] on div "100 workflow runs" at bounding box center [384, 642] width 193 height 29
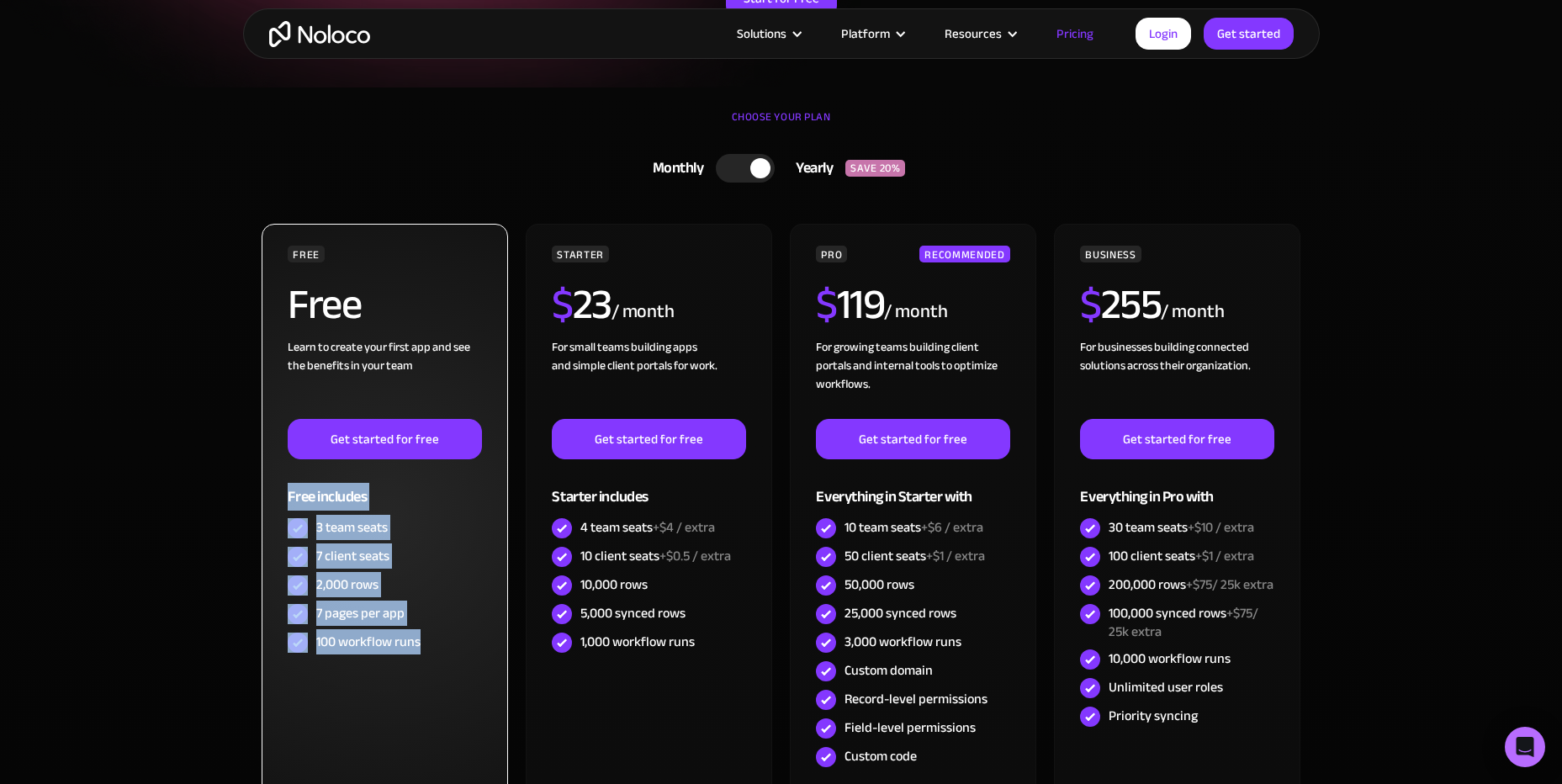
drag, startPoint x: 422, startPoint y: 641, endPoint x: 289, endPoint y: 495, distance: 197.5
click at [289, 495] on div "FREE Free Learn to create your first app and see the benefits in your team ‍ Ge…" at bounding box center [384, 451] width 193 height 411
click at [289, 495] on div "Free includes" at bounding box center [384, 487] width 193 height 54
drag, startPoint x: 289, startPoint y: 495, endPoint x: 426, endPoint y: 642, distance: 200.9
click at [426, 642] on div "FREE Free Learn to create your first app and see the benefits in your team ‍ Ge…" at bounding box center [384, 451] width 193 height 411
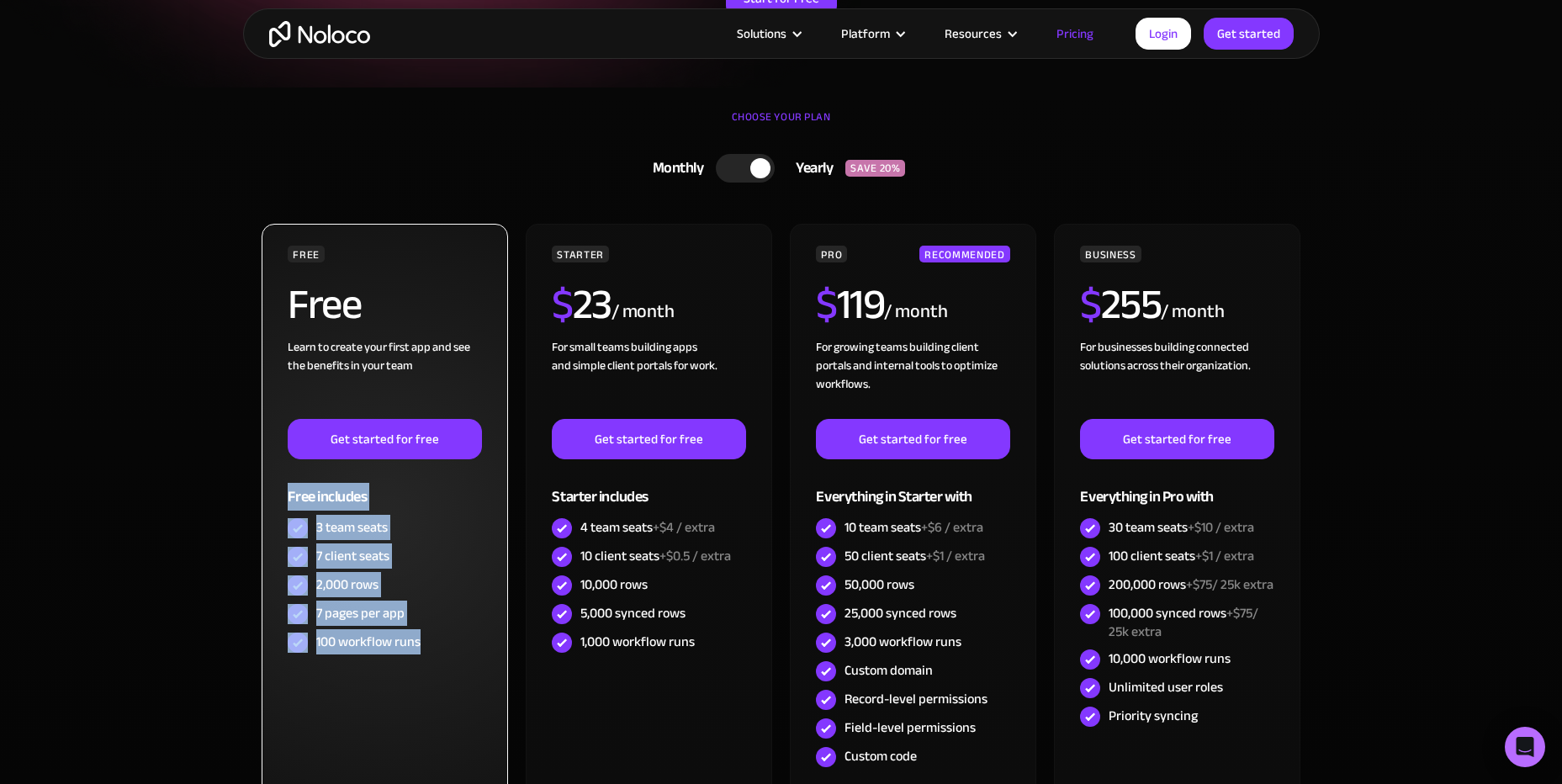
click at [426, 642] on div "100 workflow runs" at bounding box center [384, 642] width 193 height 29
drag, startPoint x: 425, startPoint y: 642, endPoint x: 287, endPoint y: 498, distance: 199.4
click at [287, 498] on div "FREE Free Learn to create your first app and see the benefits in your team ‍ Ge…" at bounding box center [384, 451] width 193 height 411
click at [287, 498] on div "Free includes" at bounding box center [384, 487] width 193 height 54
drag, startPoint x: 287, startPoint y: 498, endPoint x: 425, endPoint y: 643, distance: 200.2
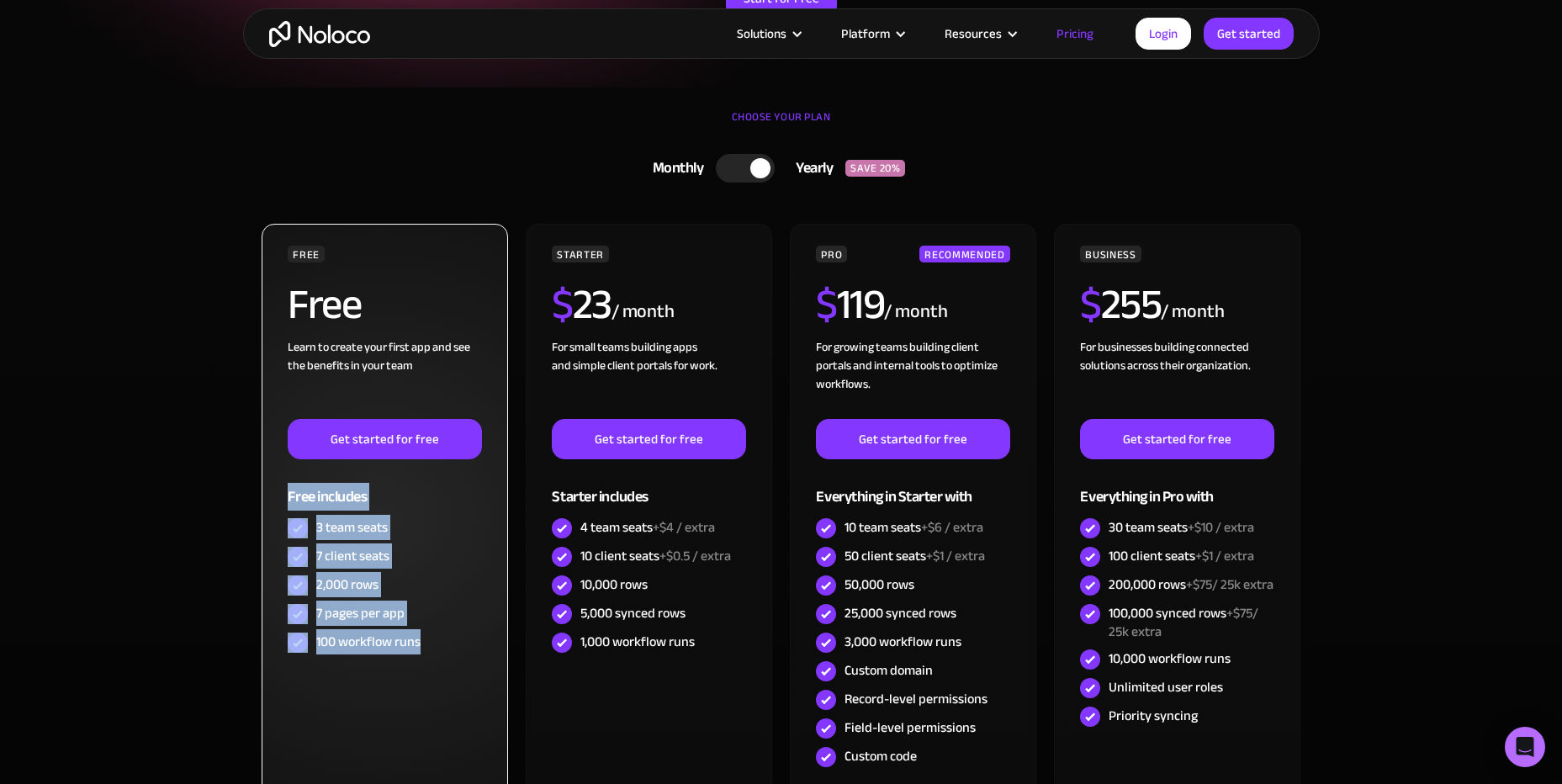
click at [425, 643] on div "FREE Free Learn to create your first app and see the benefits in your team ‍ Ge…" at bounding box center [384, 451] width 193 height 411
click at [425, 643] on div "100 workflow runs" at bounding box center [384, 642] width 193 height 29
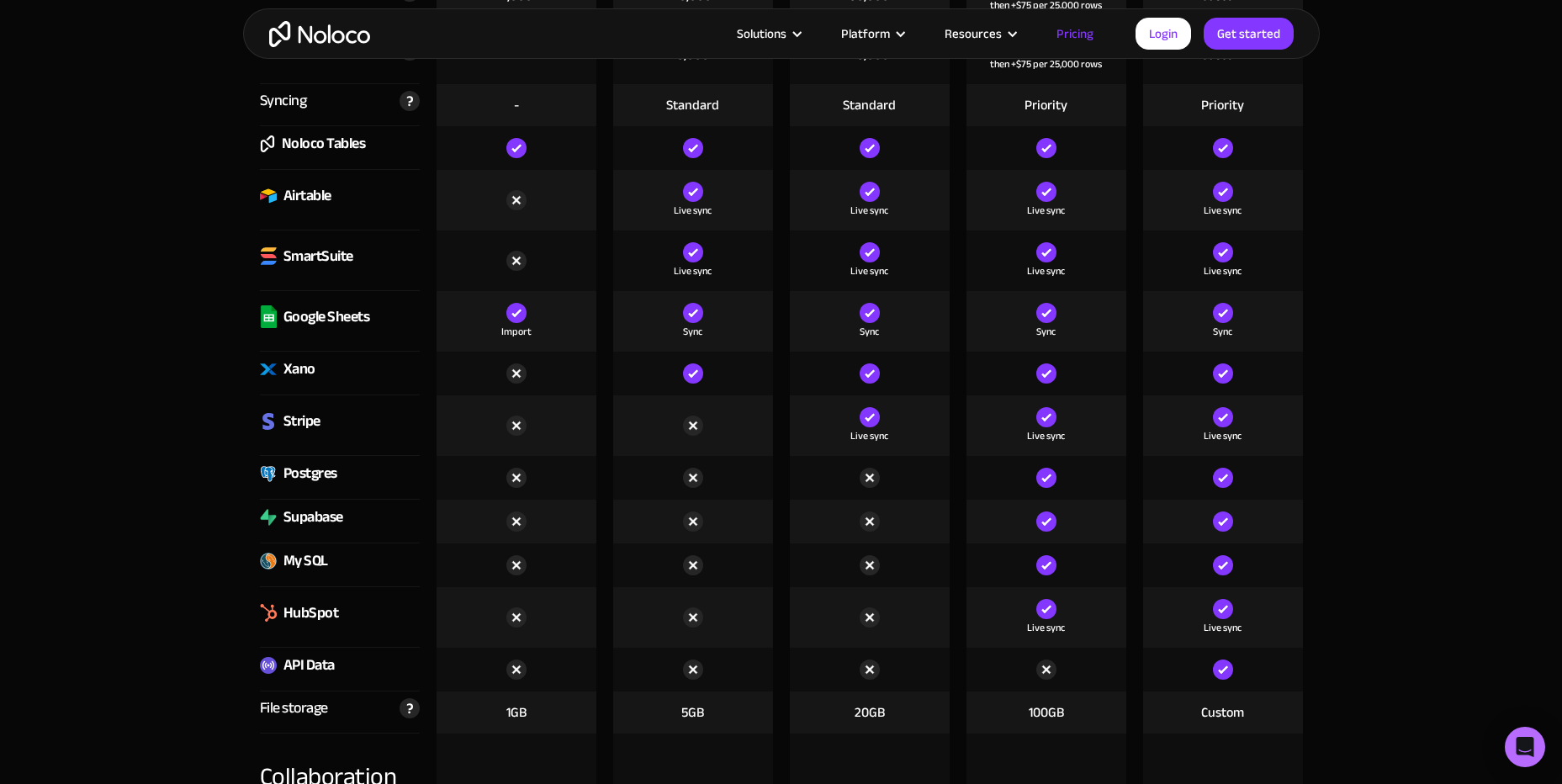
scroll to position [2439, 0]
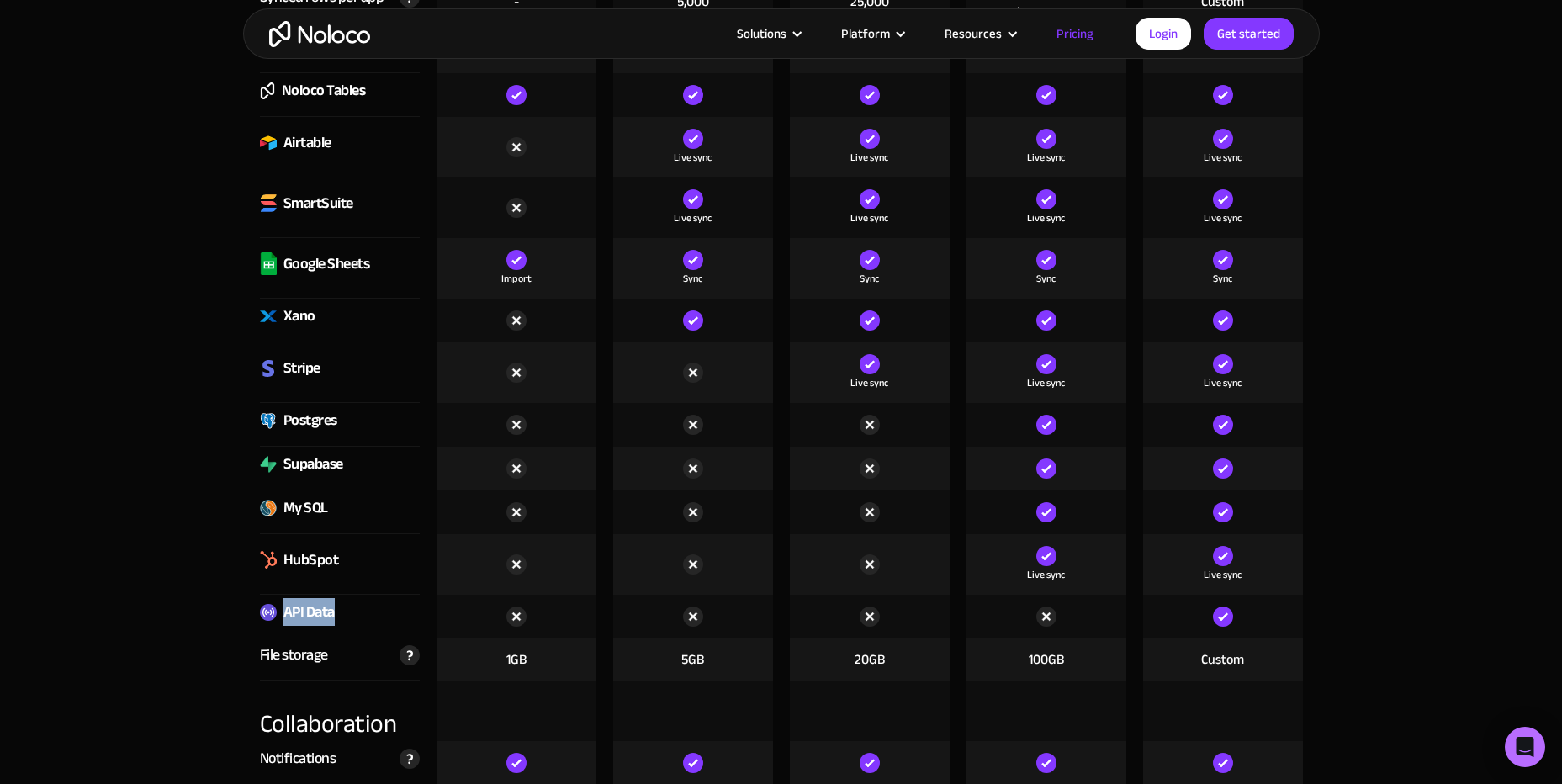
drag, startPoint x: 334, startPoint y: 615, endPoint x: 284, endPoint y: 616, distance: 50.0
click at [284, 616] on div "API Data" at bounding box center [309, 612] width 51 height 25
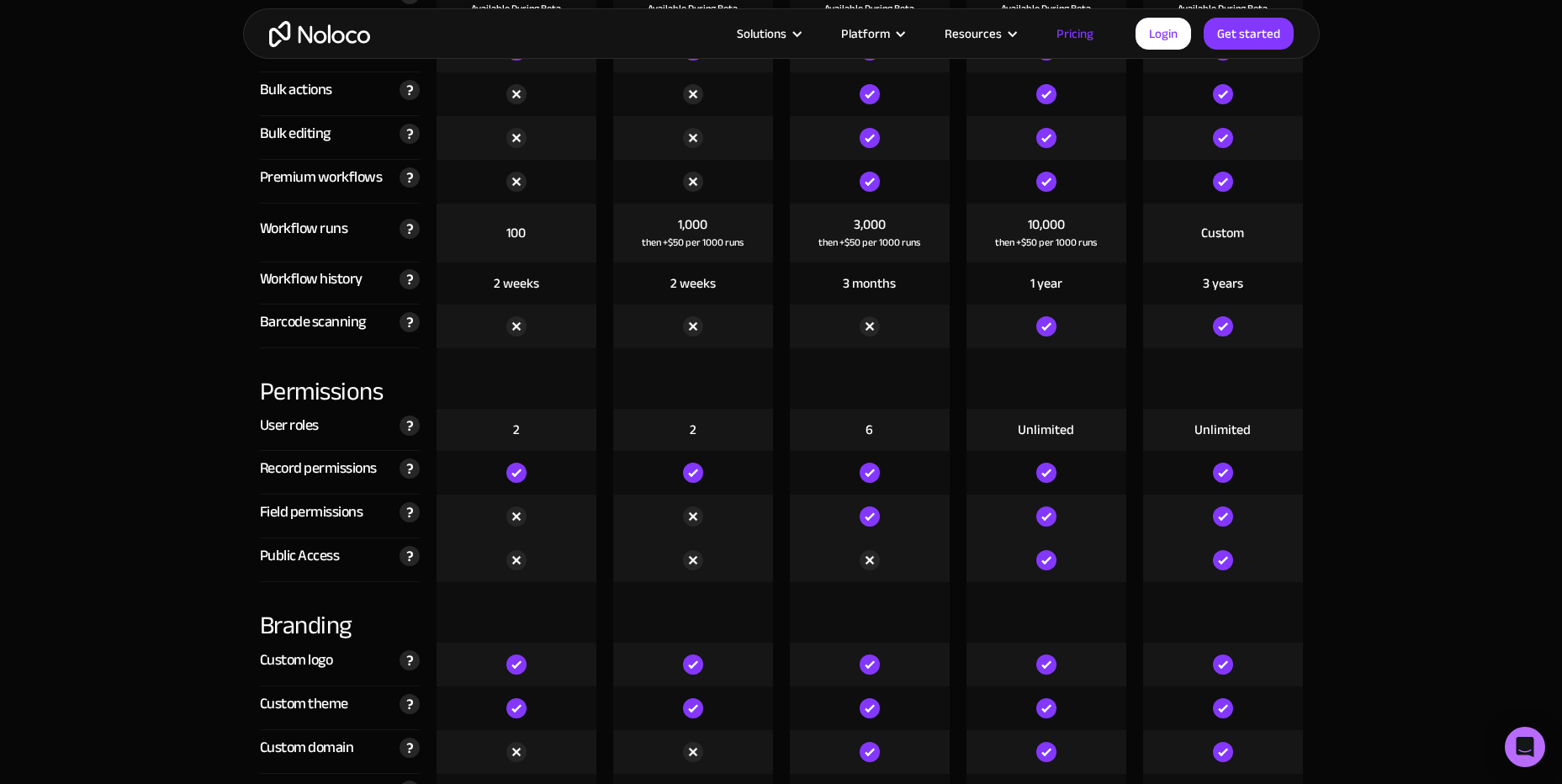
scroll to position [3365, 0]
